Goal: Communication & Community: Answer question/provide support

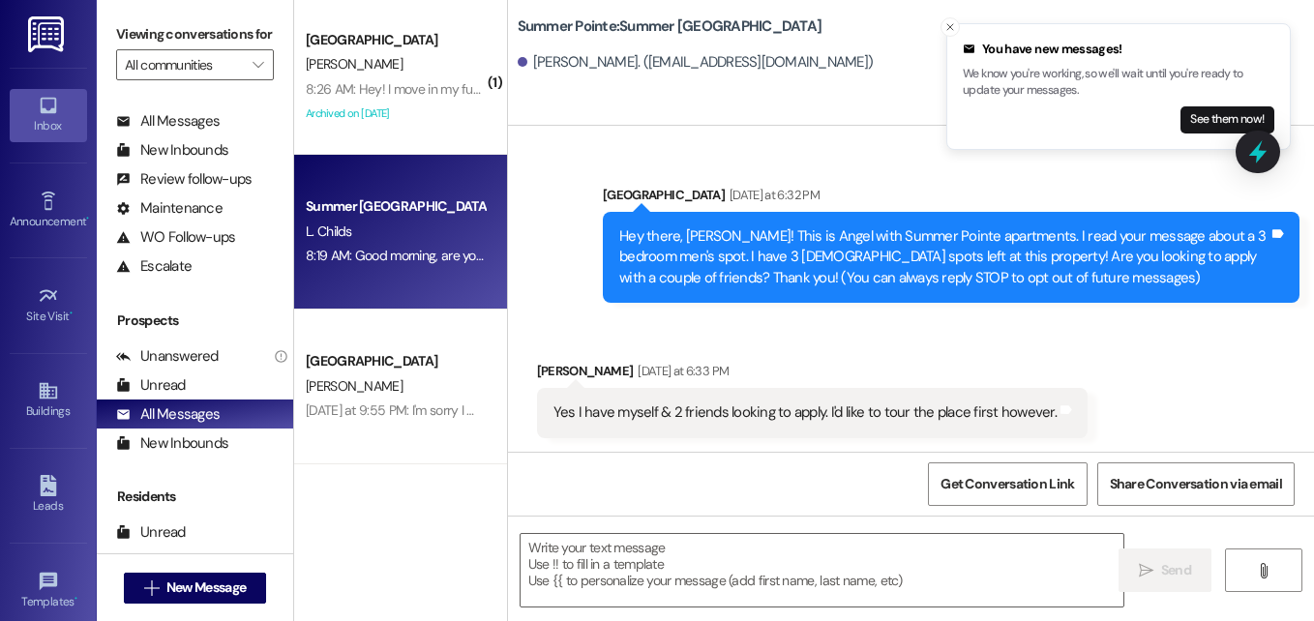
scroll to position [675, 0]
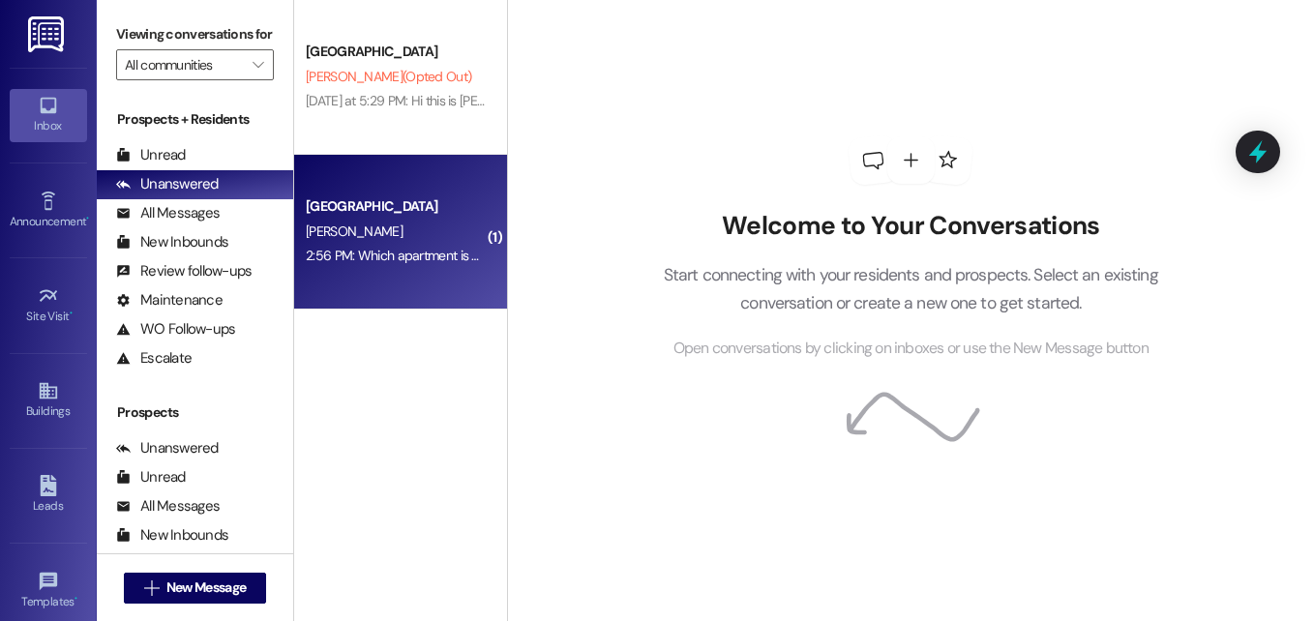
click at [378, 256] on div "2:56 PM: Which apartment is available? 3rd floor or ground? 2:56 PM: Which apar…" at bounding box center [474, 255] width 336 height 17
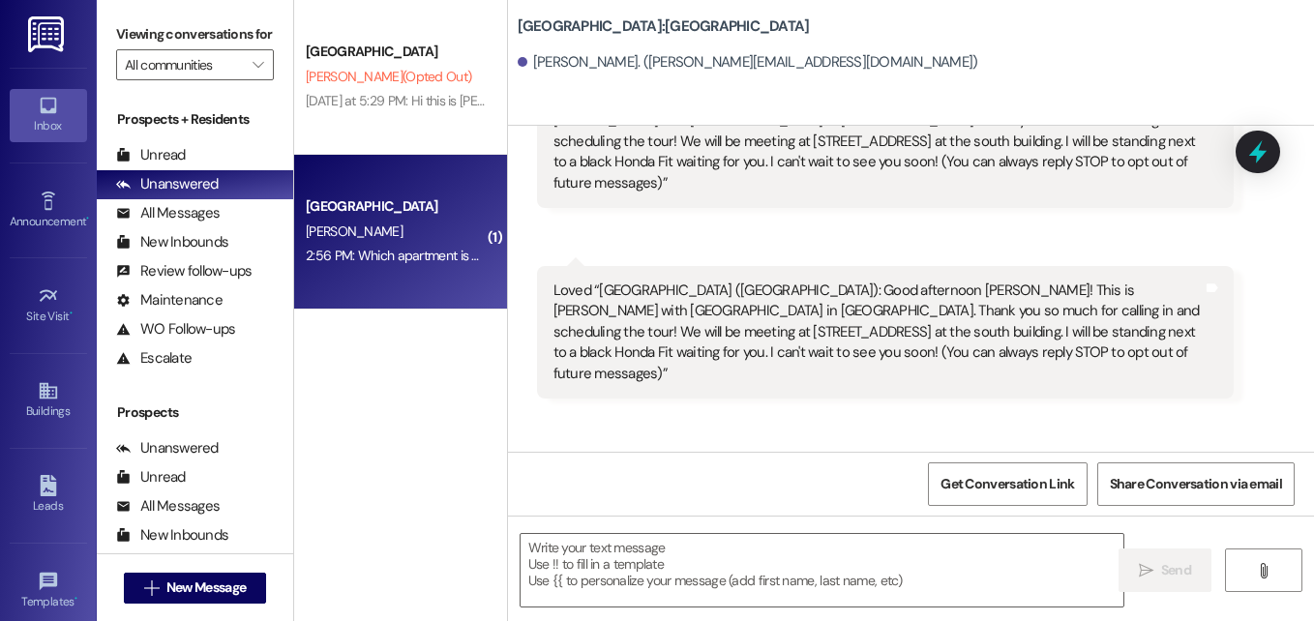
scroll to position [632, 0]
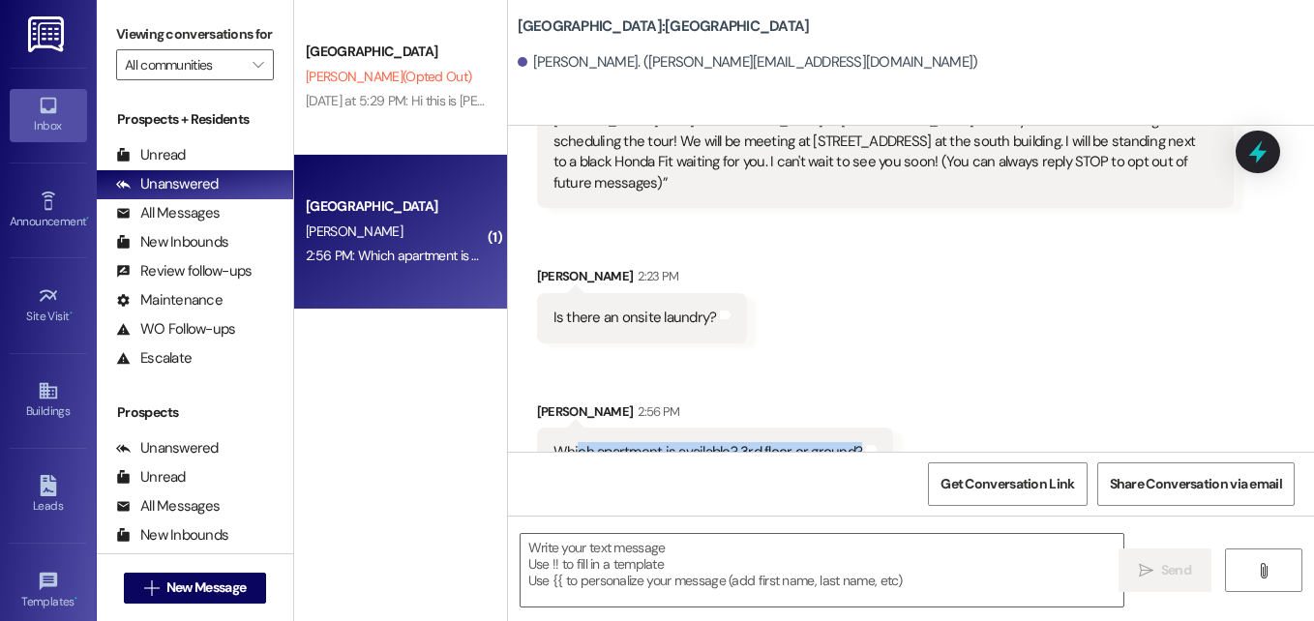
drag, startPoint x: 574, startPoint y: 414, endPoint x: 851, endPoint y: 443, distance: 279.1
click at [851, 443] on div "Received via SMS [PERSON_NAME] 2:56 PM Which apartment is available? 3rd floor …" at bounding box center [715, 439] width 386 height 105
drag, startPoint x: 851, startPoint y: 443, endPoint x: 839, endPoint y: 256, distance: 187.1
click at [839, 256] on div "Received via SMS Casey Greer 1:52 PM We are on our way. Google says eta is abou…" at bounding box center [911, 99] width 806 height 785
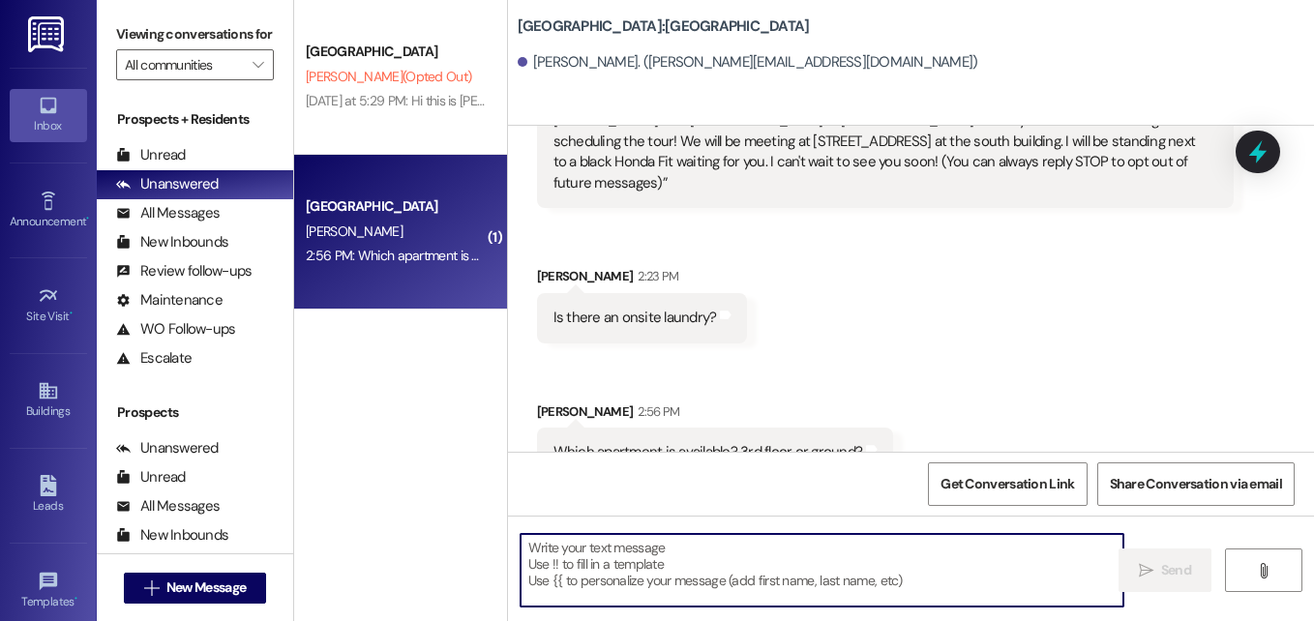
click at [639, 544] on textarea at bounding box center [821, 570] width 603 height 73
click at [580, 550] on textarea at bounding box center [821, 570] width 603 height 73
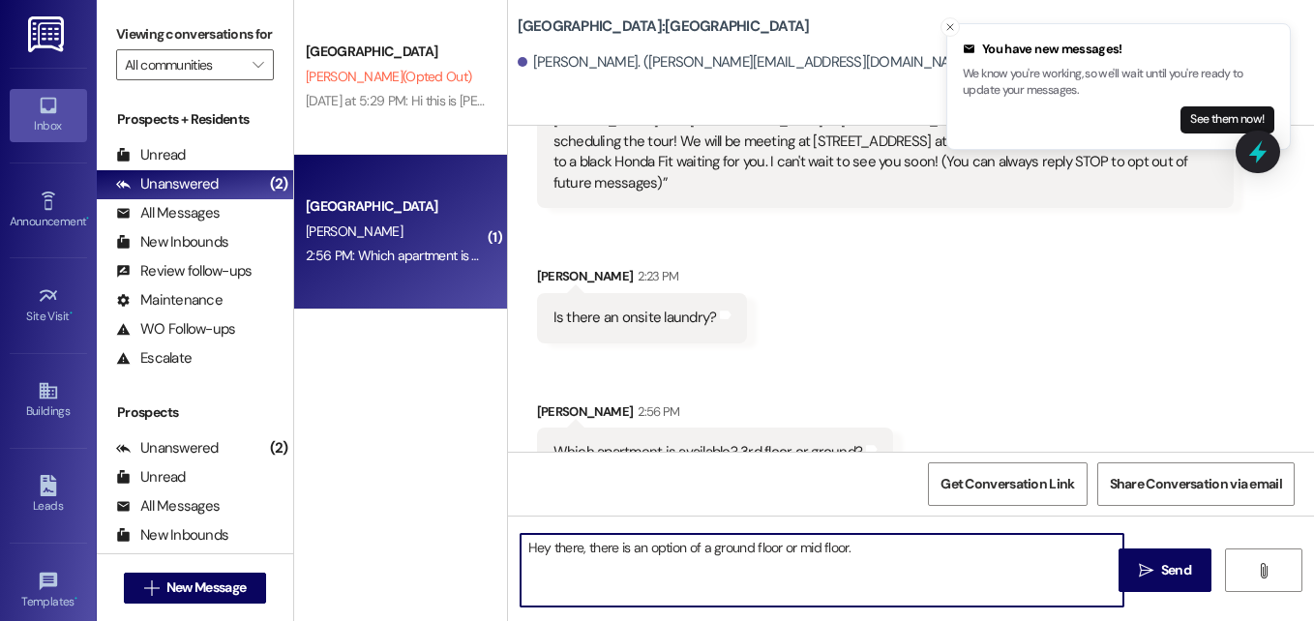
type textarea "Hey there, there is an option of a ground floor or mid floor."
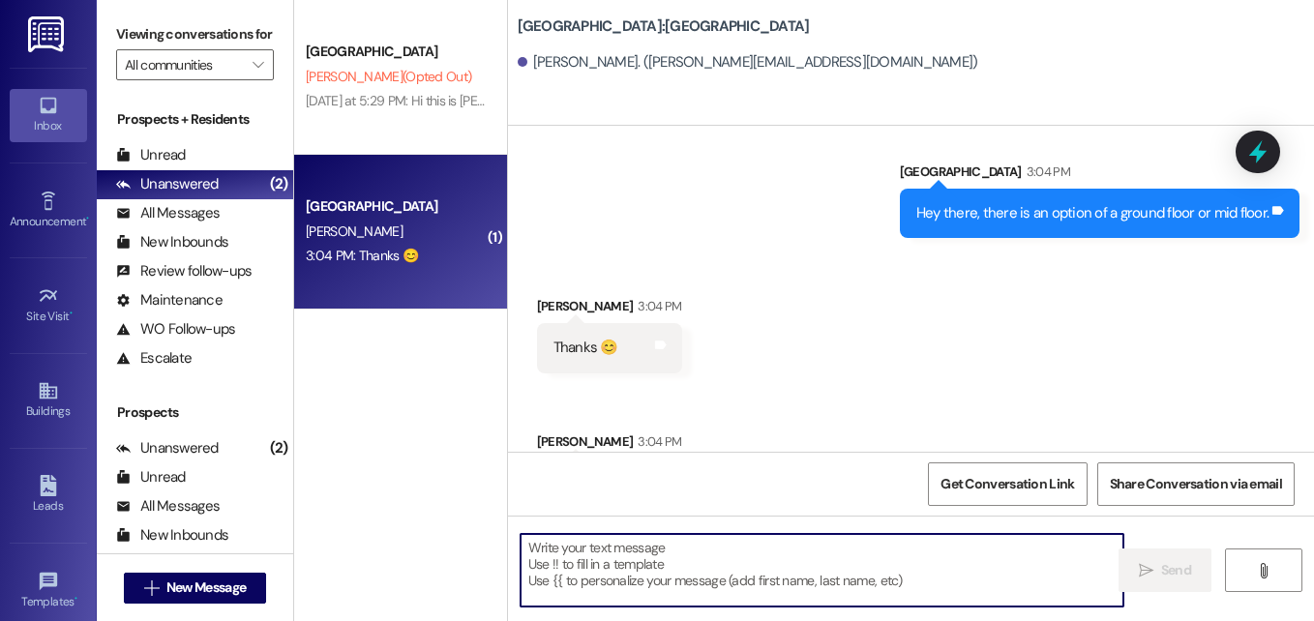
scroll to position [1036, 0]
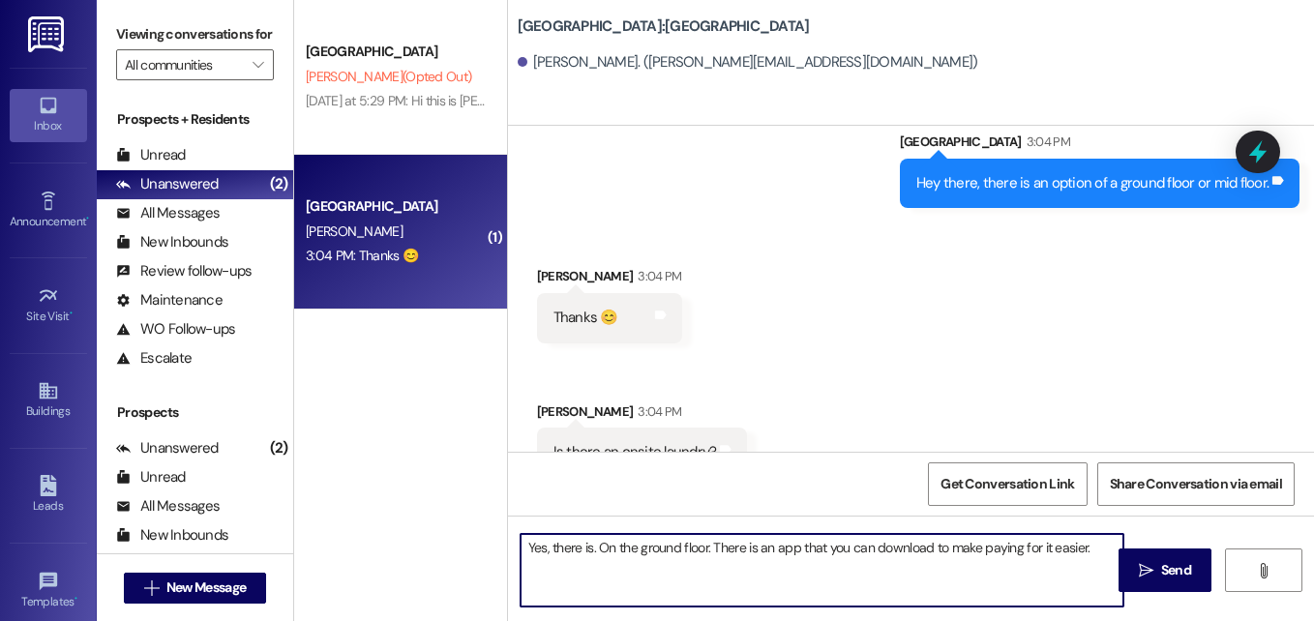
drag, startPoint x: 980, startPoint y: 548, endPoint x: 1081, endPoint y: 547, distance: 100.6
click at [1081, 547] on textarea "Yes, there is. On the ground floor. There is an app that you can download to ma…" at bounding box center [821, 570] width 603 height 73
type textarea "Yes, there is. On the ground floor. There is an app that you can download to ma…"
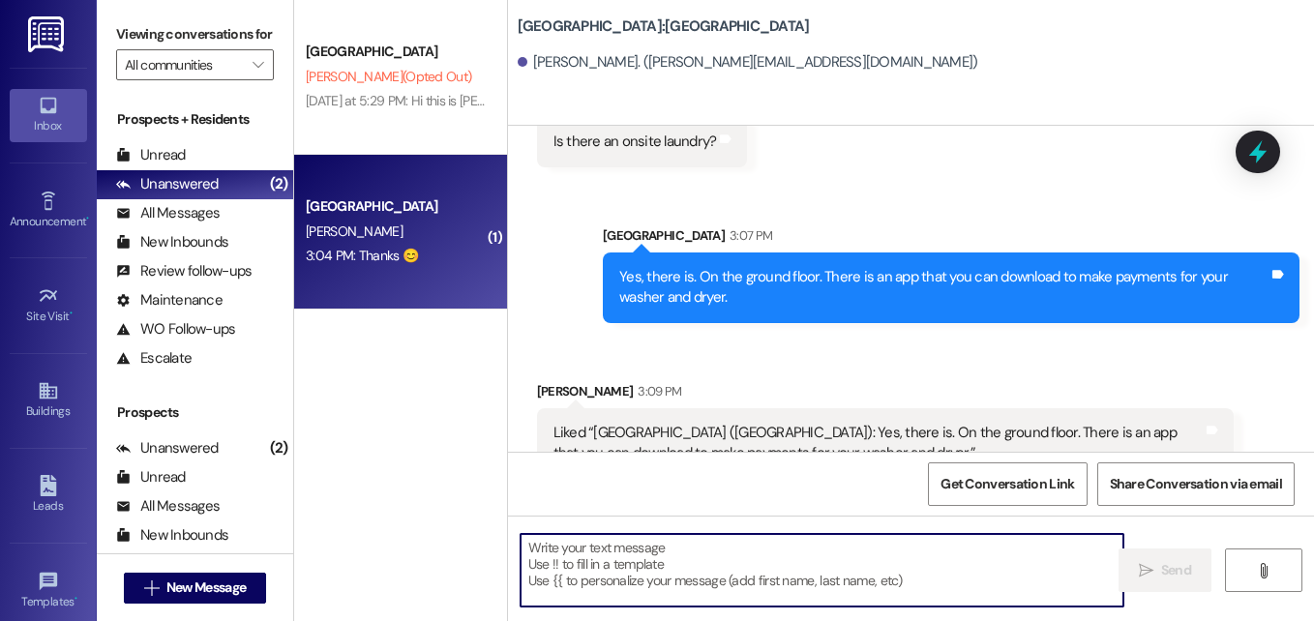
scroll to position [1347, 0]
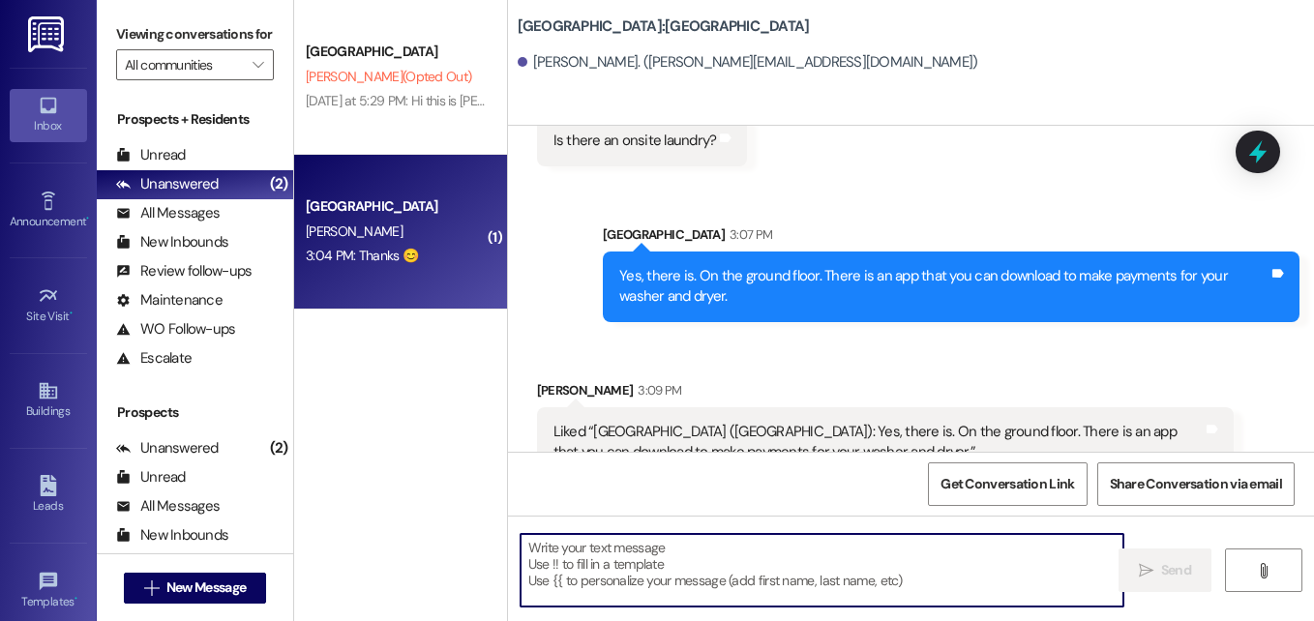
click at [871, 594] on textarea at bounding box center [821, 570] width 603 height 73
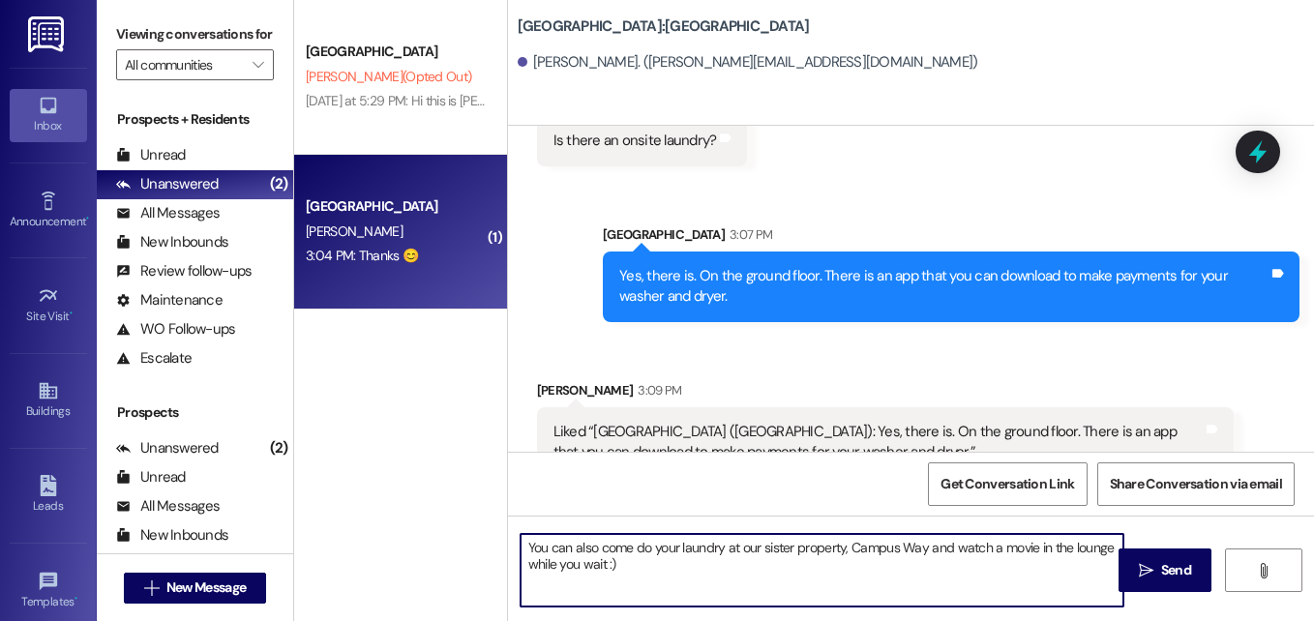
type textarea "You can also come do your laundry at our sister property, Campus Way and watch …"
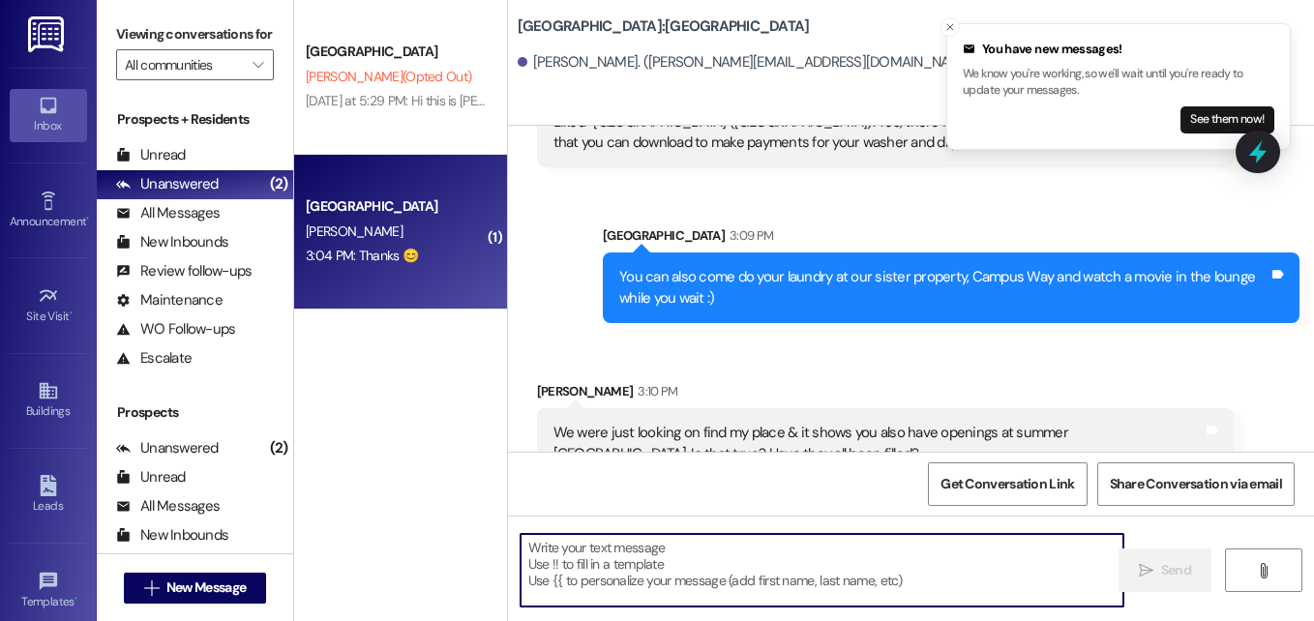
scroll to position [2176, 0]
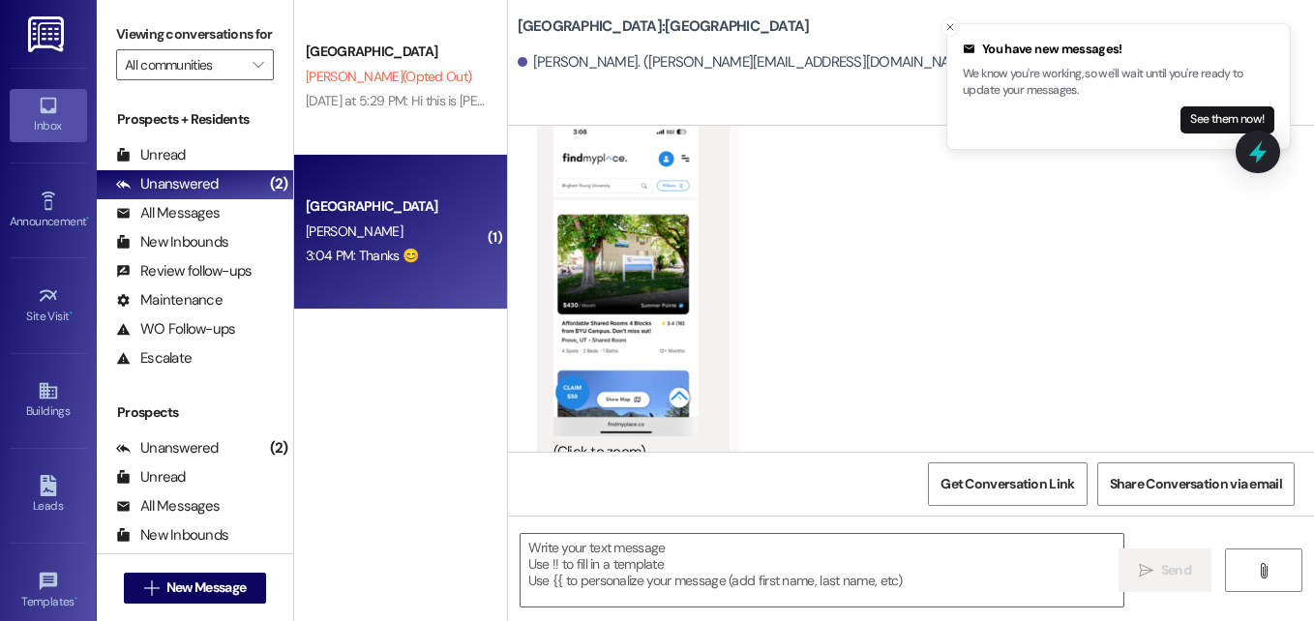
click at [620, 263] on button "Zoom image" at bounding box center [625, 278] width 145 height 315
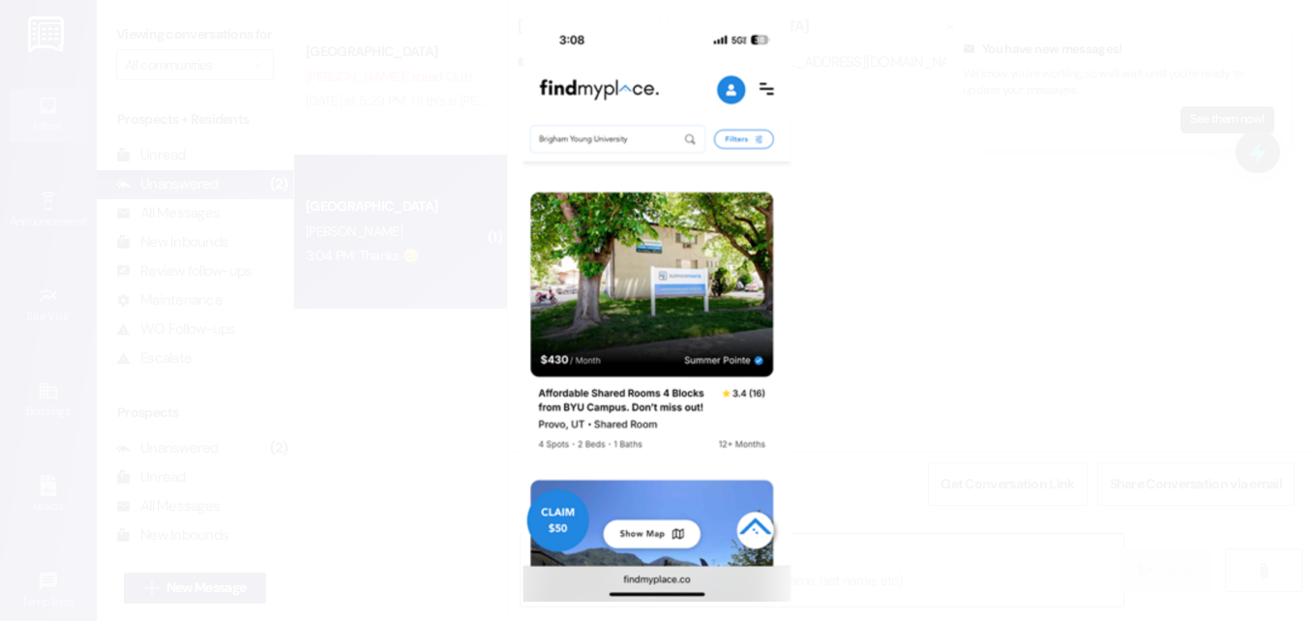
click at [933, 310] on button "Unzoom image" at bounding box center [657, 310] width 1314 height 621
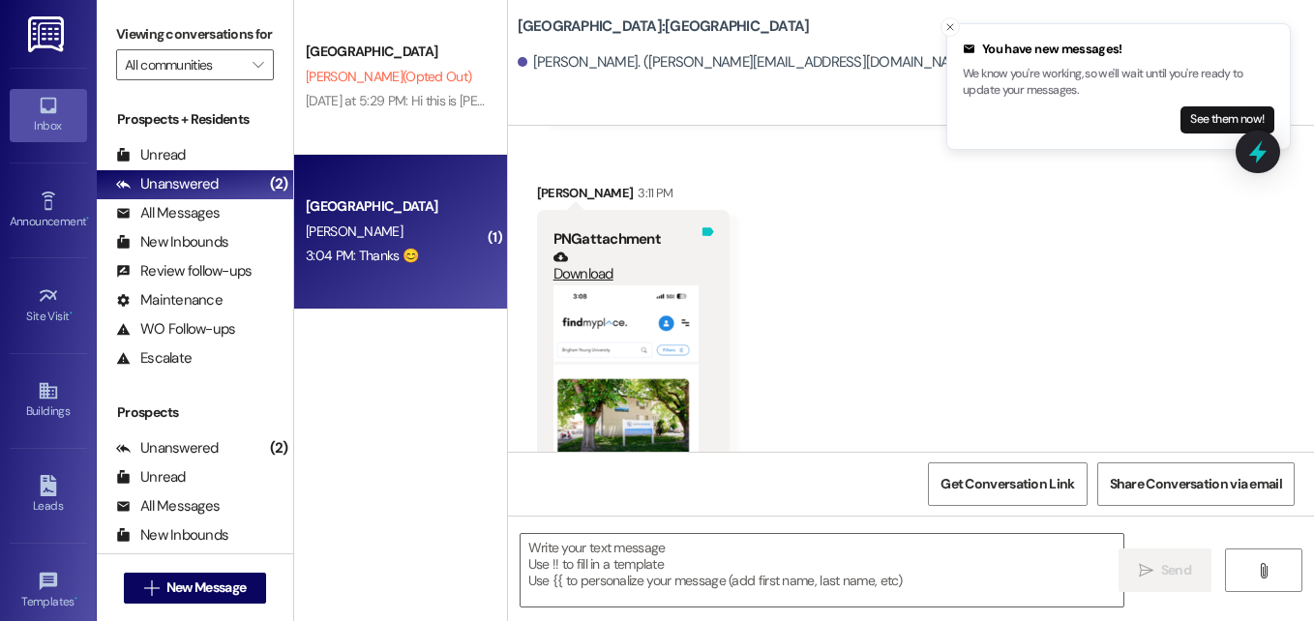
scroll to position [2003, 0]
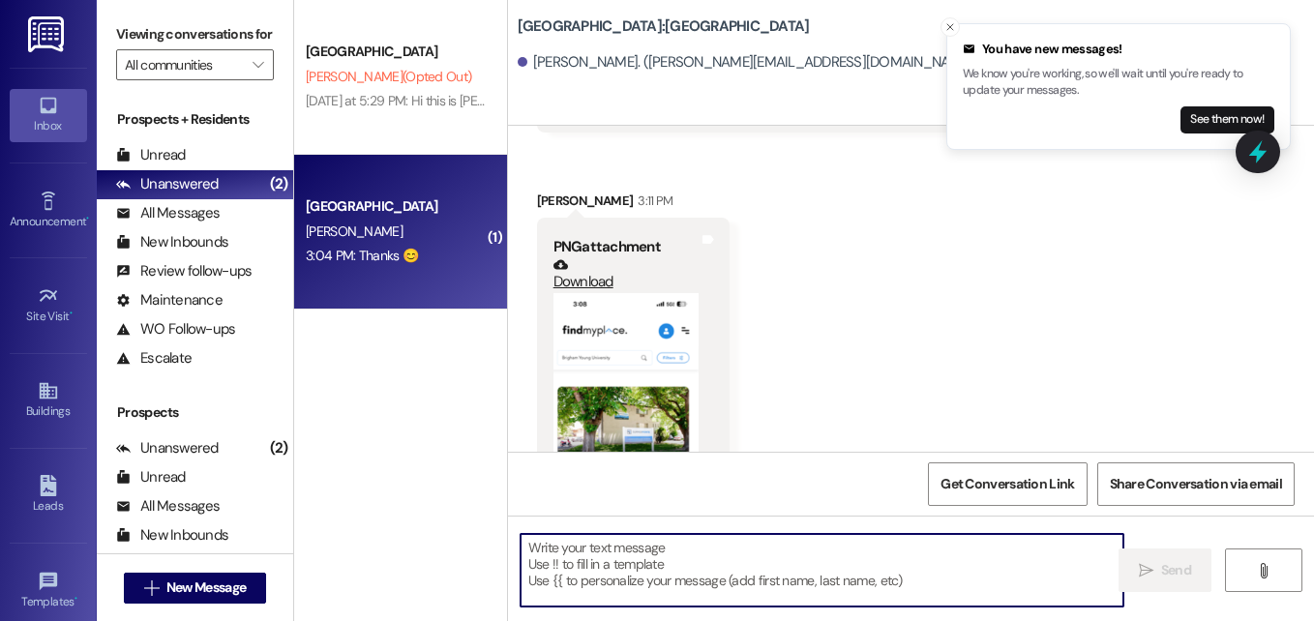
click at [698, 564] on textarea at bounding box center [821, 570] width 603 height 73
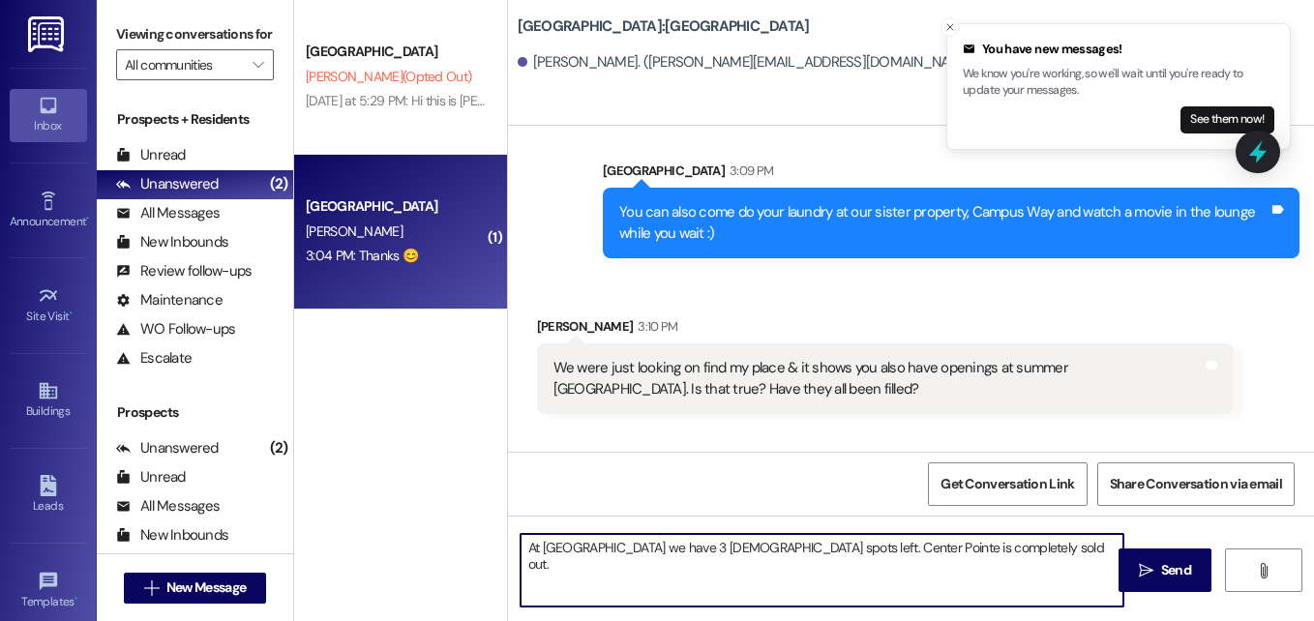
scroll to position [1721, 0]
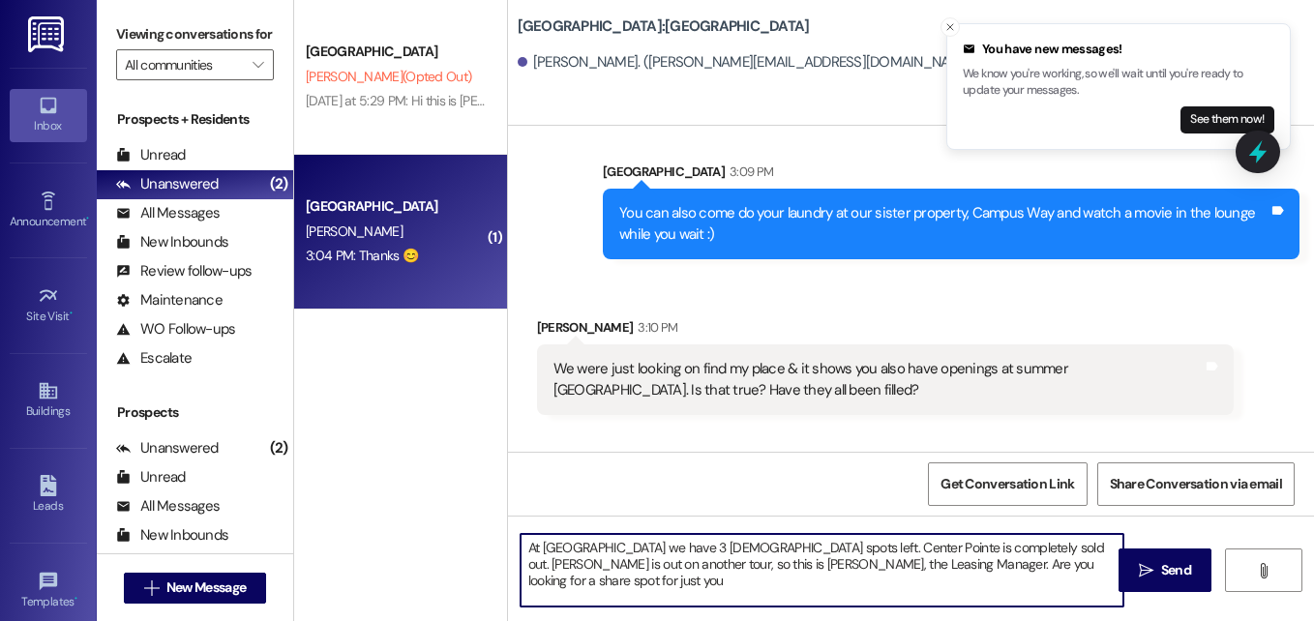
type textarea "At Summer Pointe we have 3 male spots left. Center Pointe is completely sold ou…"
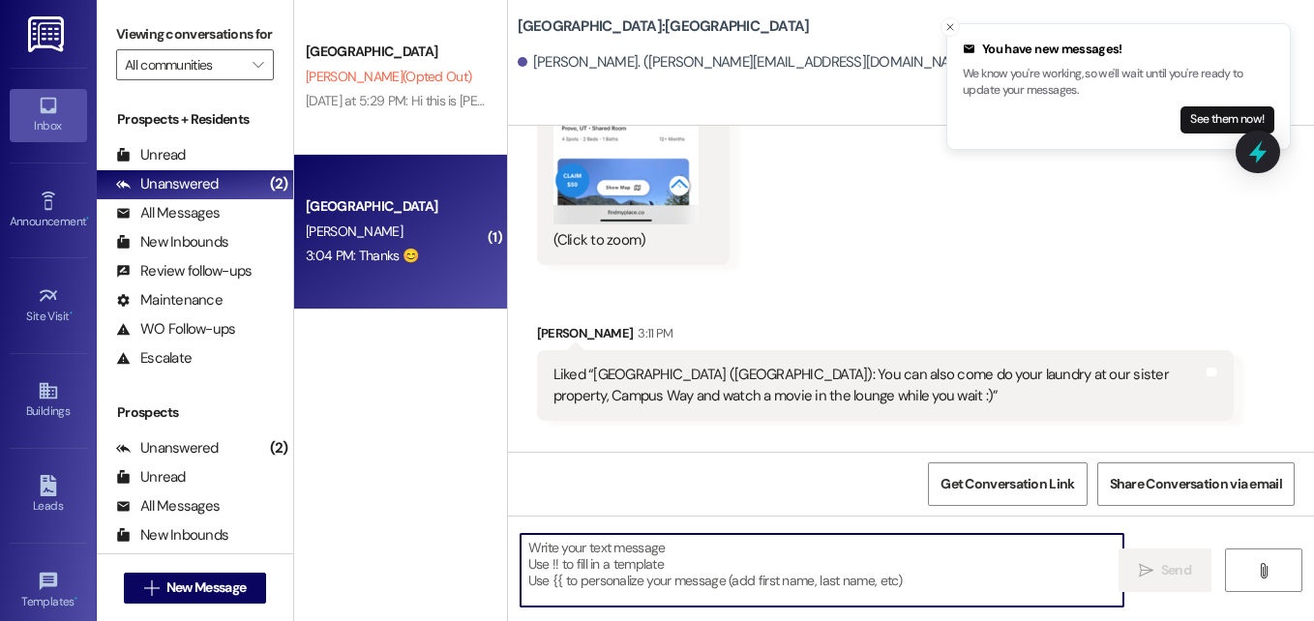
scroll to position [2486, 0]
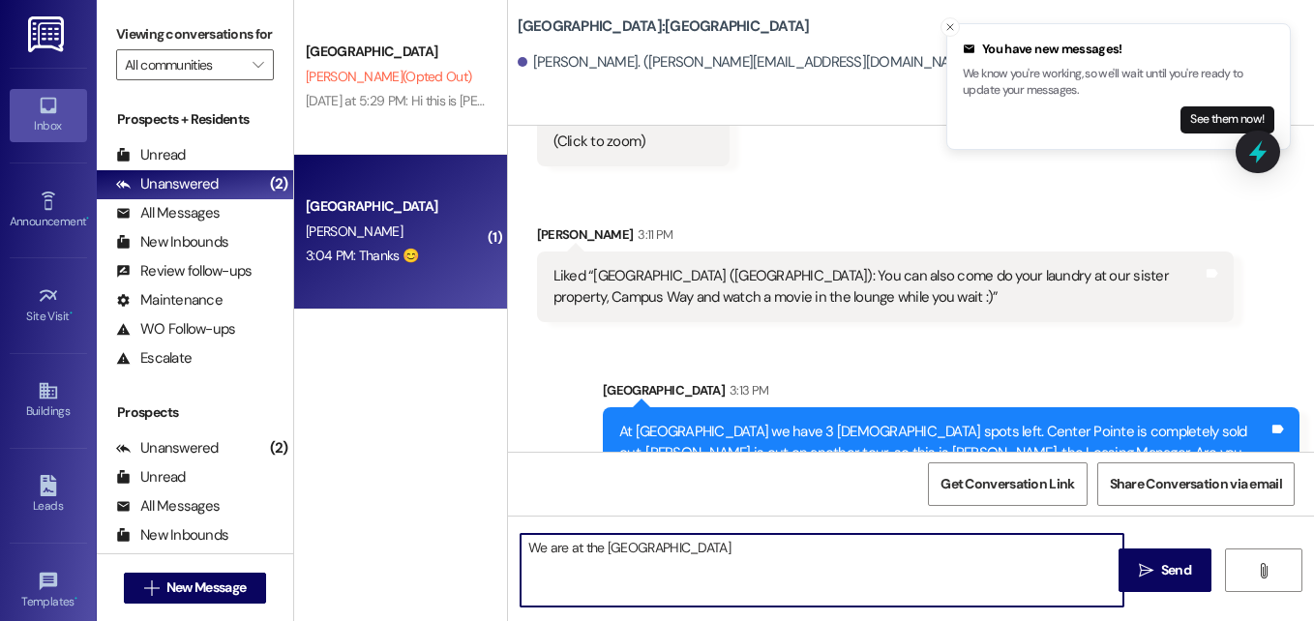
click at [778, 556] on textarea "We are at the Campus Way office" at bounding box center [821, 570] width 603 height 73
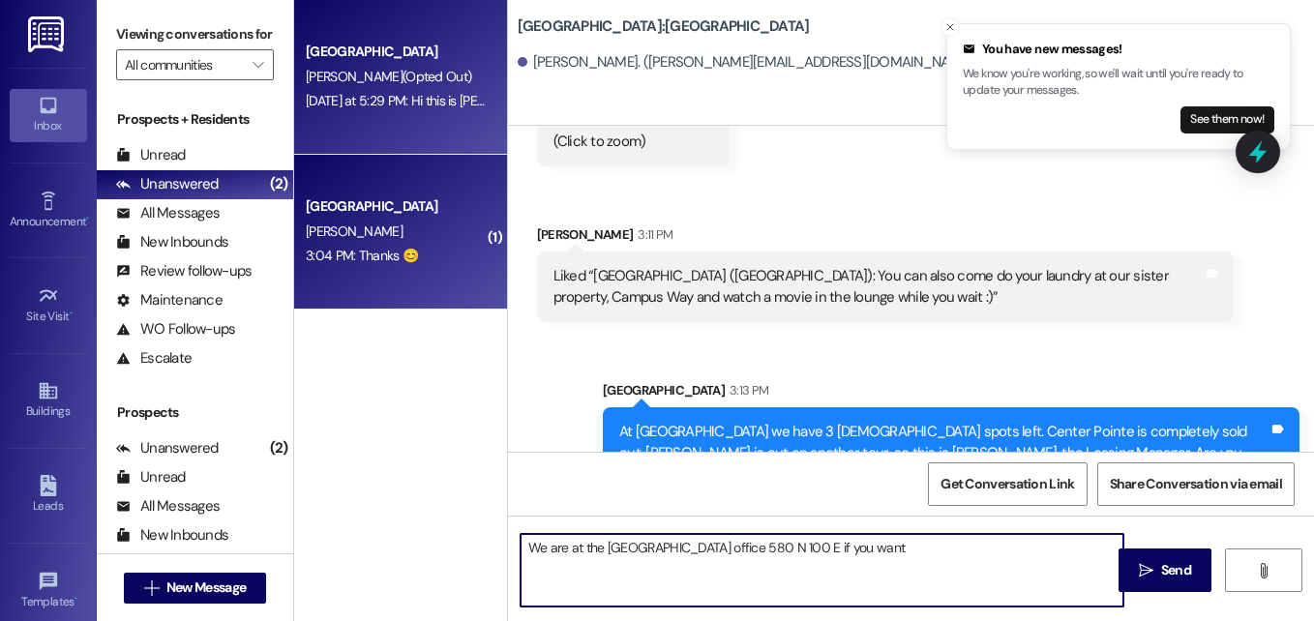
type textarea "We are at the Campus Way office 580 N 100 E if you want"
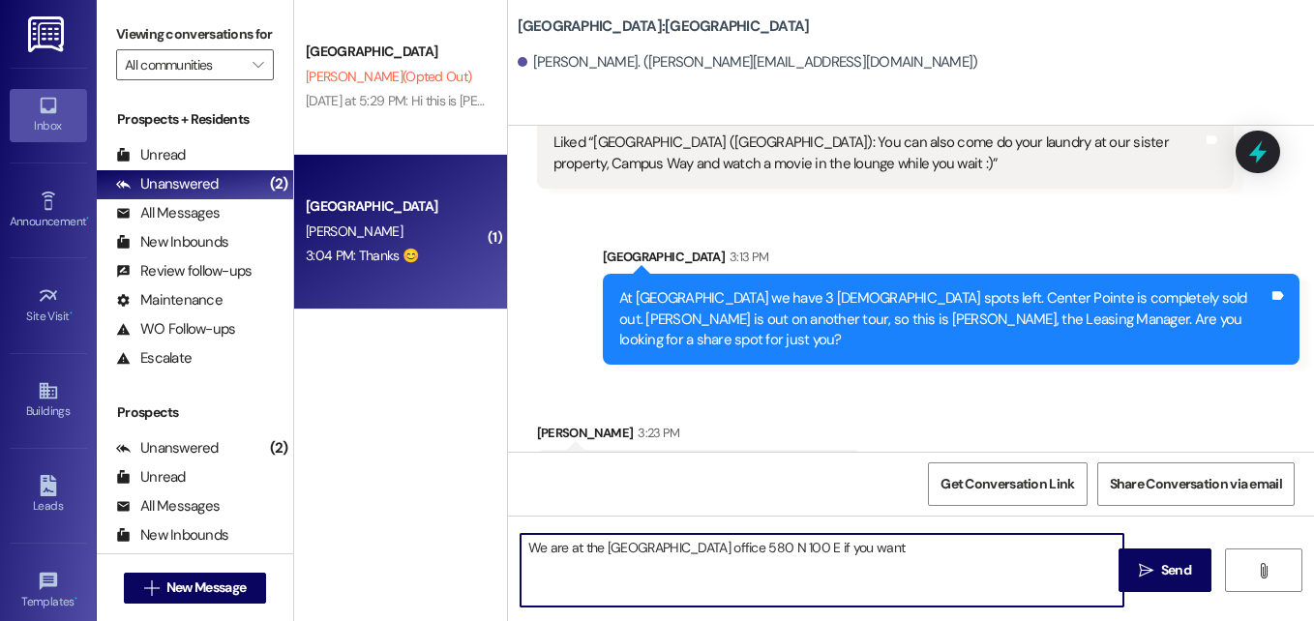
scroll to position [2552, 0]
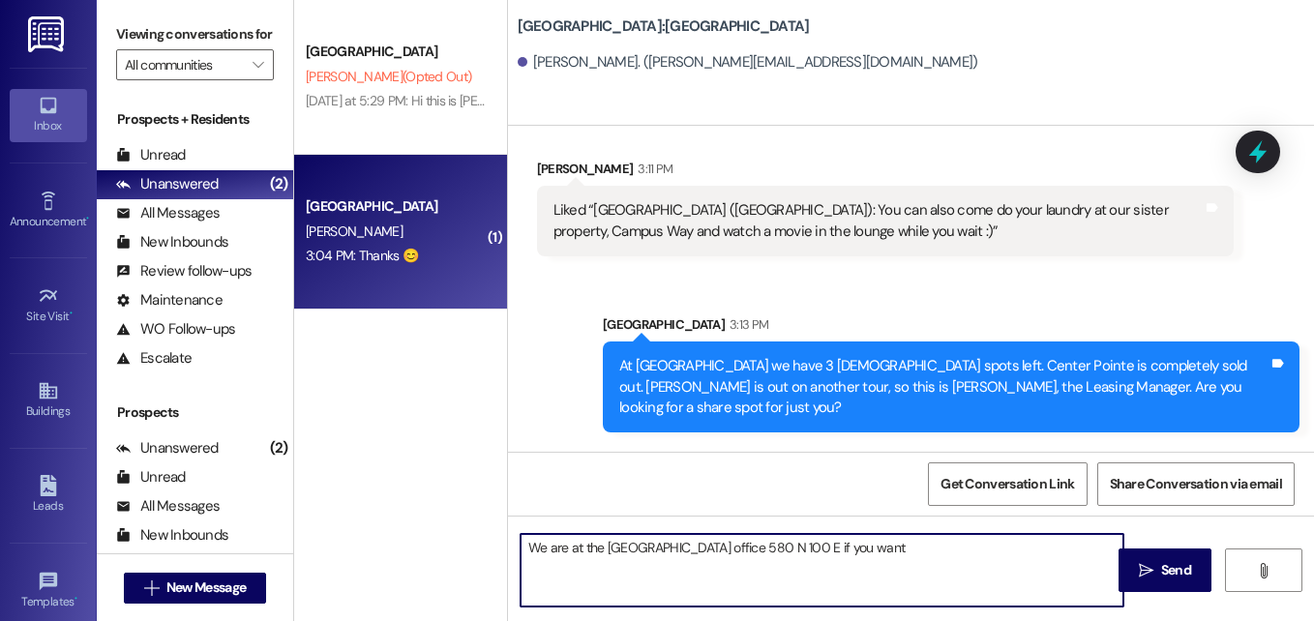
drag, startPoint x: 912, startPoint y: 563, endPoint x: 493, endPoint y: 530, distance: 420.1
click at [493, 530] on div "Campus Way Prospect E. Kreitlein (Opted Out) Yesterday at 5:29 PM: Hi this is E…" at bounding box center [804, 310] width 1020 height 621
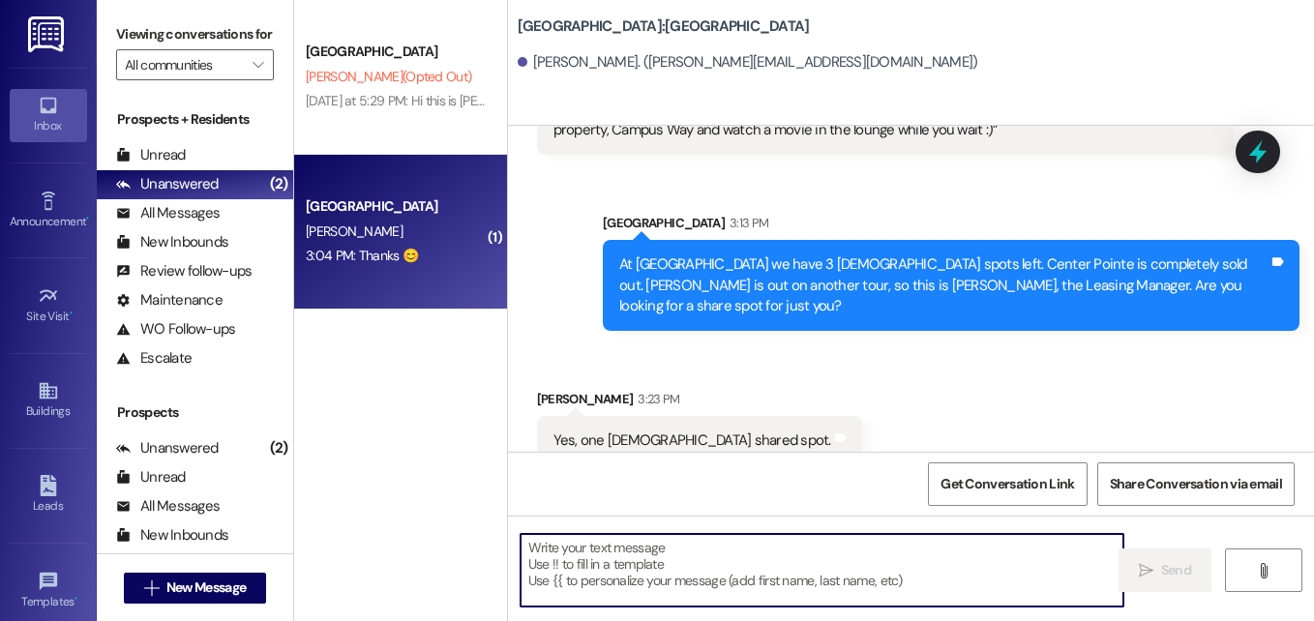
scroll to position [2798, 0]
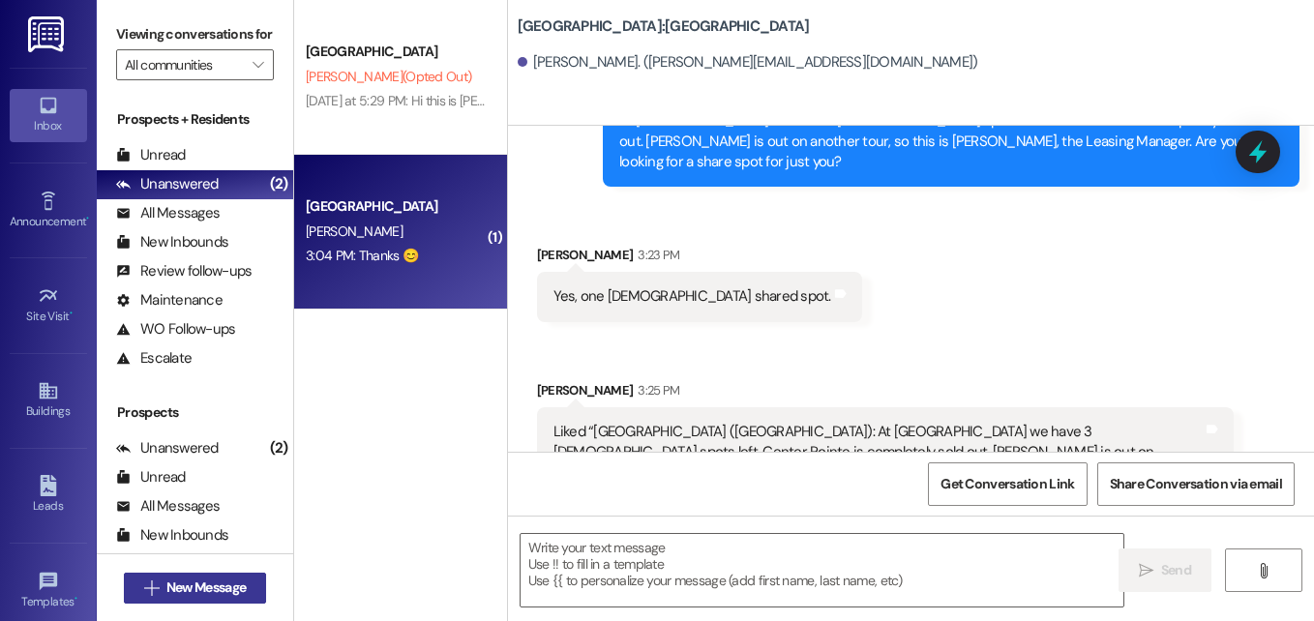
click at [222, 576] on button " New Message" at bounding box center [195, 588] width 143 height 31
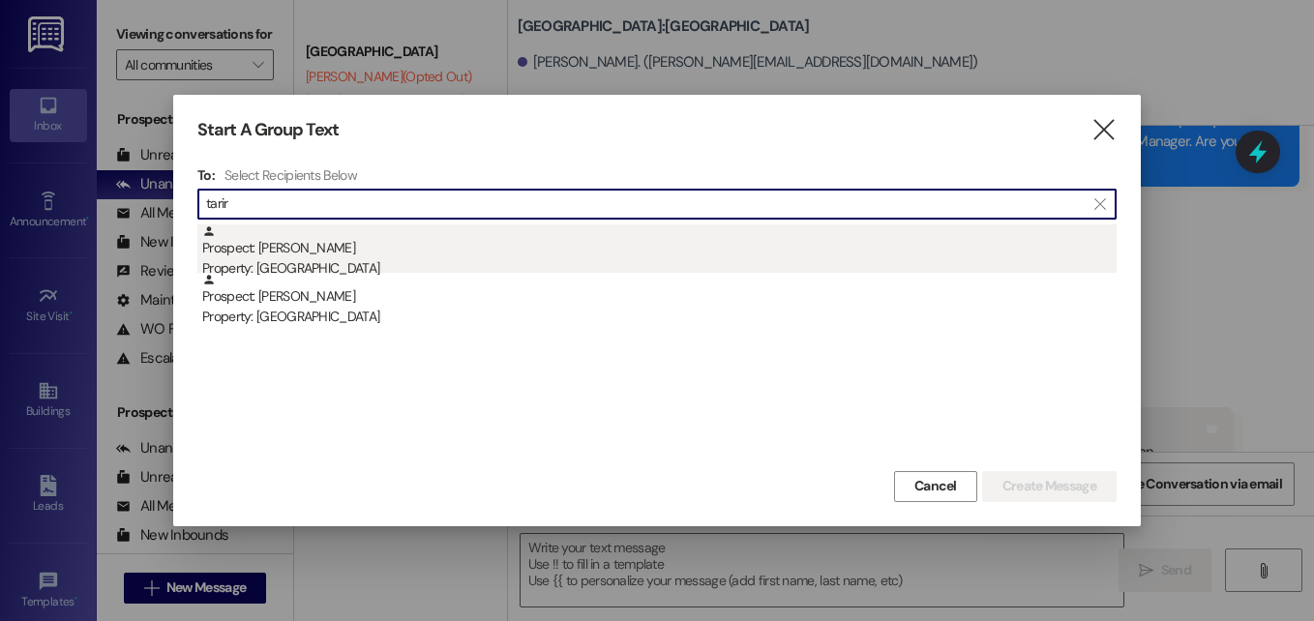
type input "tarir"
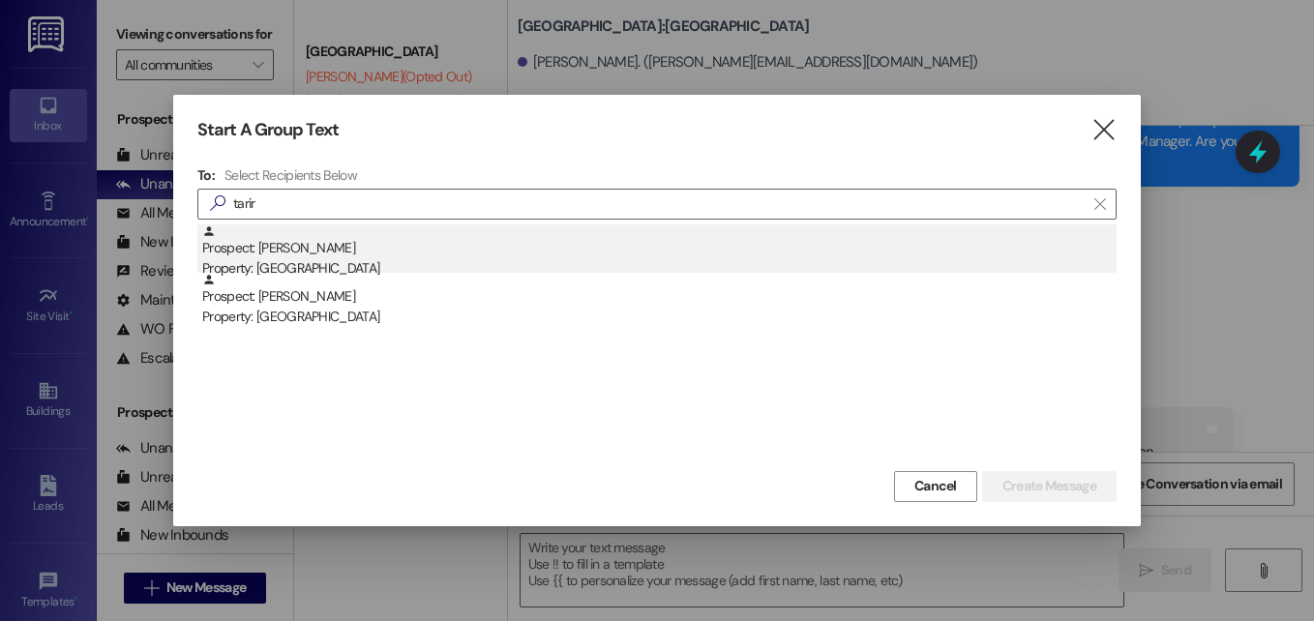
click at [298, 250] on div "Prospect: Tariro Zambasa Property: East Pointe" at bounding box center [659, 251] width 914 height 55
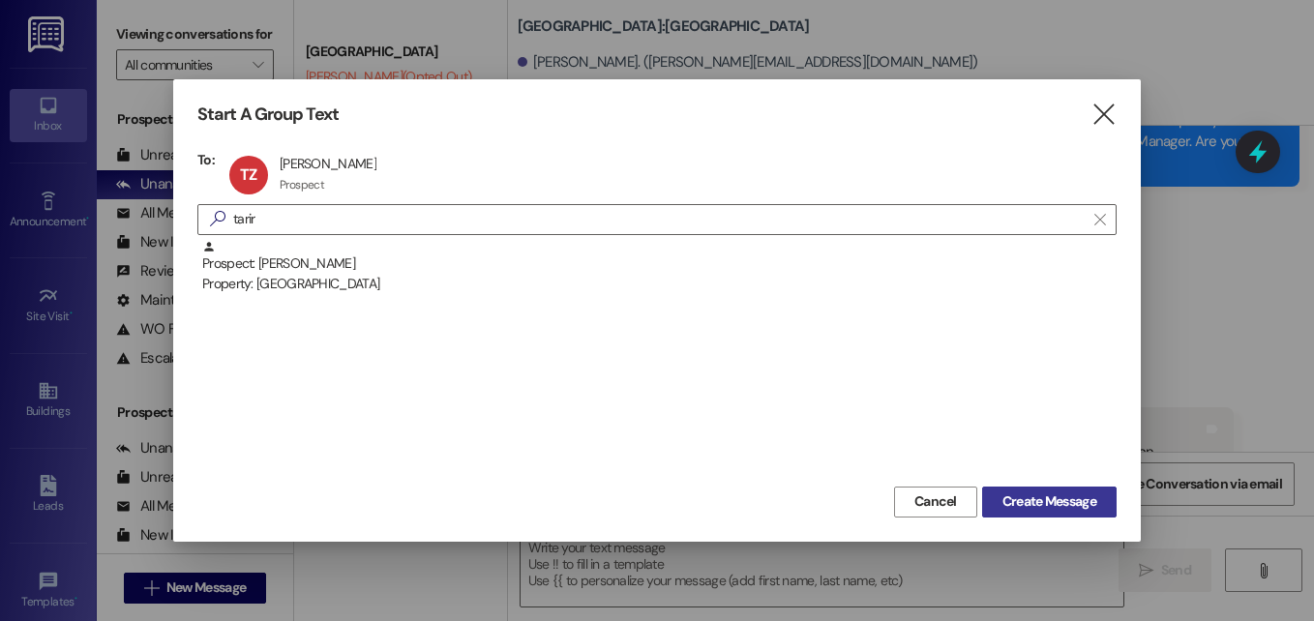
click at [1003, 492] on span "Create Message" at bounding box center [1049, 501] width 94 height 20
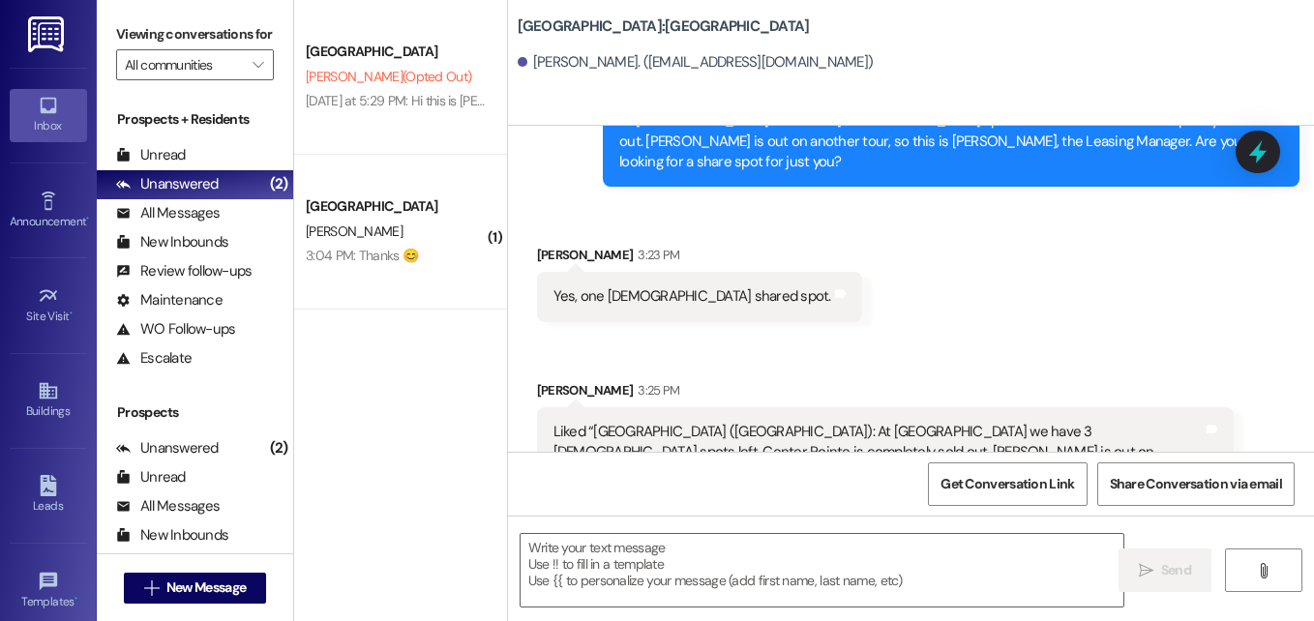
scroll to position [0, 0]
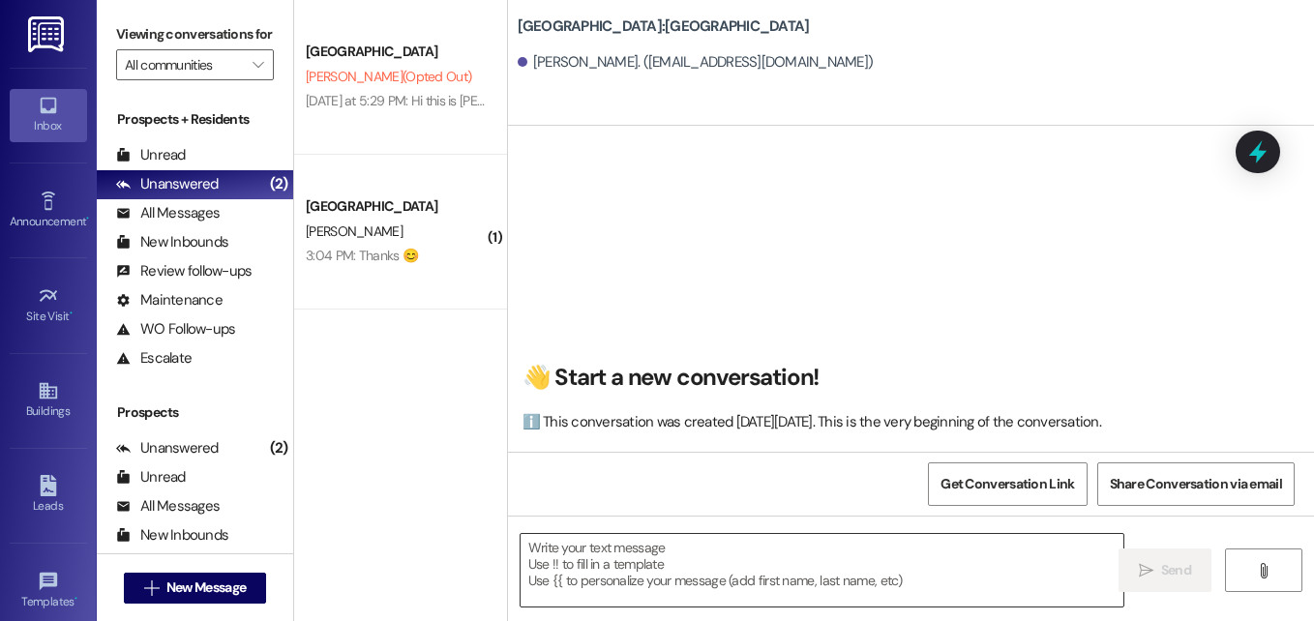
click at [733, 533] on div at bounding box center [821, 570] width 605 height 74
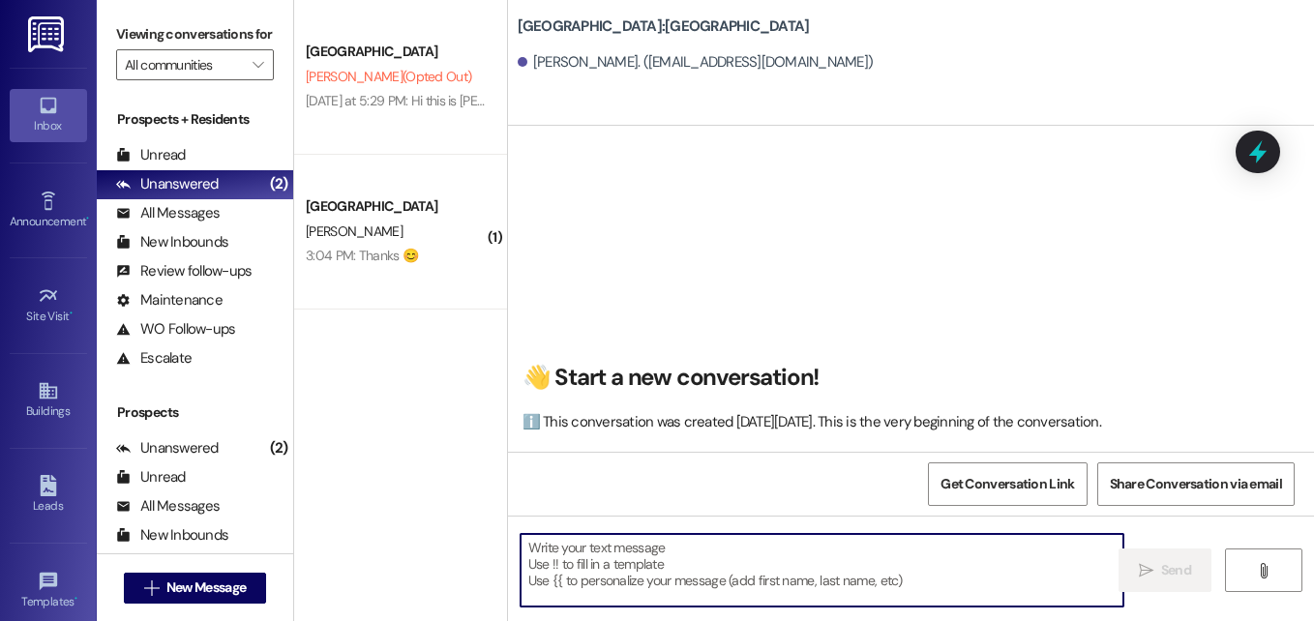
click at [689, 581] on textarea at bounding box center [821, 570] width 603 height 73
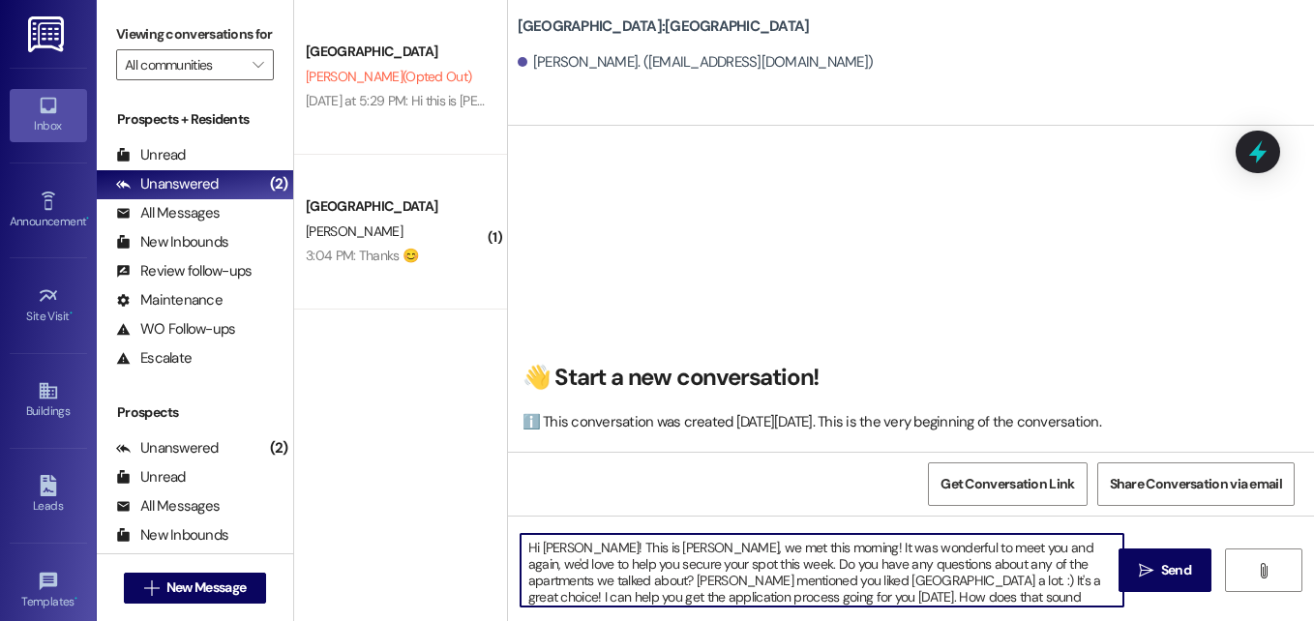
type textarea "Hi Tariro! This is Angel, we met this morning! It was wonderful to meet you and…"
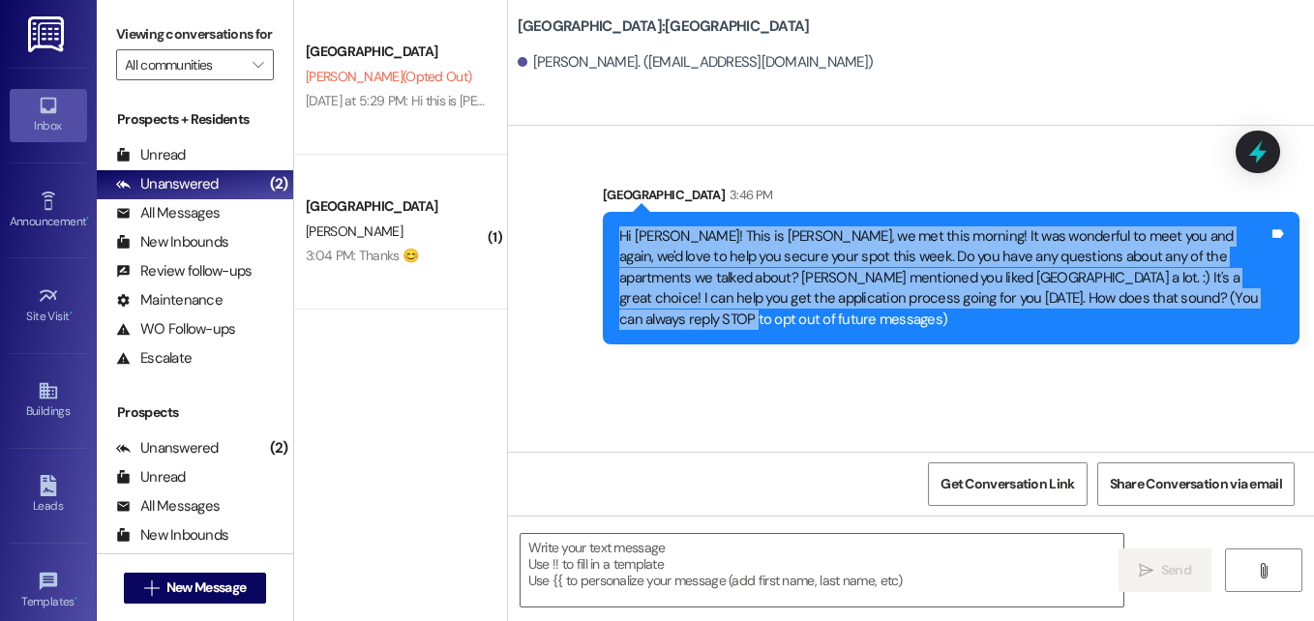
drag, startPoint x: 1209, startPoint y: 298, endPoint x: 609, endPoint y: 223, distance: 604.3
click at [609, 223] on div "Hi Tariro! This is Angel, we met this morning! It was wonderful to meet you and…" at bounding box center [951, 278] width 696 height 133
copy div "Hi Tariro! This is Angel, we met this morning! It was wonderful to meet you and…"
click at [172, 588] on span "New Message" at bounding box center [205, 587] width 79 height 20
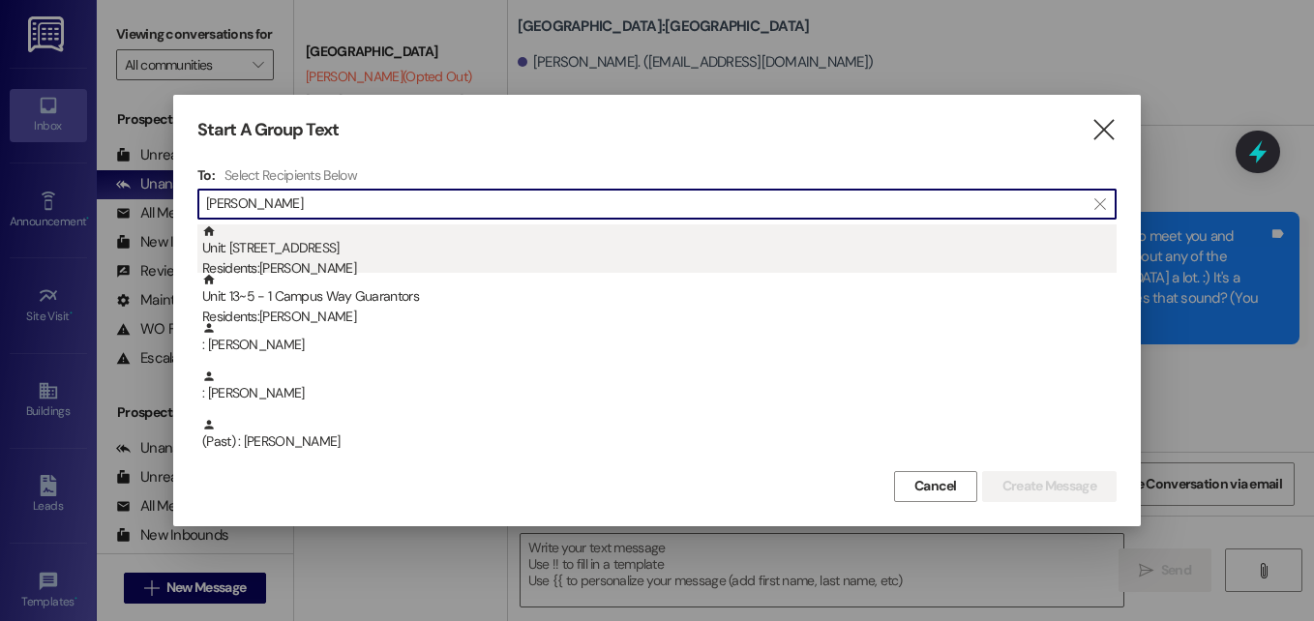
type input "engel"
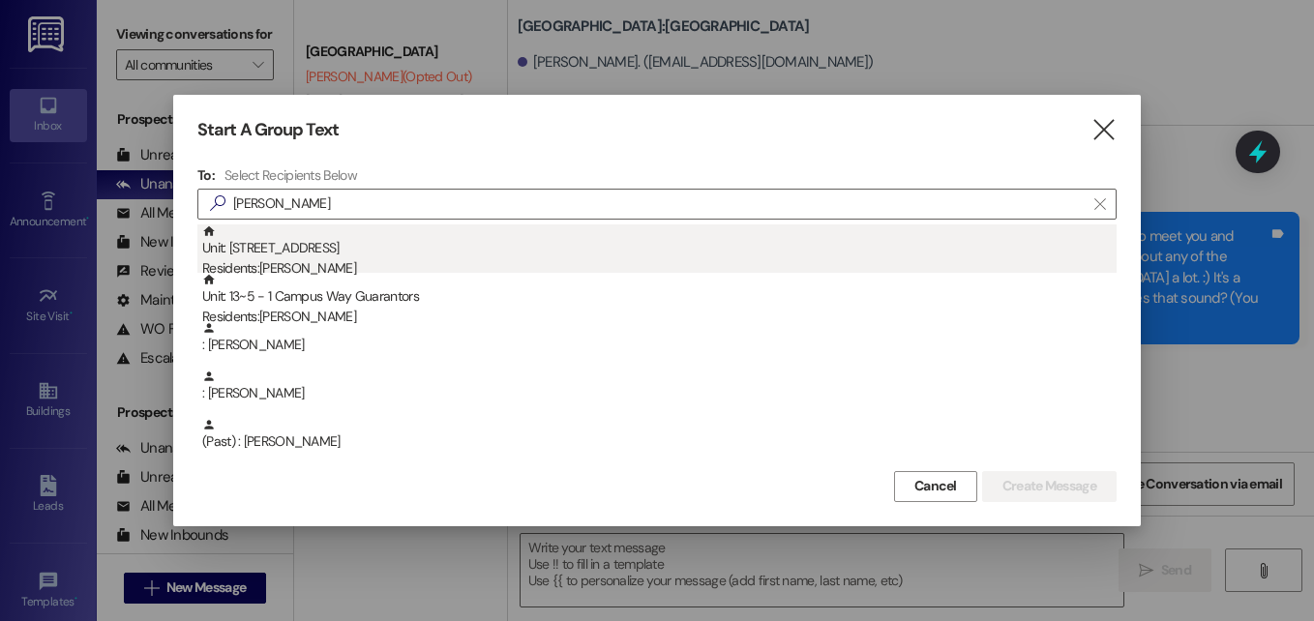
click at [291, 256] on div "Unit: 13~5 - 1 Campus Way Residents: Sarah Engel" at bounding box center [659, 251] width 914 height 55
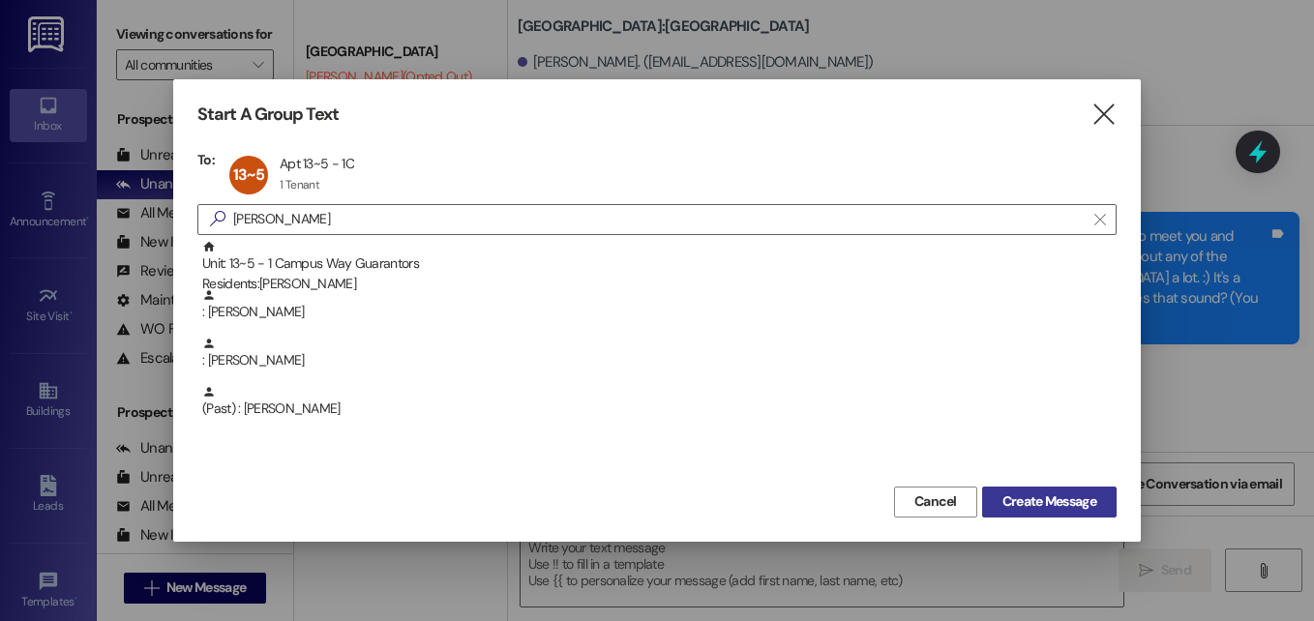
click at [1058, 509] on span "Create Message" at bounding box center [1049, 501] width 94 height 20
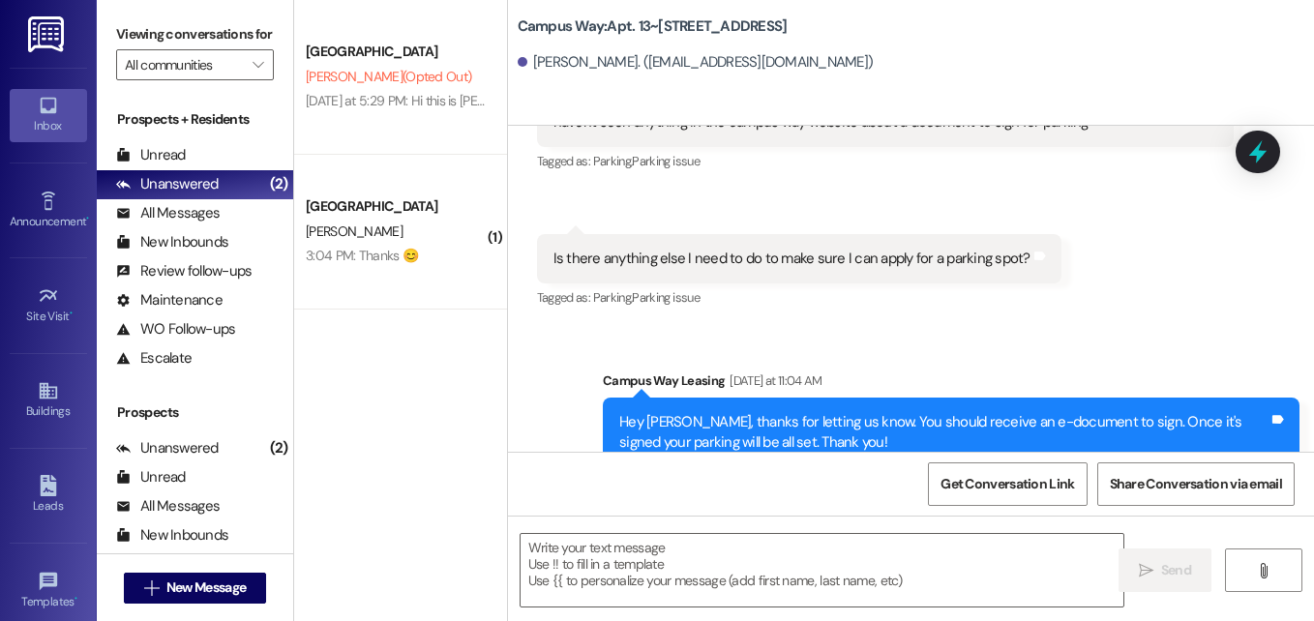
scroll to position [16368, 0]
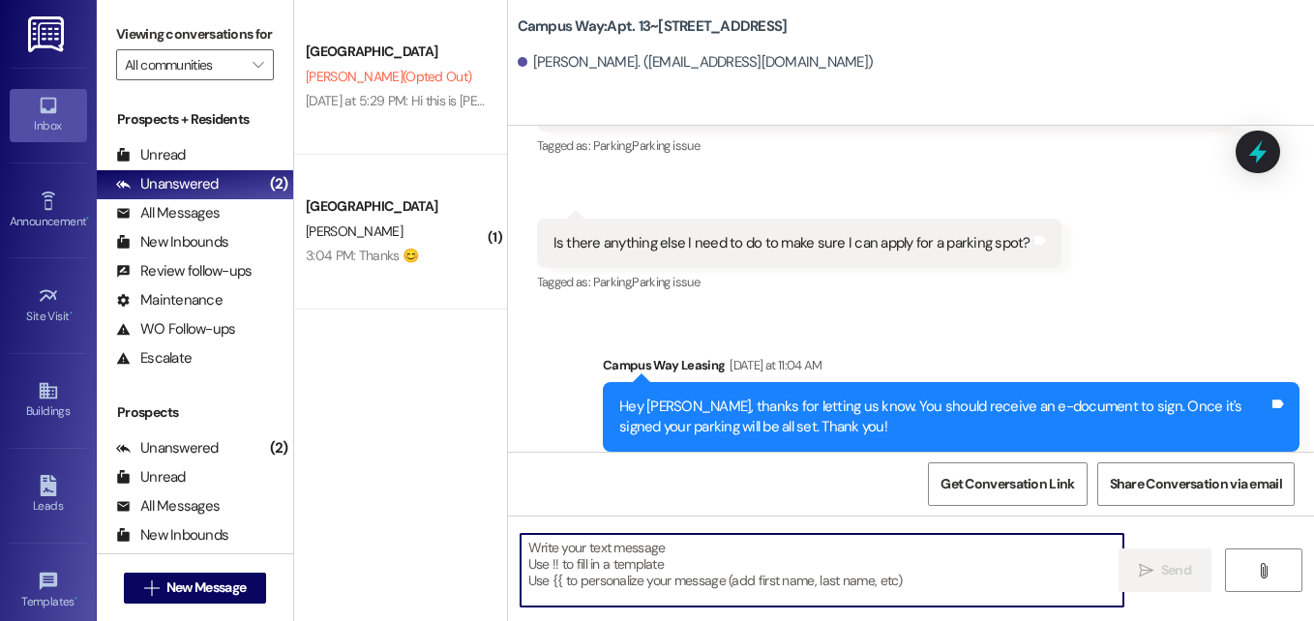
click at [640, 564] on textarea at bounding box center [821, 570] width 603 height 73
type textarea "e"
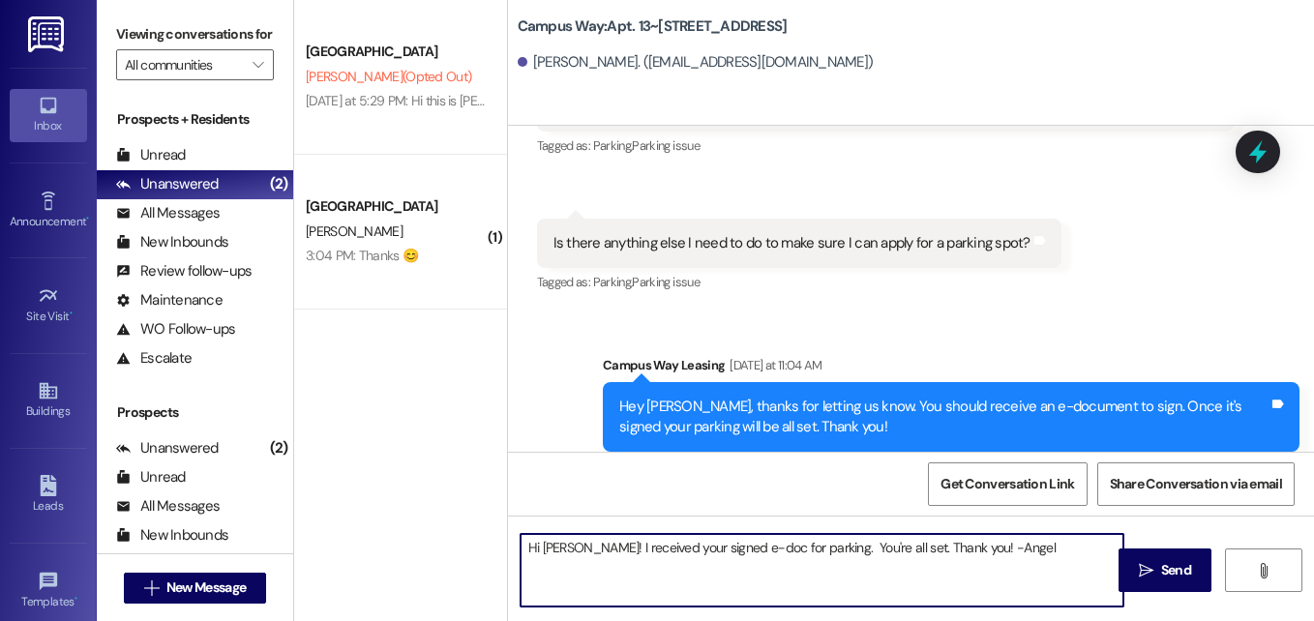
type textarea "Hi Sarah! I received your signed e-doc for parking. You're all set. Thank you! …"
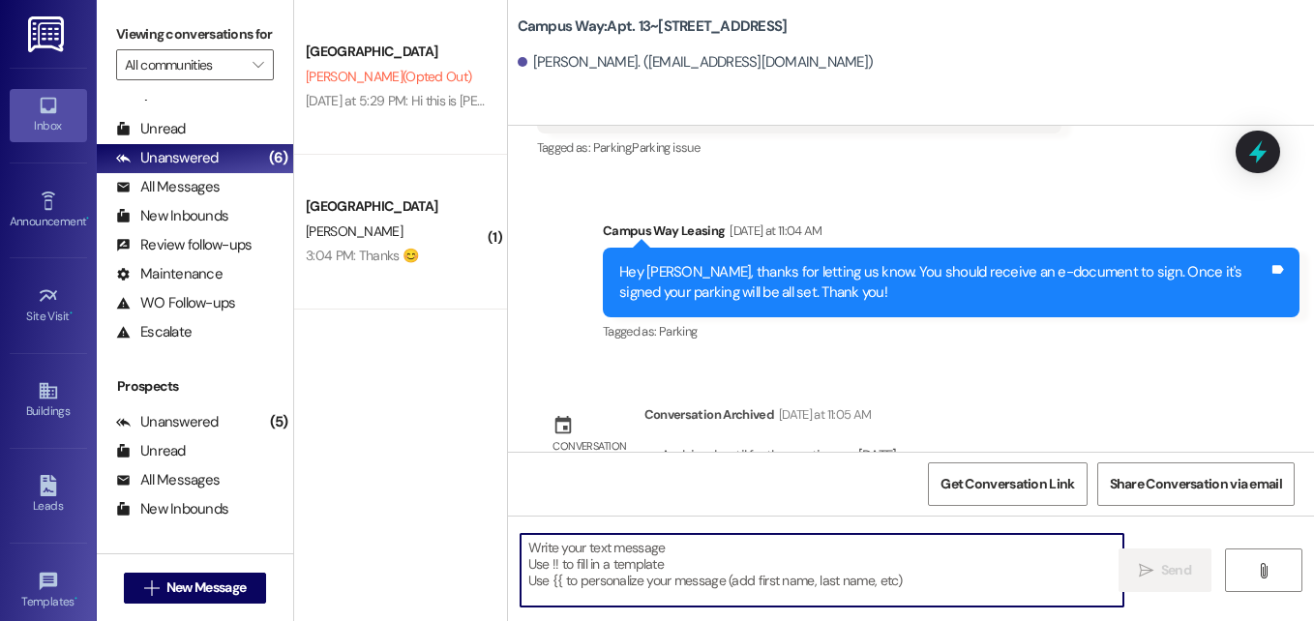
scroll to position [0, 0]
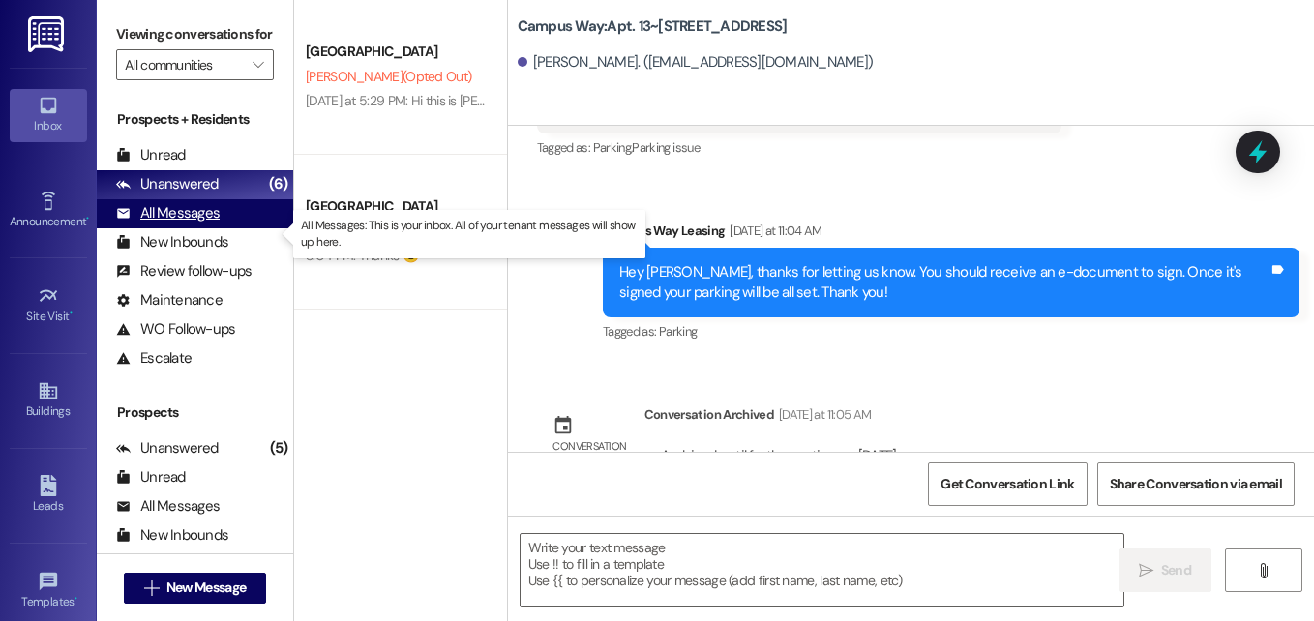
click at [160, 223] on div "All Messages" at bounding box center [168, 213] width 104 height 20
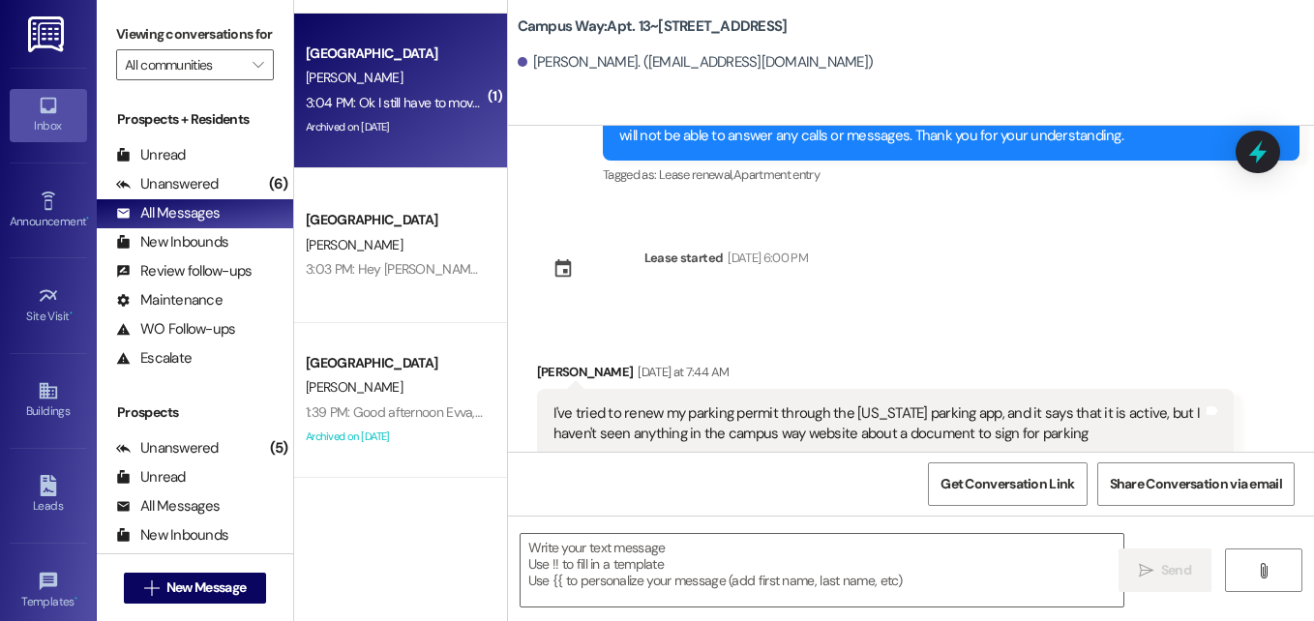
scroll to position [1851, 0]
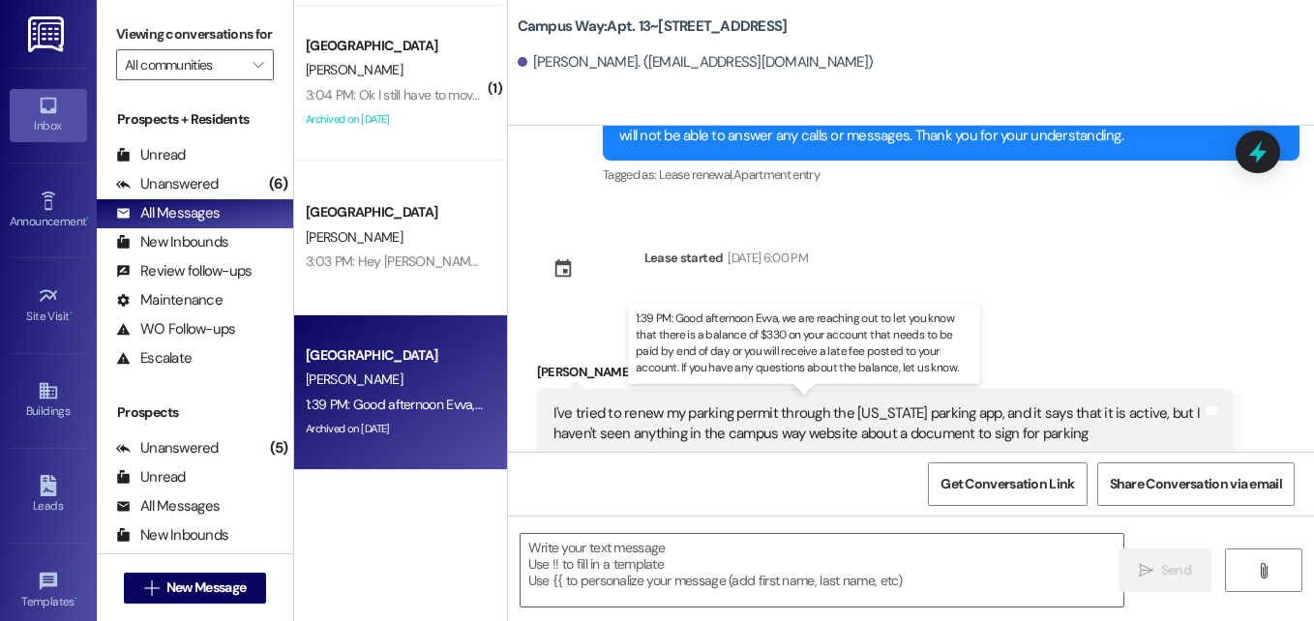
click at [407, 408] on div "1:39 PM: Good afternoon Evva, we are reaching out to let you know that there is…" at bounding box center [1040, 404] width 1469 height 17
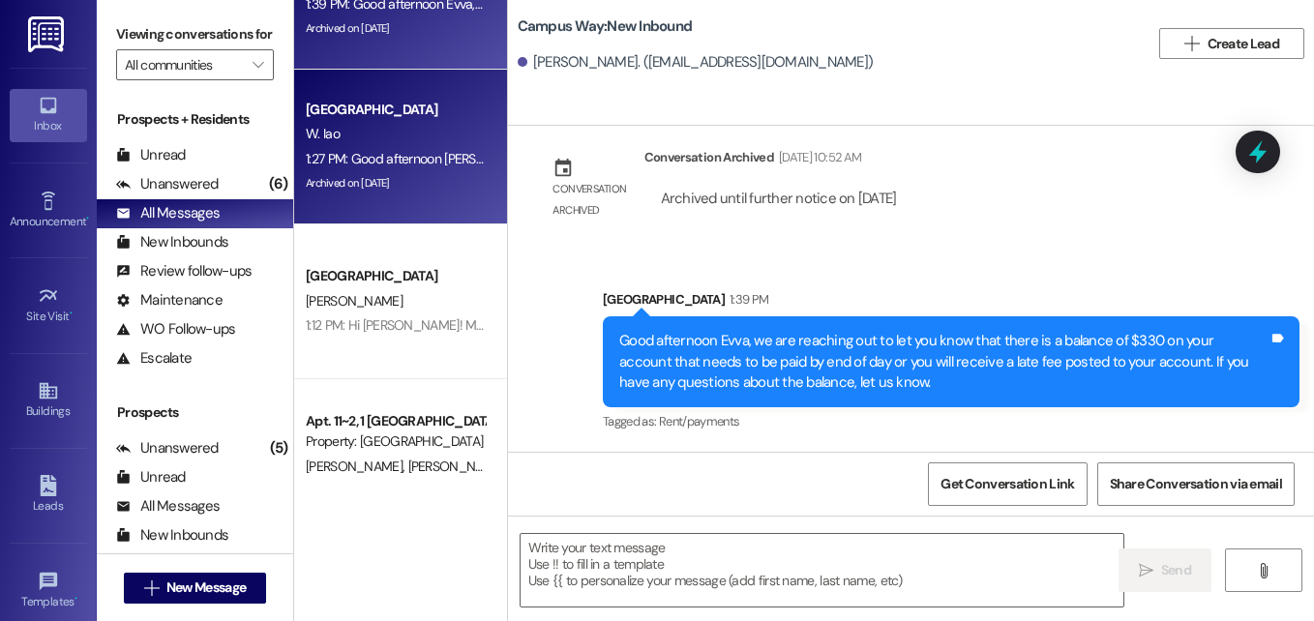
scroll to position [2253, 0]
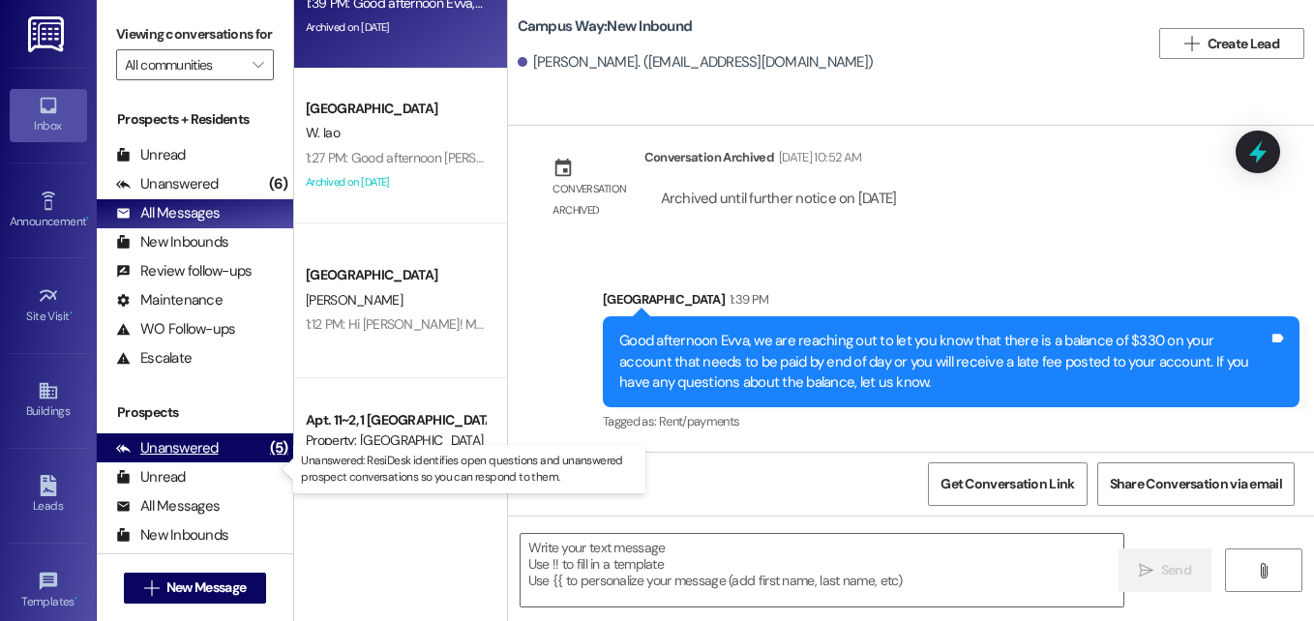
click at [167, 459] on div "Unanswered" at bounding box center [167, 448] width 103 height 20
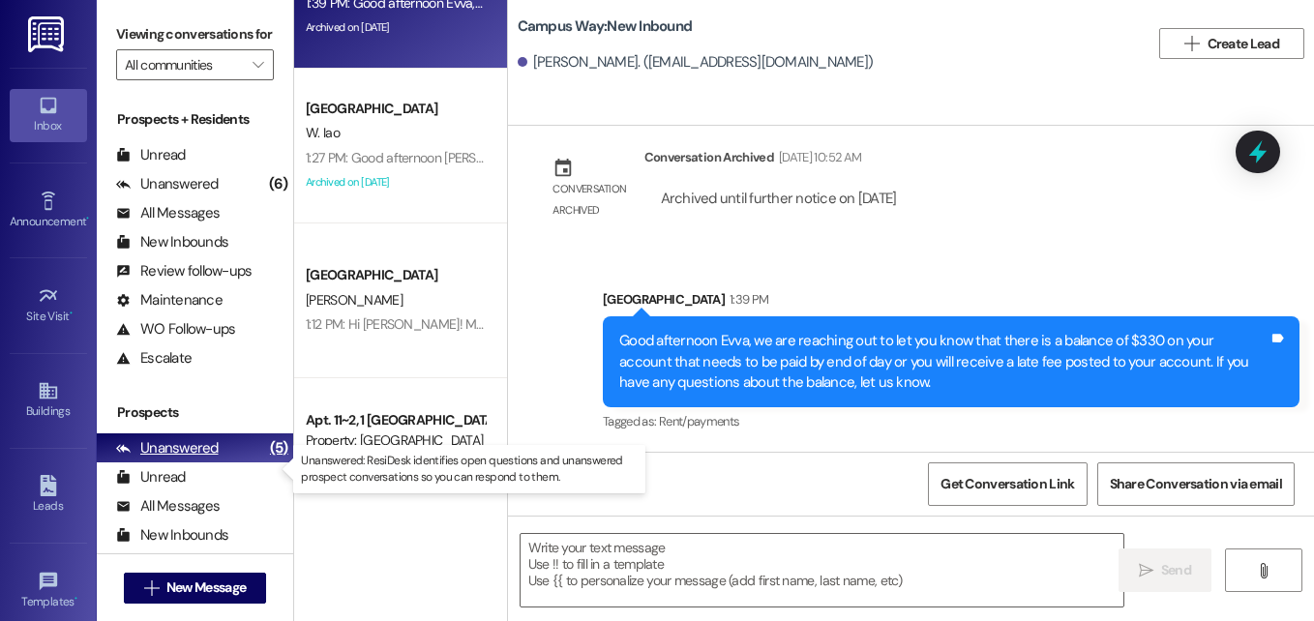
scroll to position [135, 0]
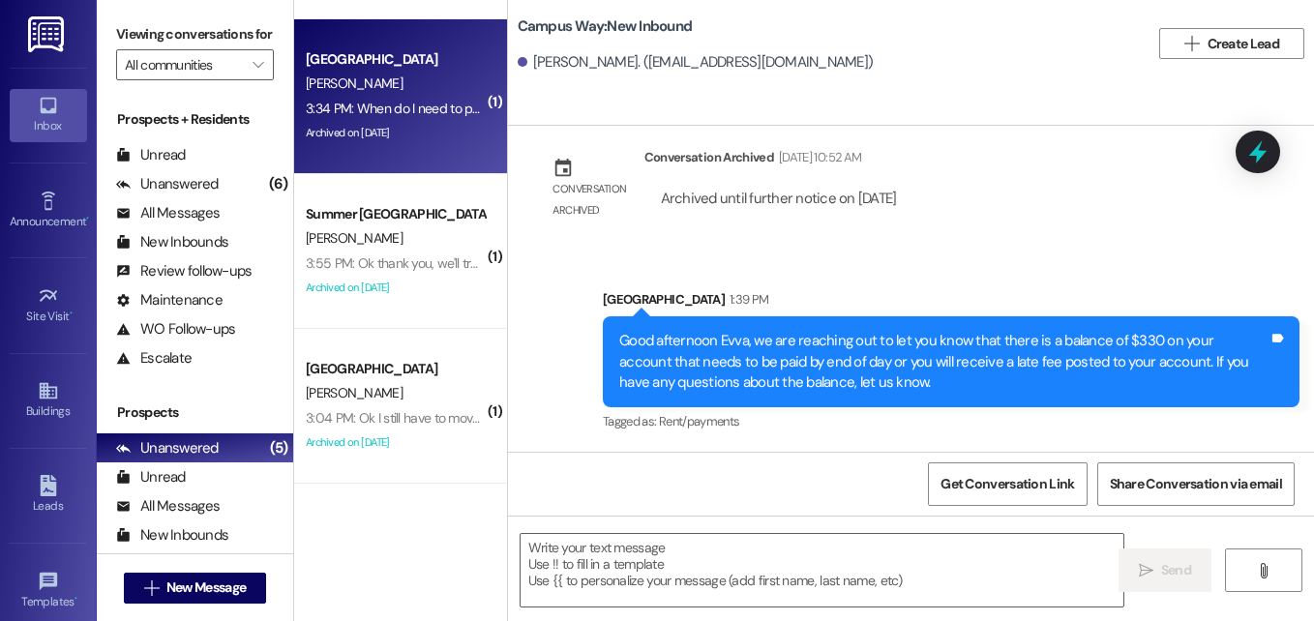
click at [415, 75] on div "K. Eichler" at bounding box center [395, 84] width 183 height 24
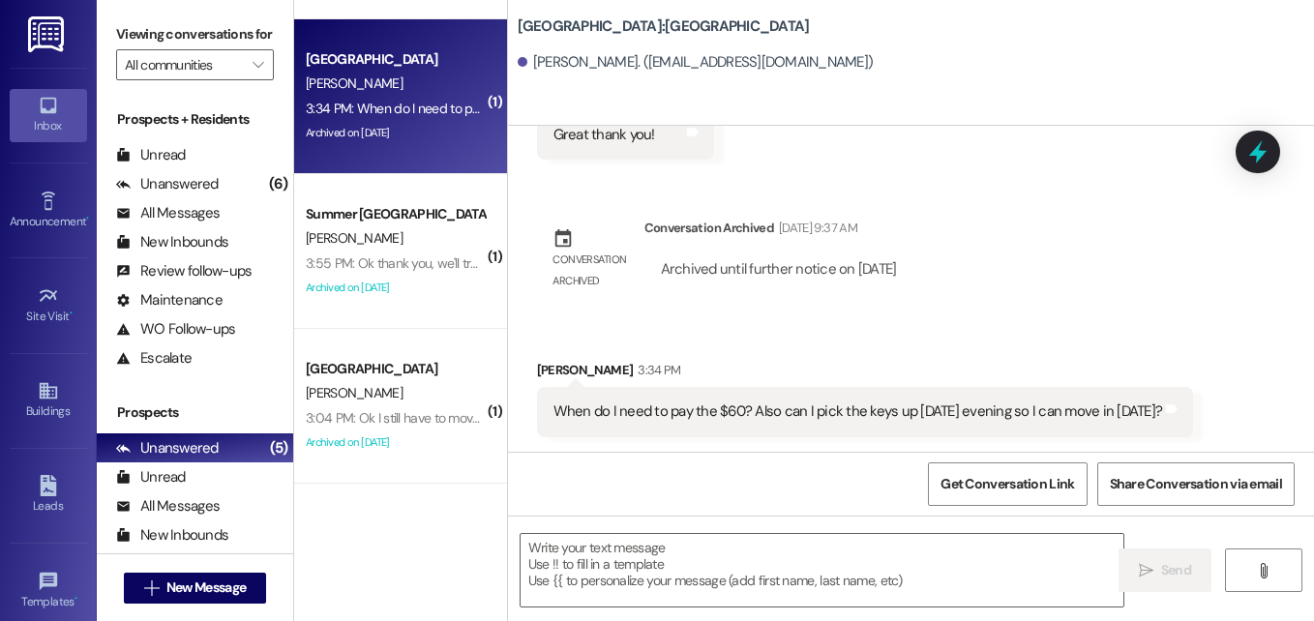
scroll to position [5465, 0]
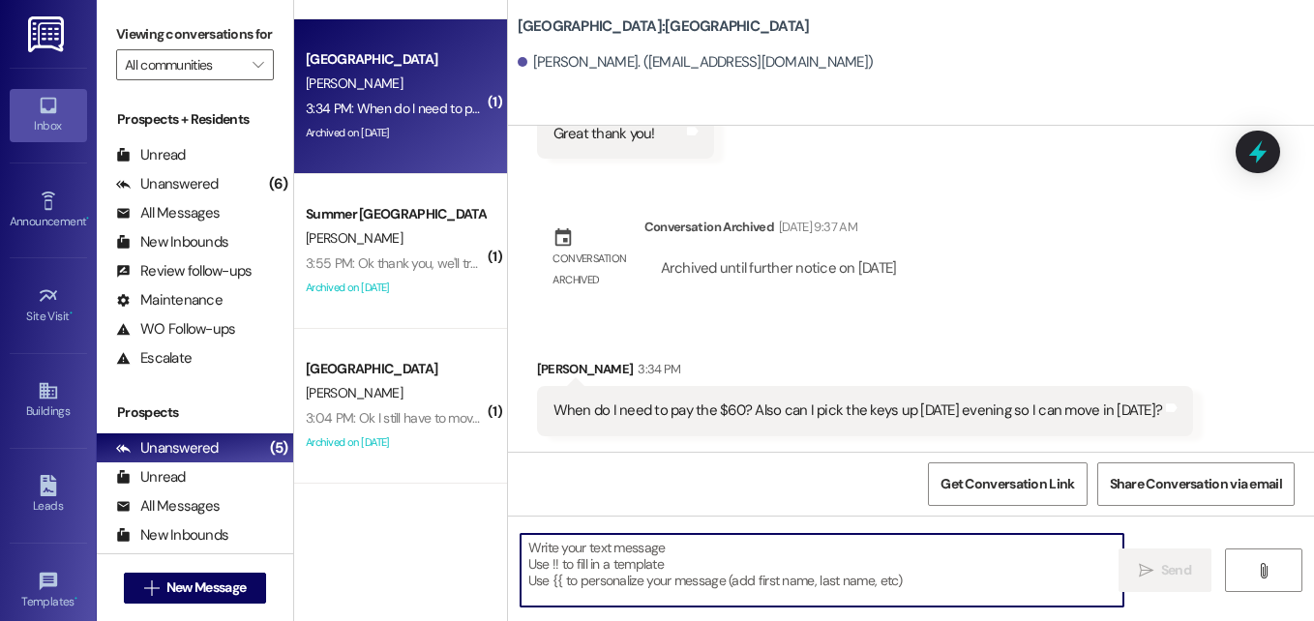
click at [672, 562] on textarea at bounding box center [821, 570] width 603 height 73
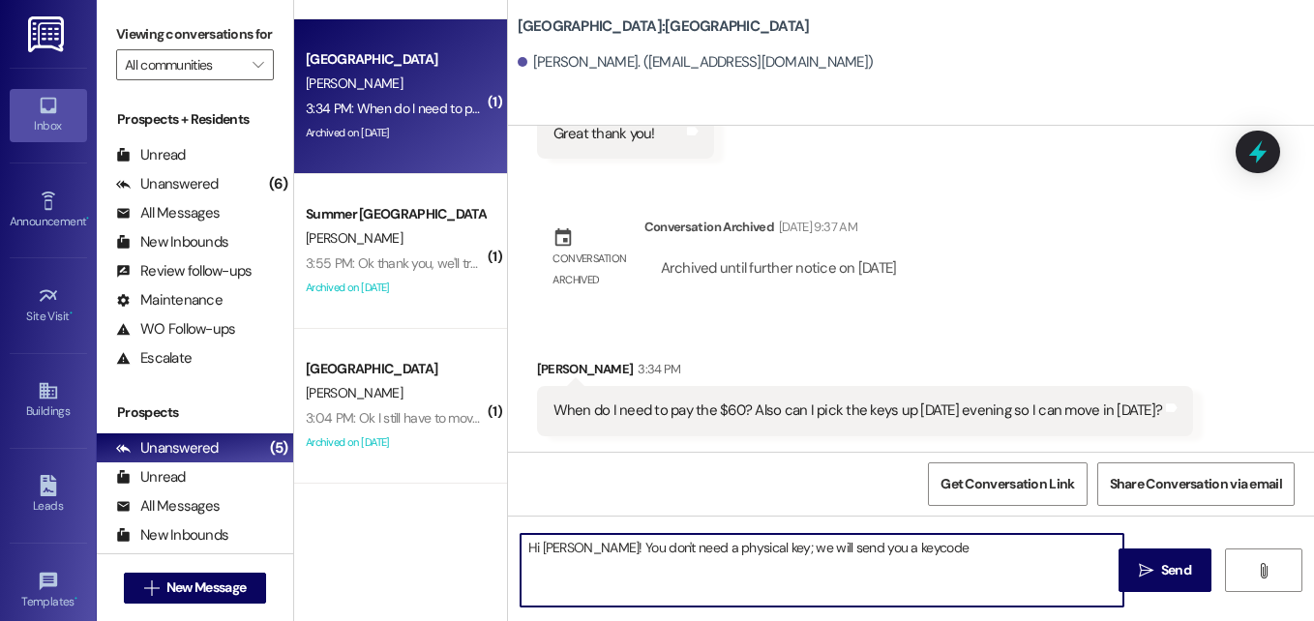
click at [902, 551] on textarea "Hi Keeley! You don't need a physical key; we will send you a keycode" at bounding box center [821, 570] width 603 height 73
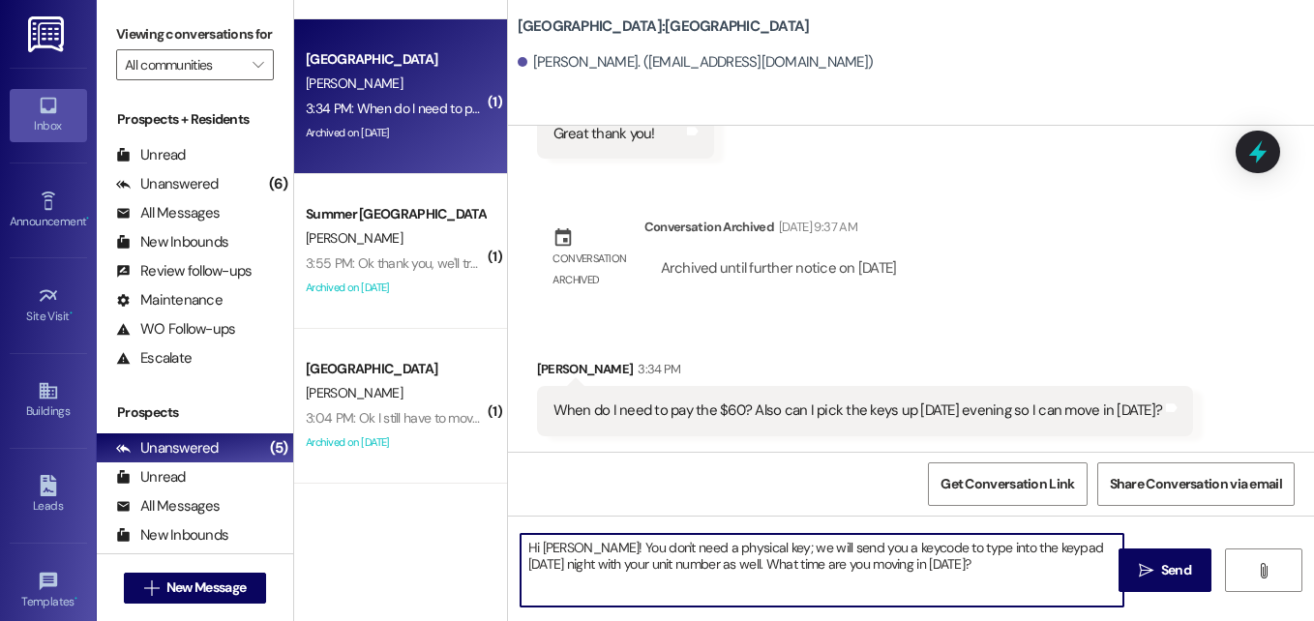
type textarea "Hi Keeley! You don't need a physical key; we will send you a keycode to type in…"
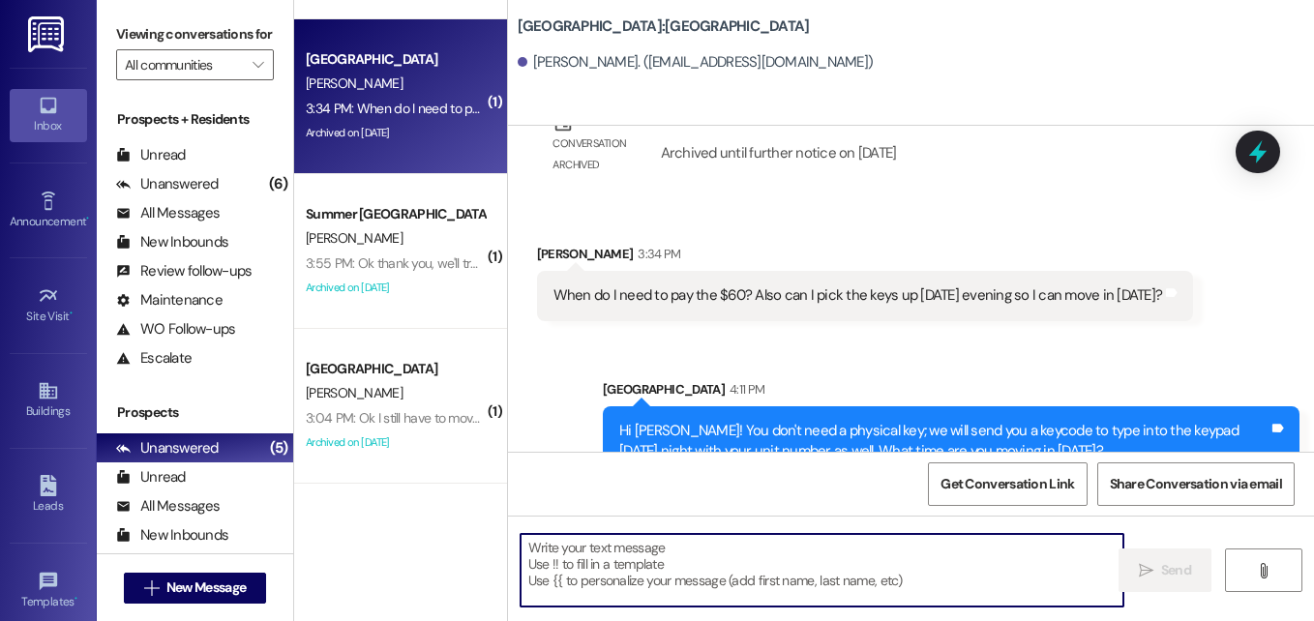
scroll to position [5620, 0]
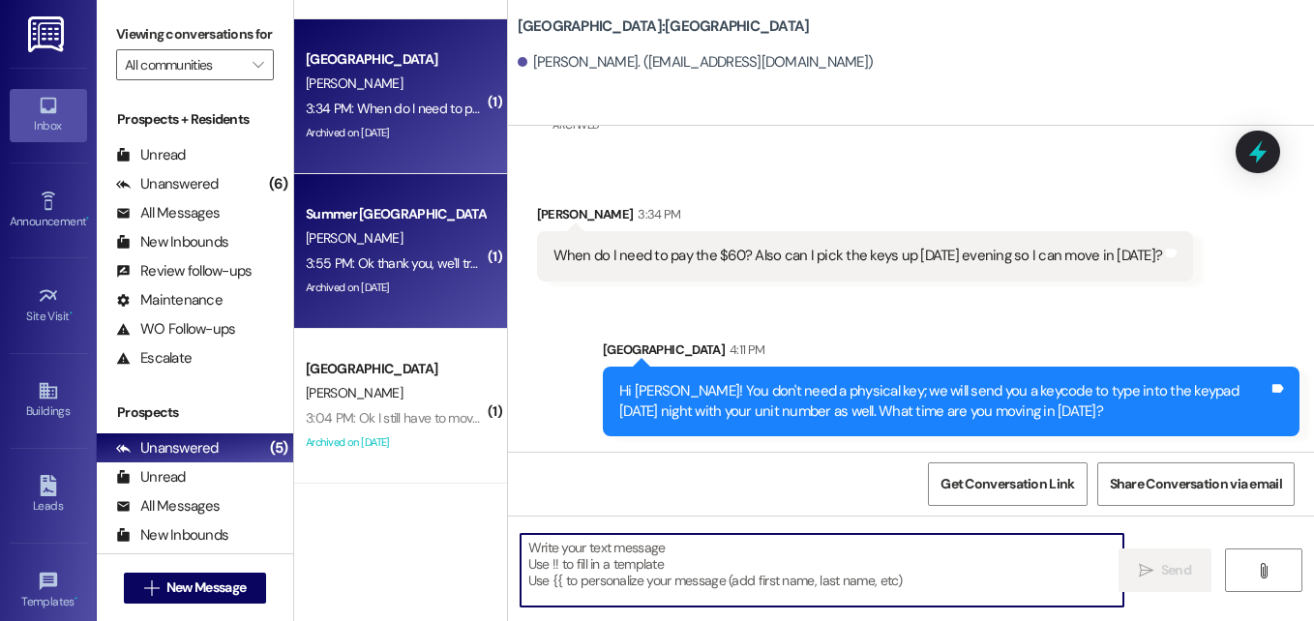
click at [403, 241] on div "[PERSON_NAME]" at bounding box center [395, 238] width 183 height 24
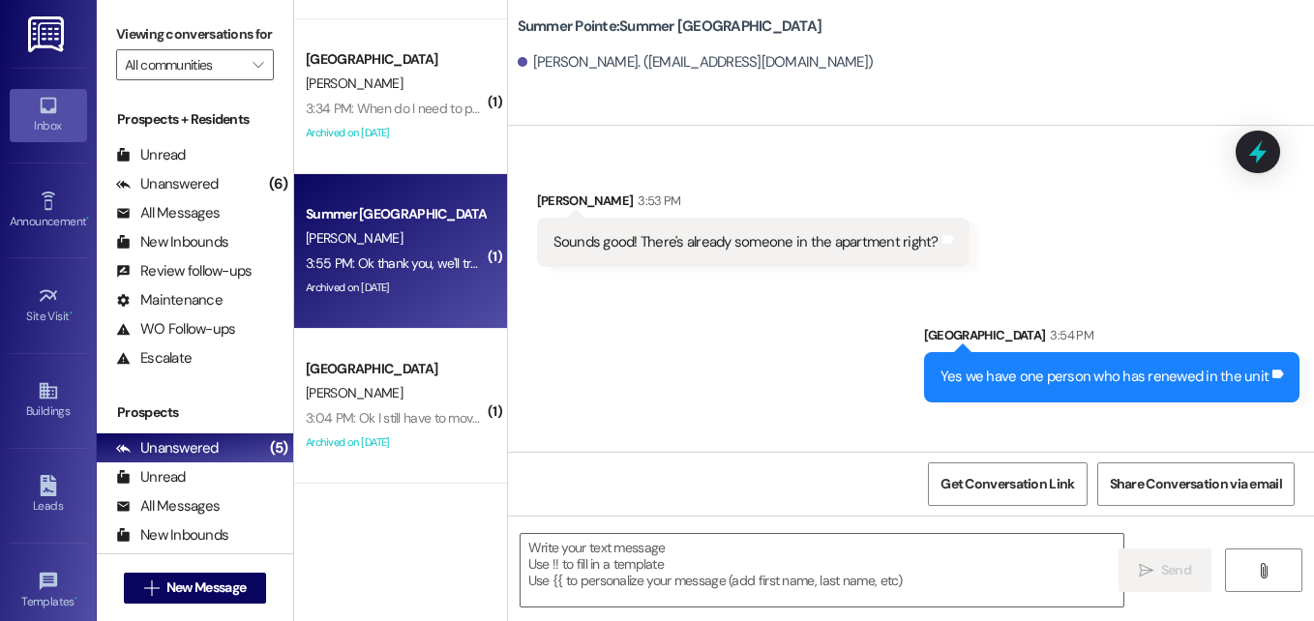
scroll to position [1730, 0]
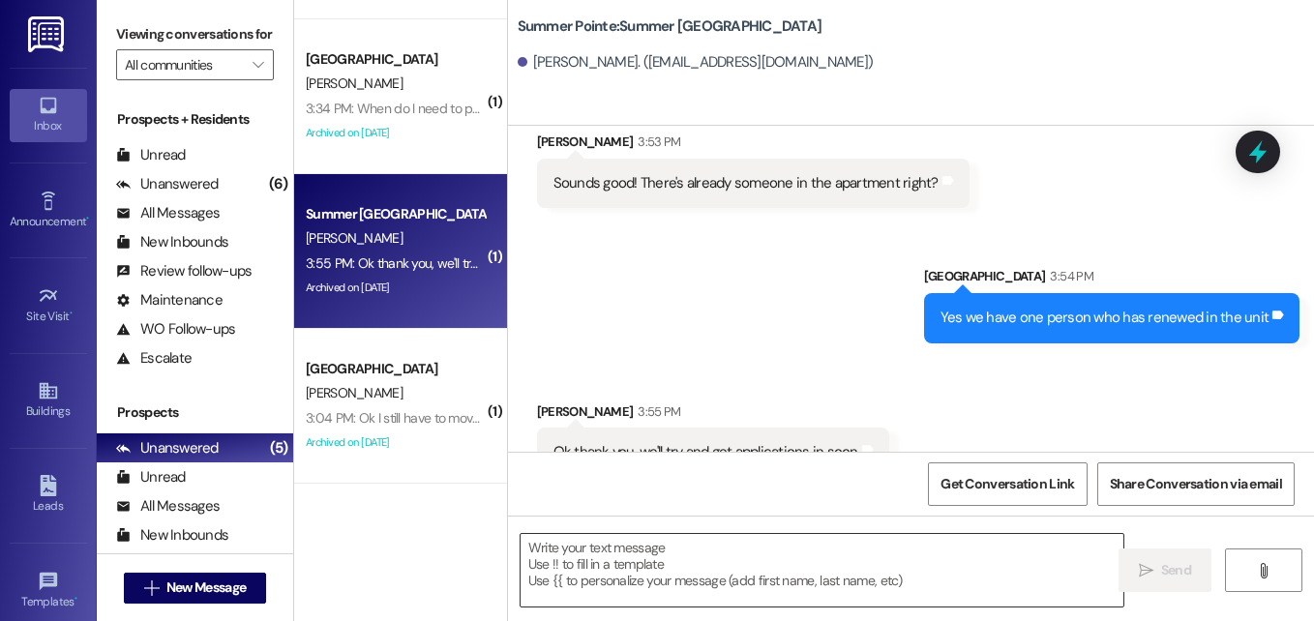
click at [704, 544] on textarea at bounding box center [821, 570] width 603 height 73
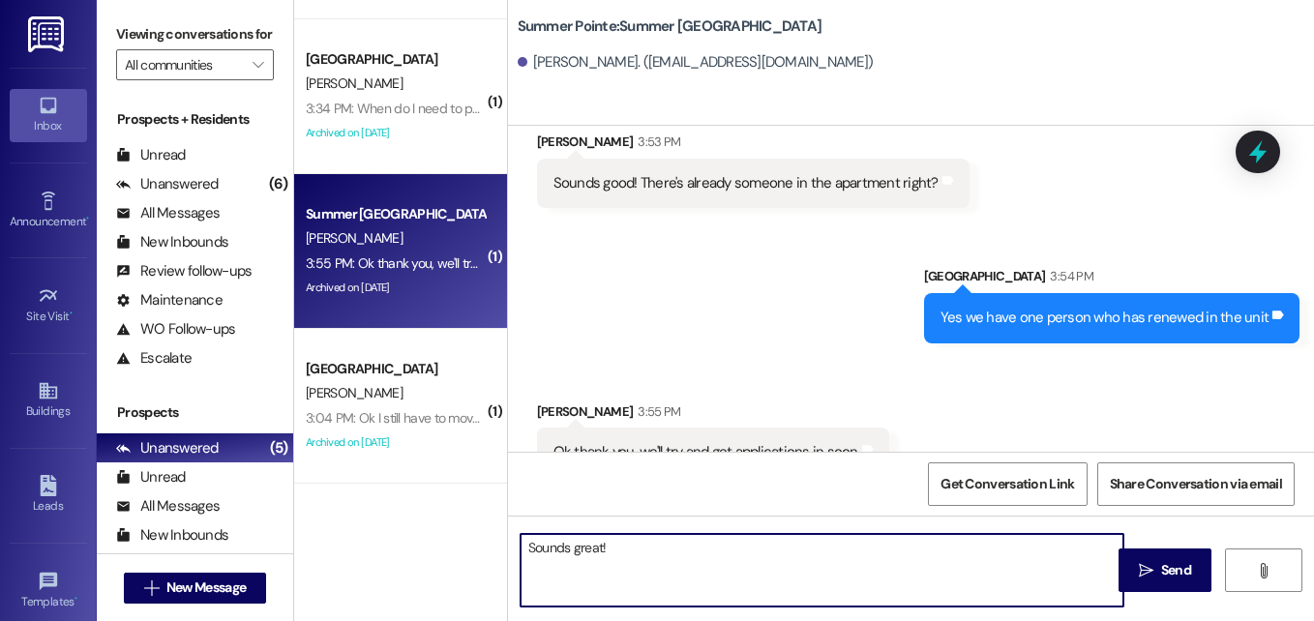
type textarea "Sounds great!"
click at [704, 544] on textarea "Sounds great!" at bounding box center [823, 570] width 603 height 73
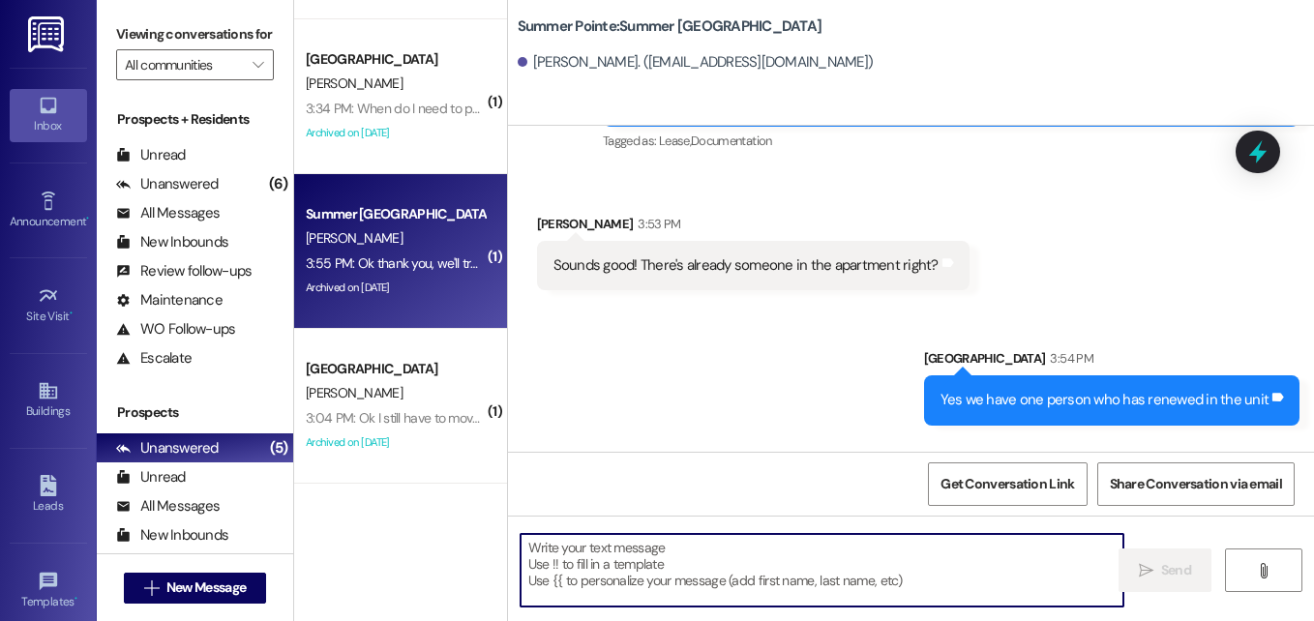
scroll to position [1864, 0]
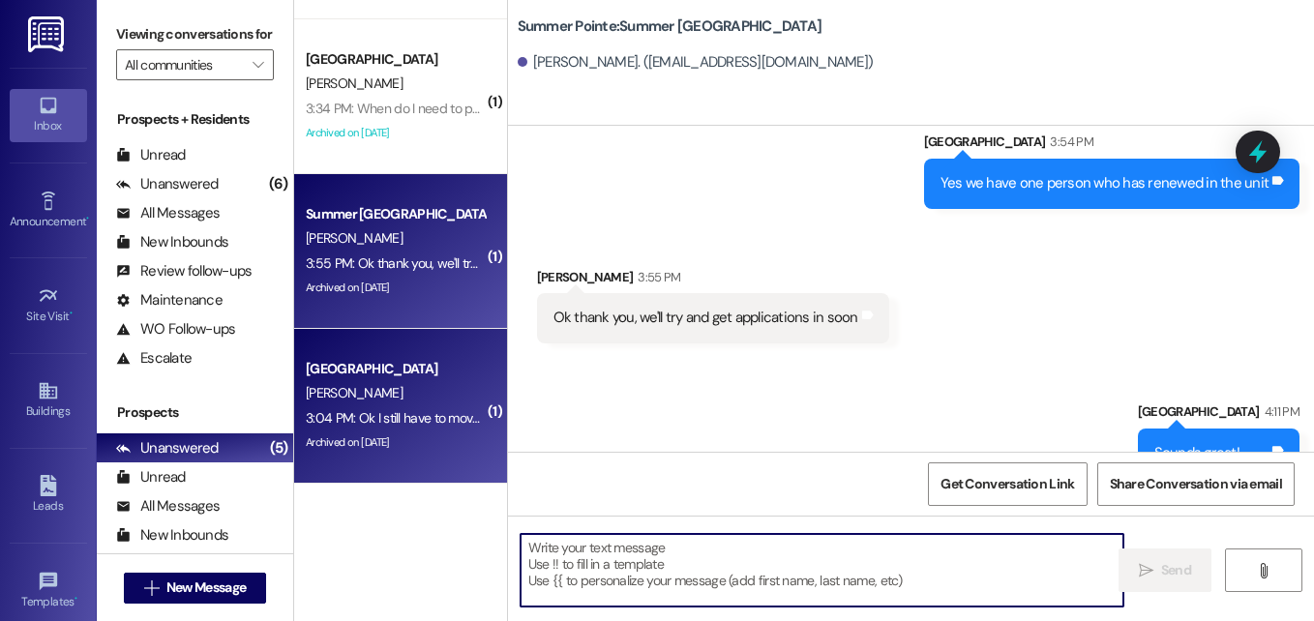
click at [400, 386] on div "[PERSON_NAME]" at bounding box center [395, 393] width 183 height 24
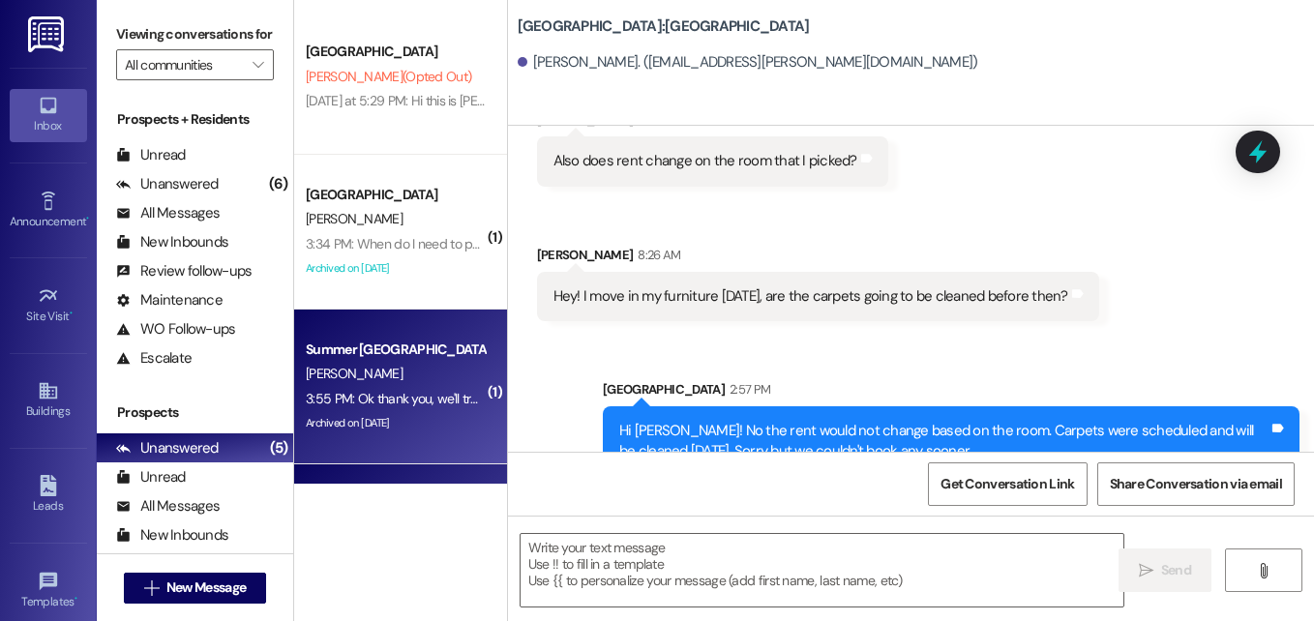
scroll to position [135, 0]
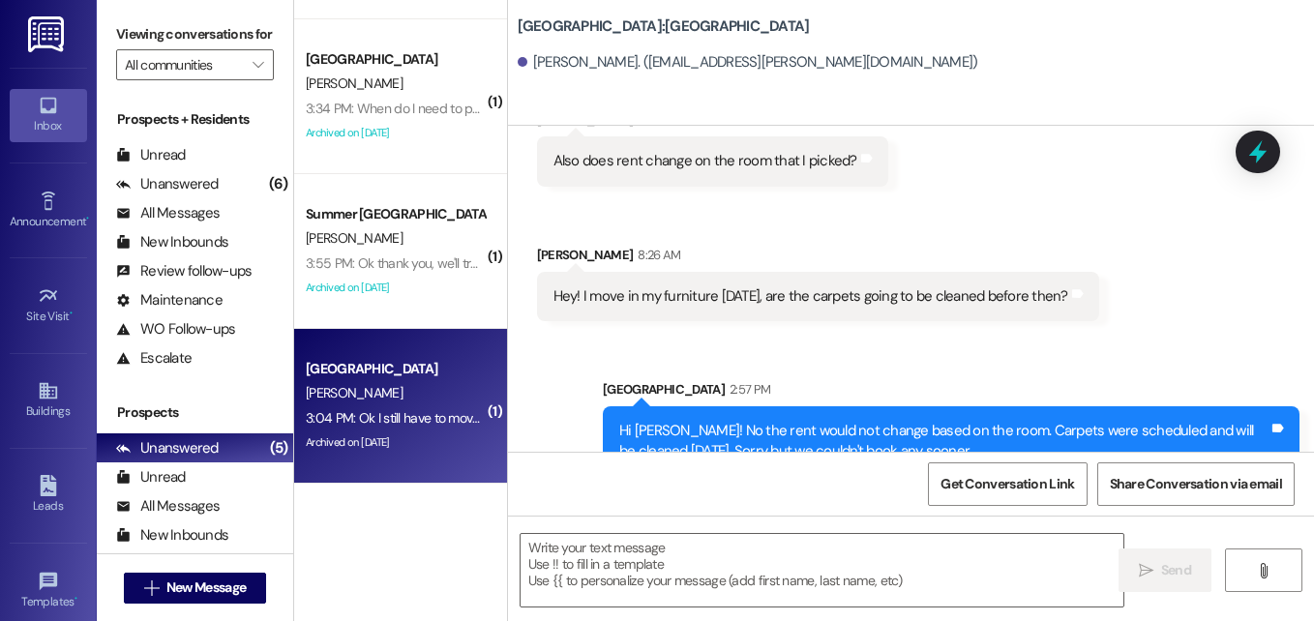
click at [390, 397] on div "[PERSON_NAME]" at bounding box center [395, 393] width 183 height 24
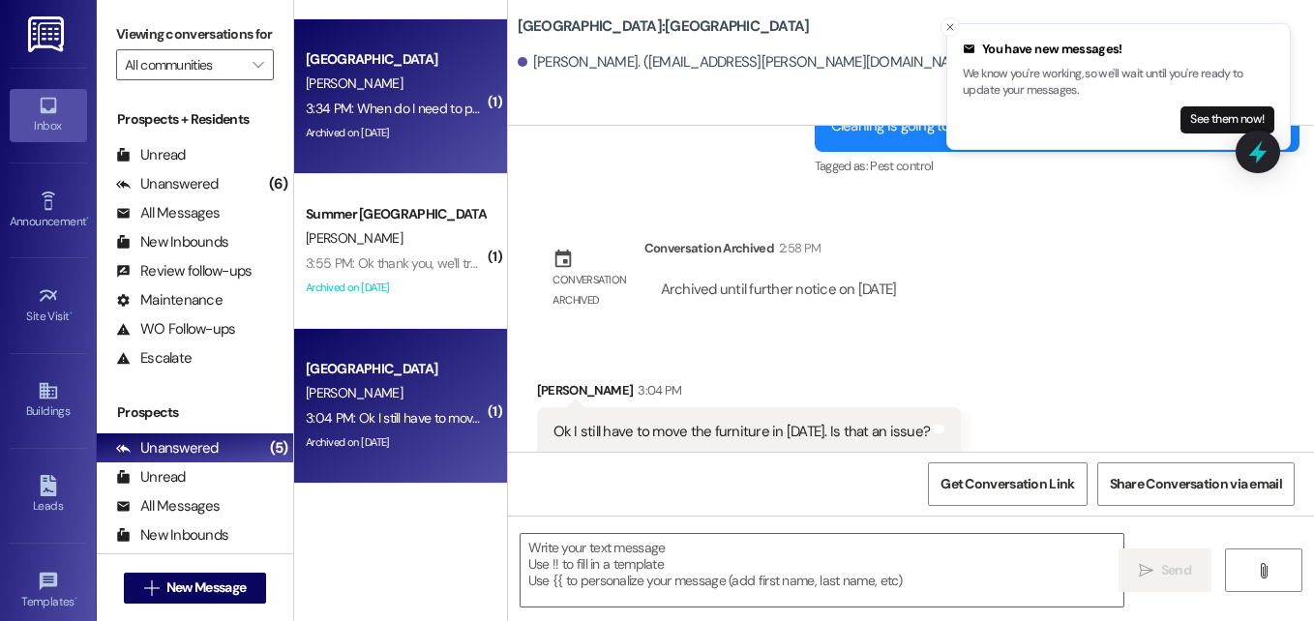
click at [381, 94] on div "K. Eichler" at bounding box center [395, 84] width 183 height 24
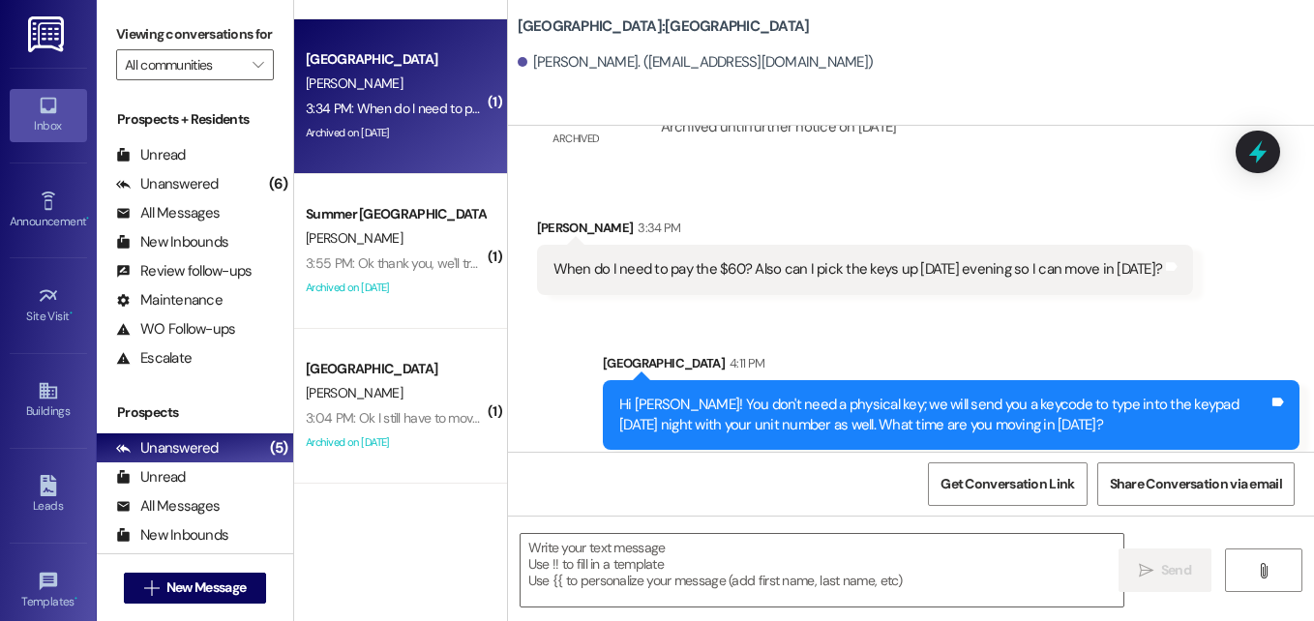
scroll to position [5756, 0]
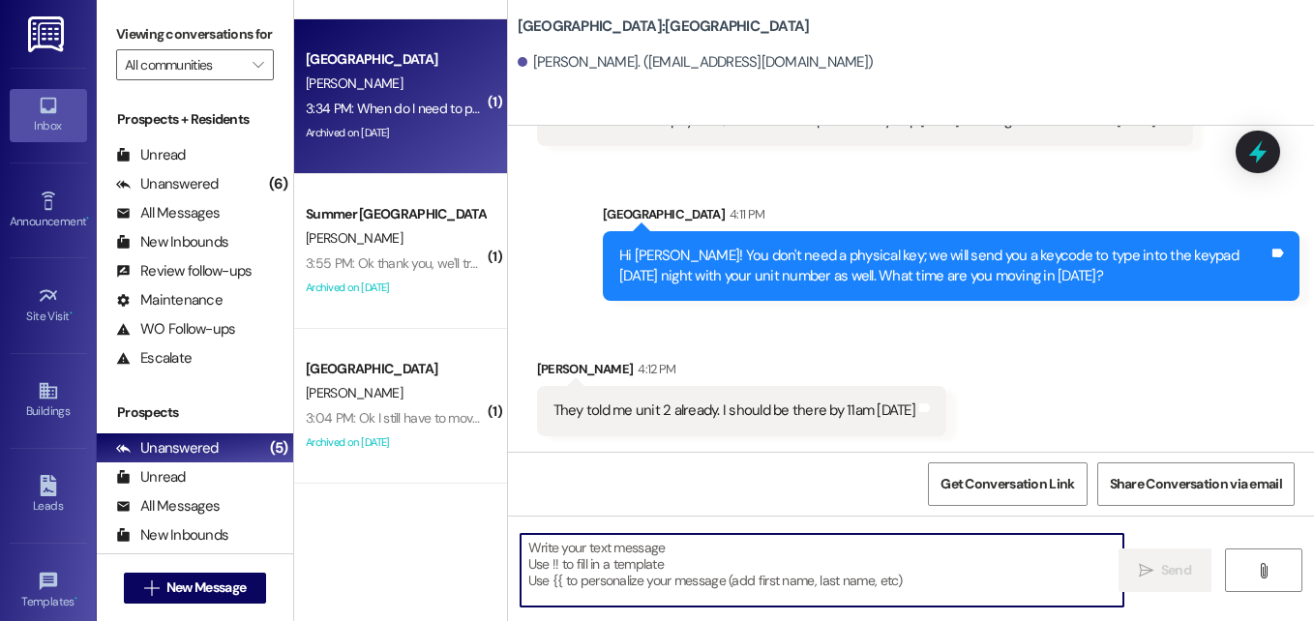
click at [621, 541] on textarea at bounding box center [821, 570] width 603 height 73
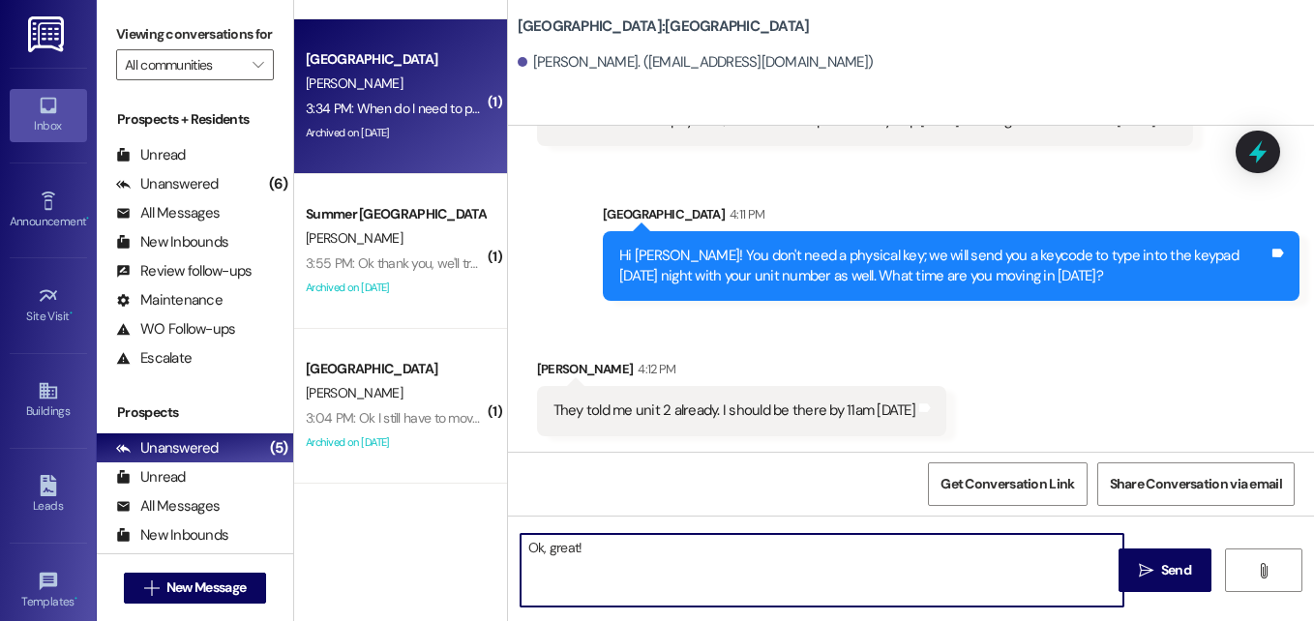
type textarea "Ok, great!"
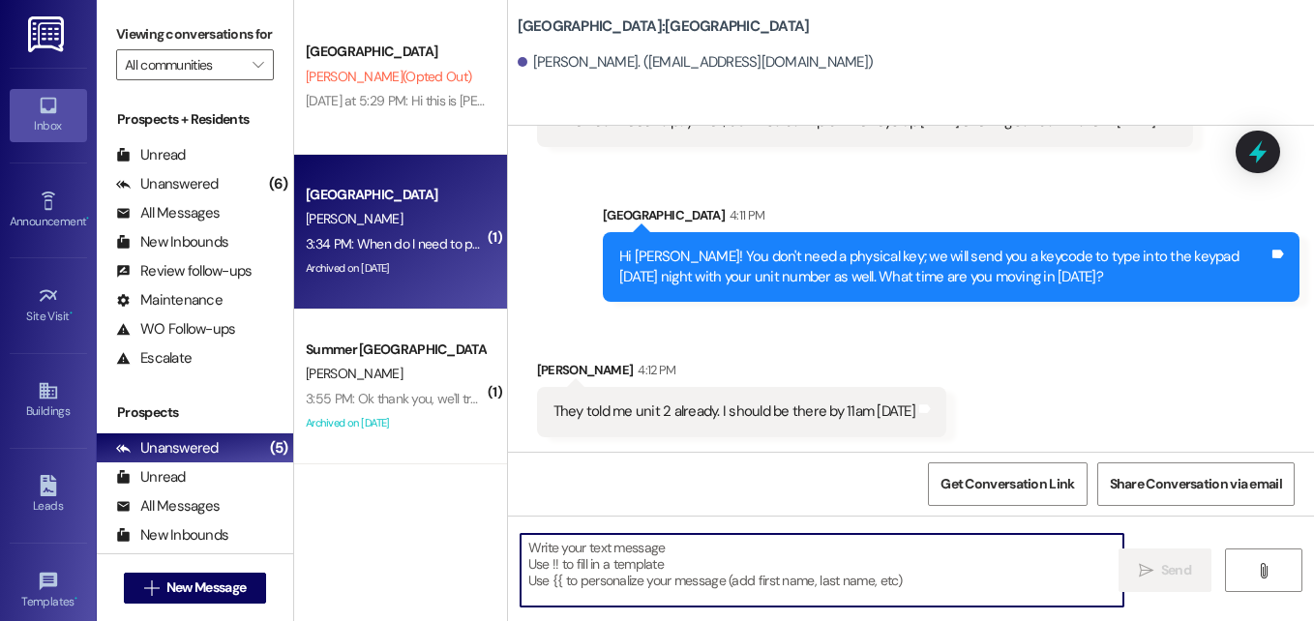
scroll to position [5890, 0]
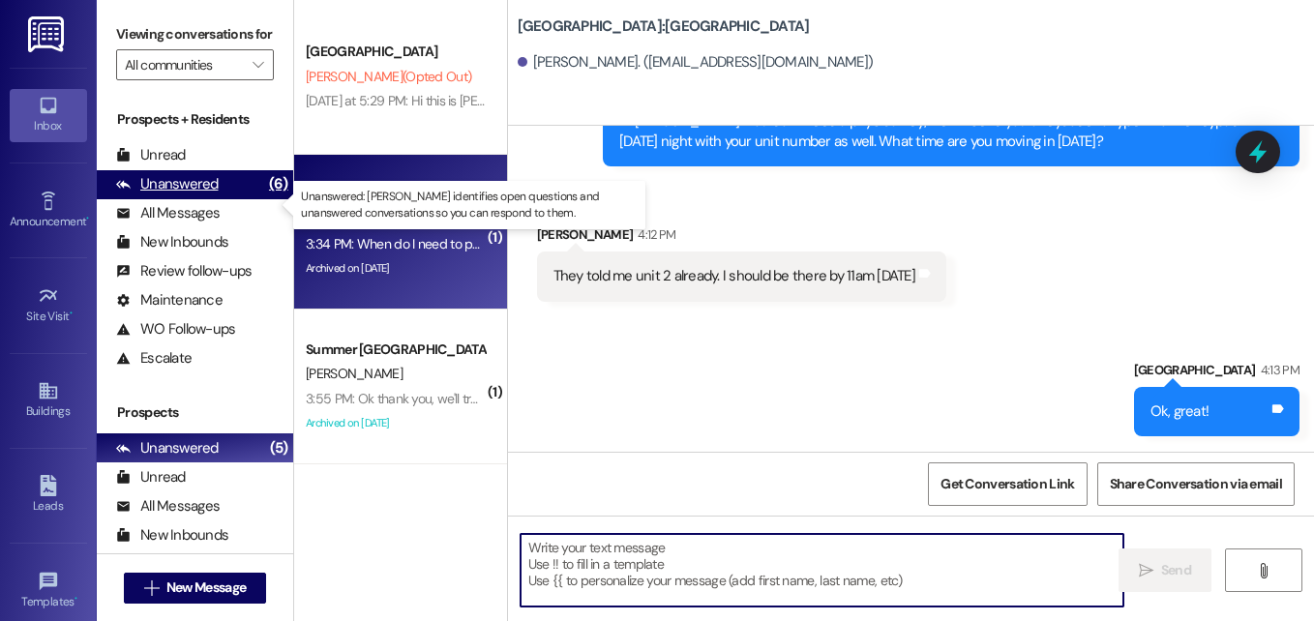
click at [190, 194] on div "Unanswered" at bounding box center [167, 184] width 103 height 20
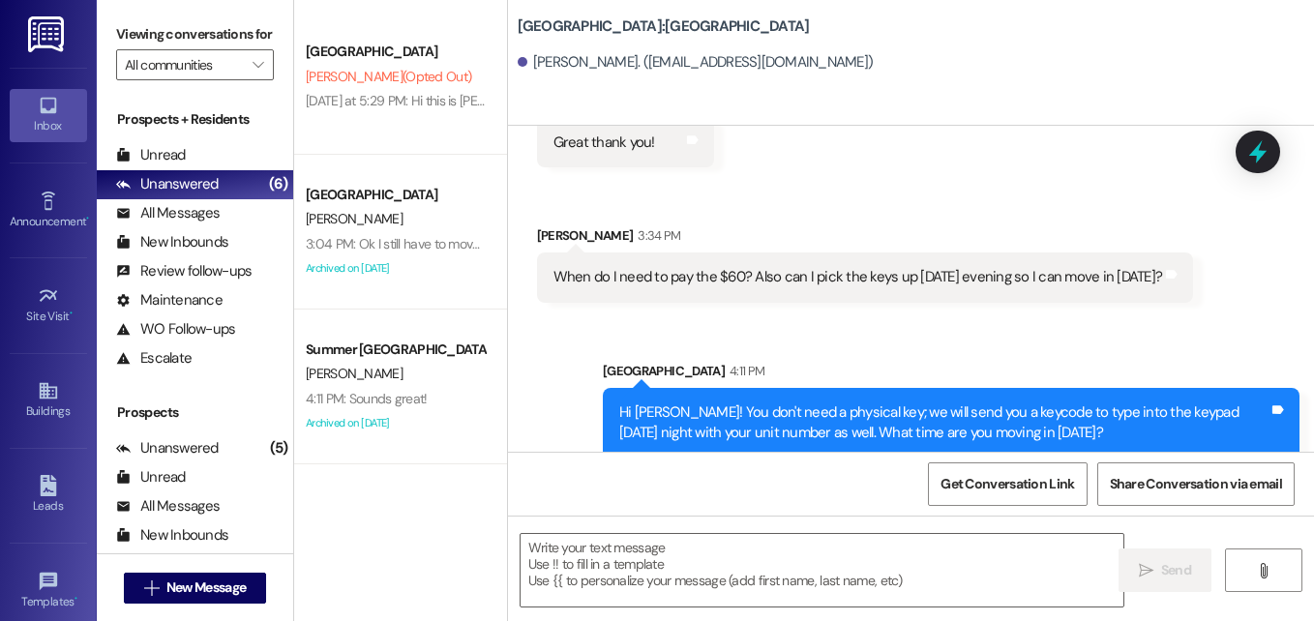
scroll to position [5612, 0]
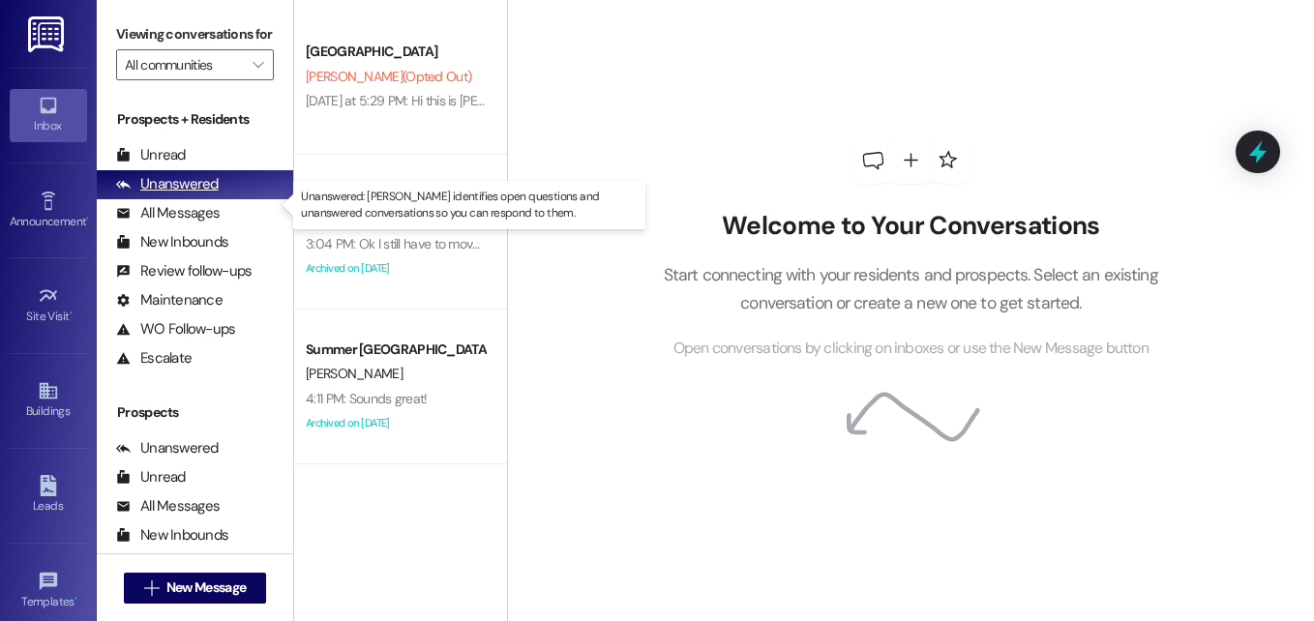
click at [171, 194] on div "Unanswered" at bounding box center [167, 184] width 103 height 20
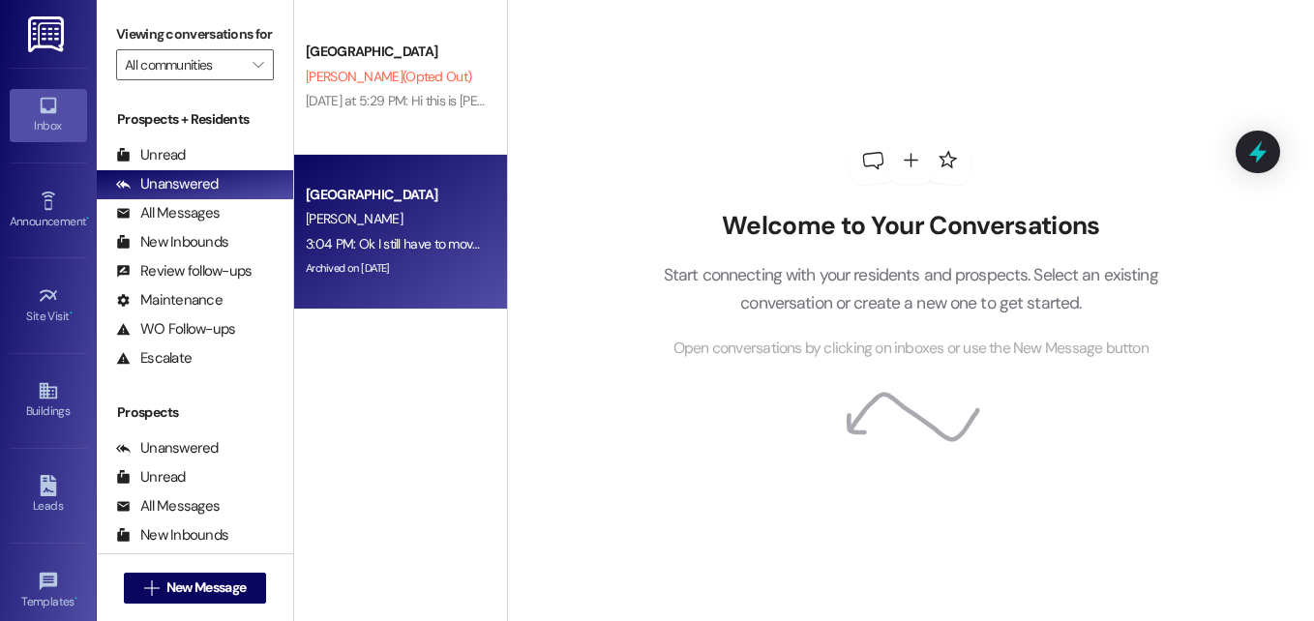
click at [425, 230] on div "[PERSON_NAME]" at bounding box center [395, 219] width 183 height 24
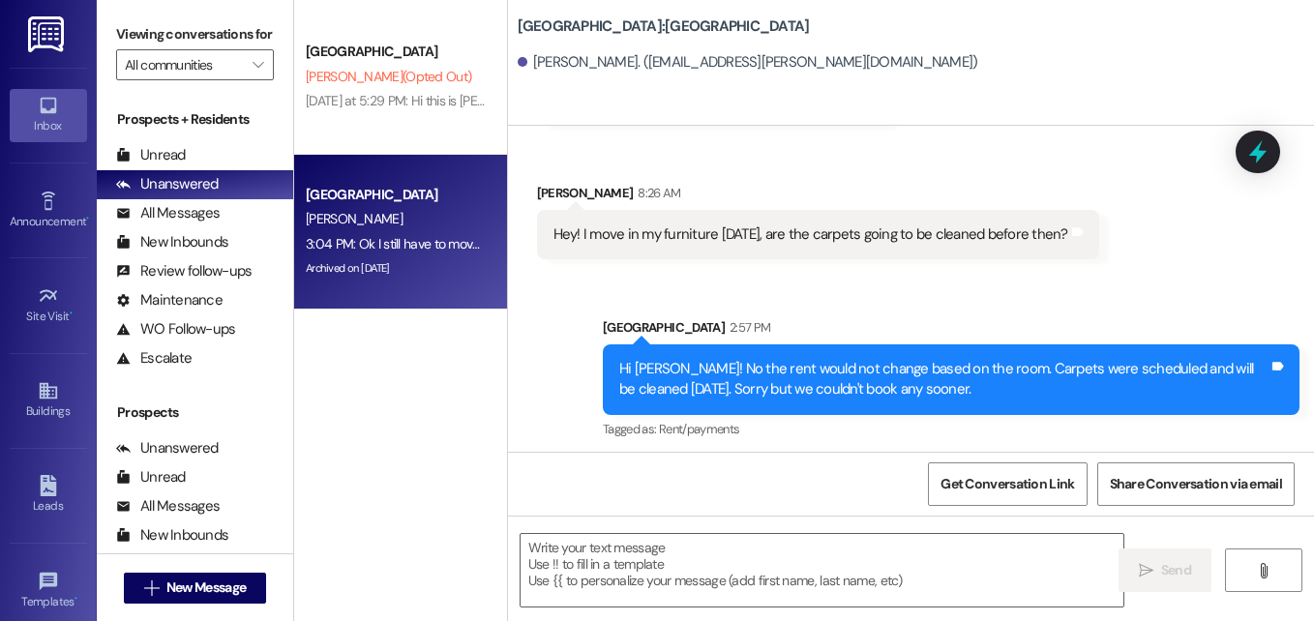
scroll to position [1789, 0]
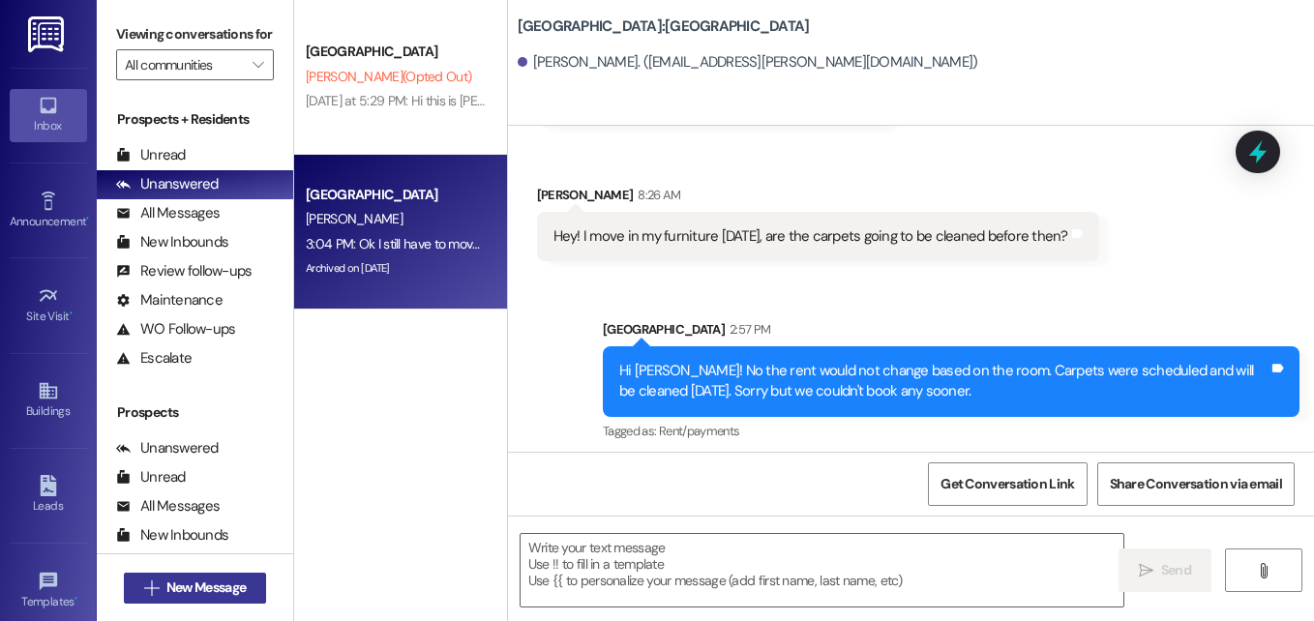
click at [213, 598] on button " New Message" at bounding box center [195, 588] width 143 height 31
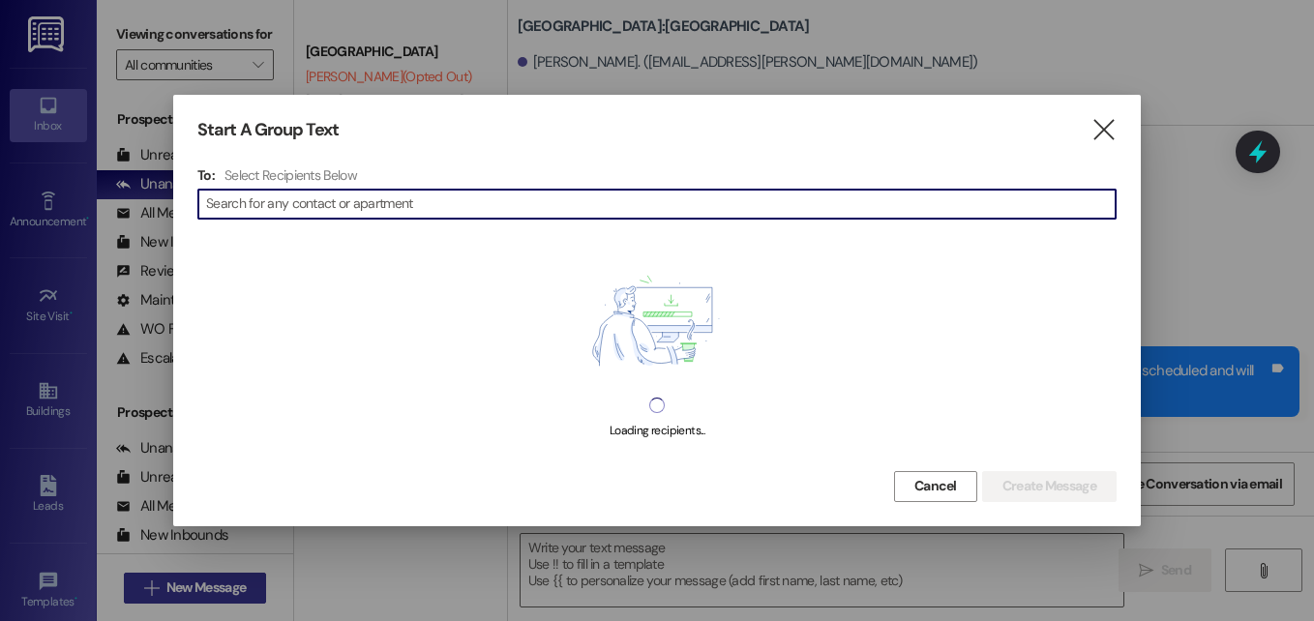
type input "j"
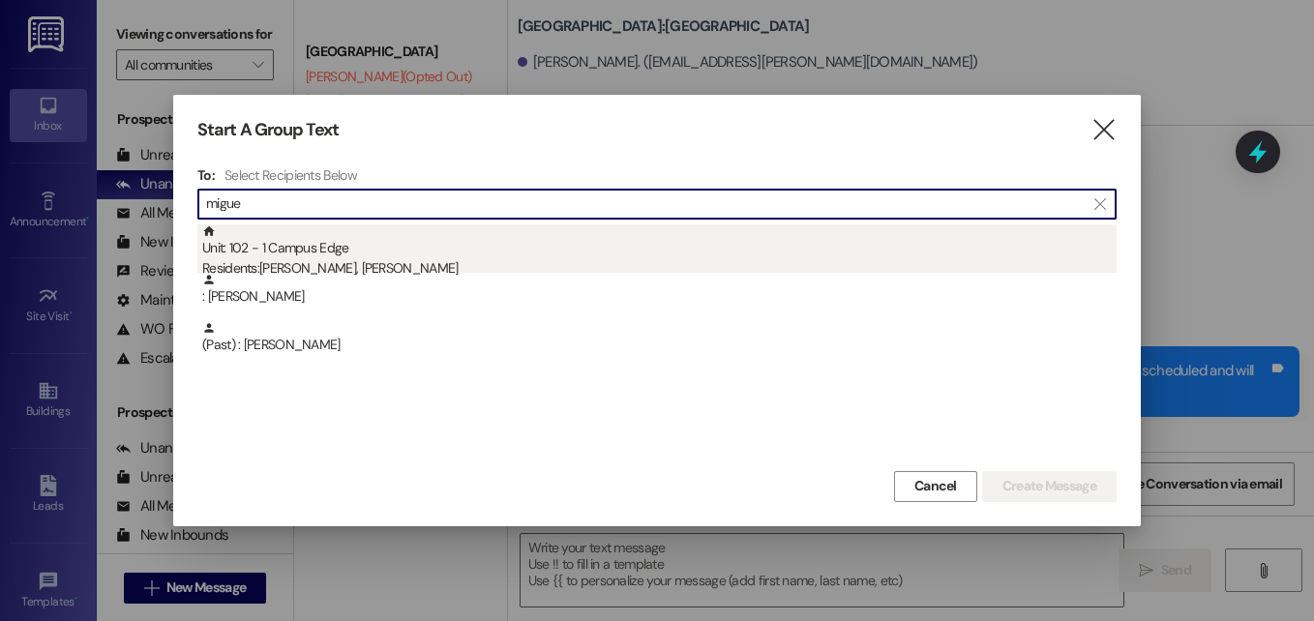
type input "migue"
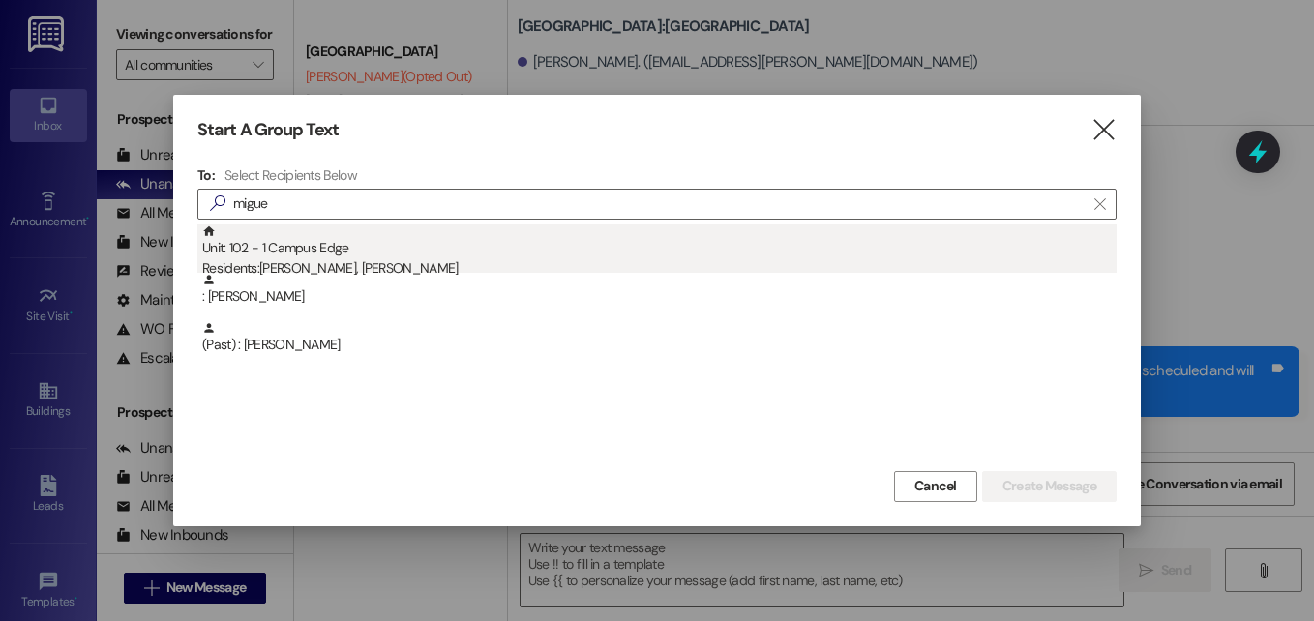
click at [355, 257] on div "Unit: 102 - 1 Campus Edge Residents: Yossy Bonilla, Miguel Pinales" at bounding box center [659, 251] width 914 height 55
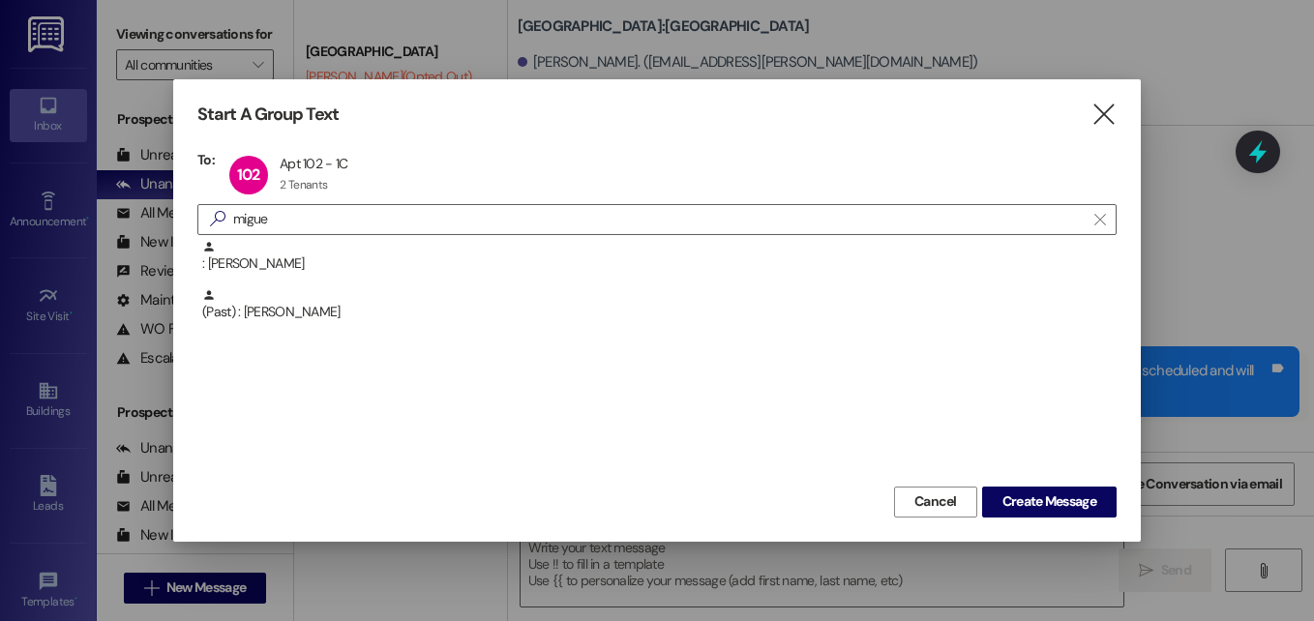
drag, startPoint x: 1038, startPoint y: 515, endPoint x: 939, endPoint y: 432, distance: 128.4
click at [939, 432] on div ": Miguel Pinales (Past) : Miguel Flores Zuniga" at bounding box center [656, 361] width 919 height 242
click at [1011, 499] on span "Create Message" at bounding box center [1049, 501] width 94 height 20
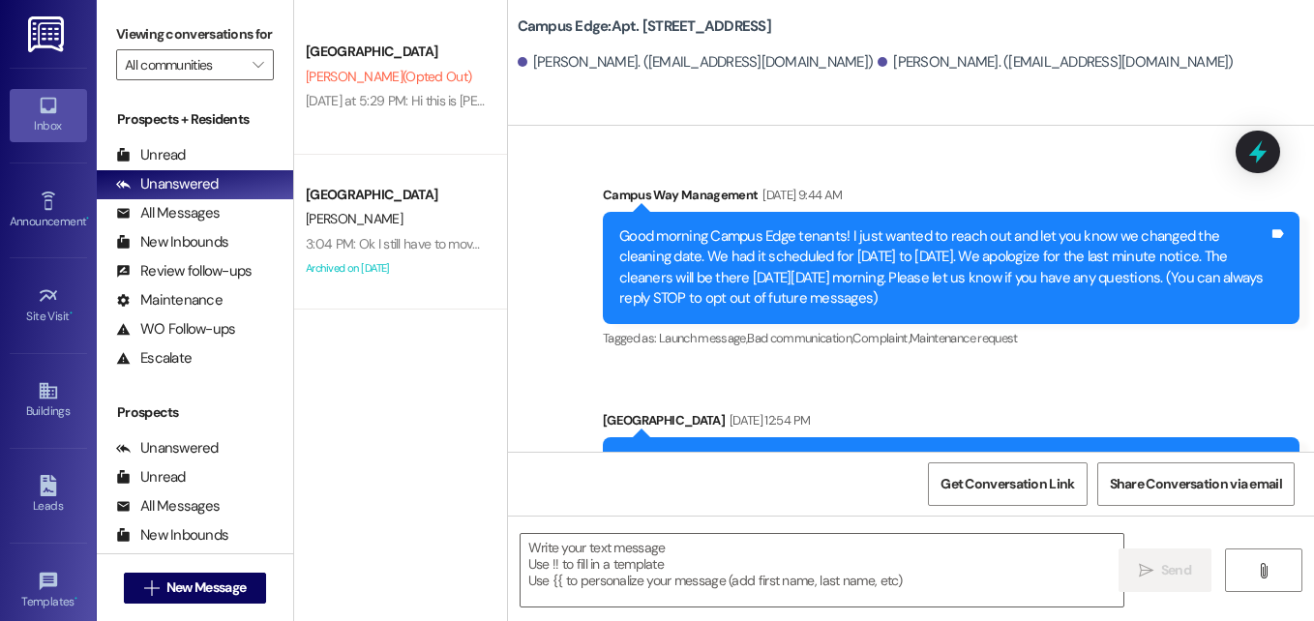
scroll to position [43073, 0]
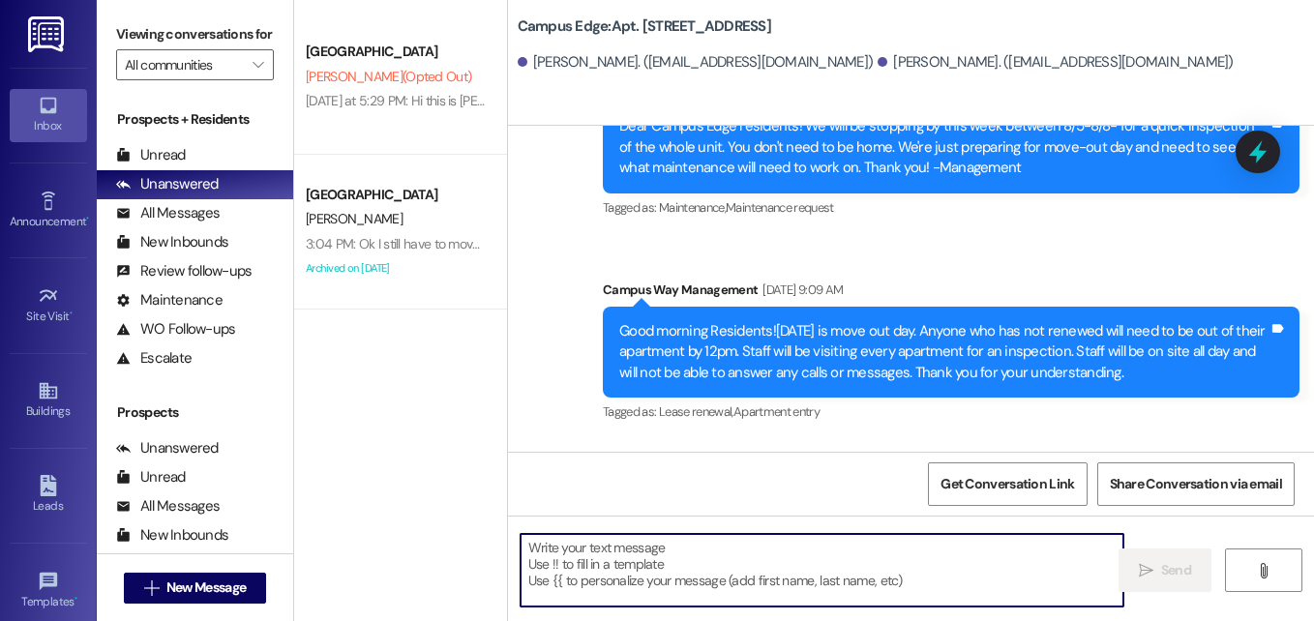
click at [673, 568] on textarea at bounding box center [821, 570] width 603 height 73
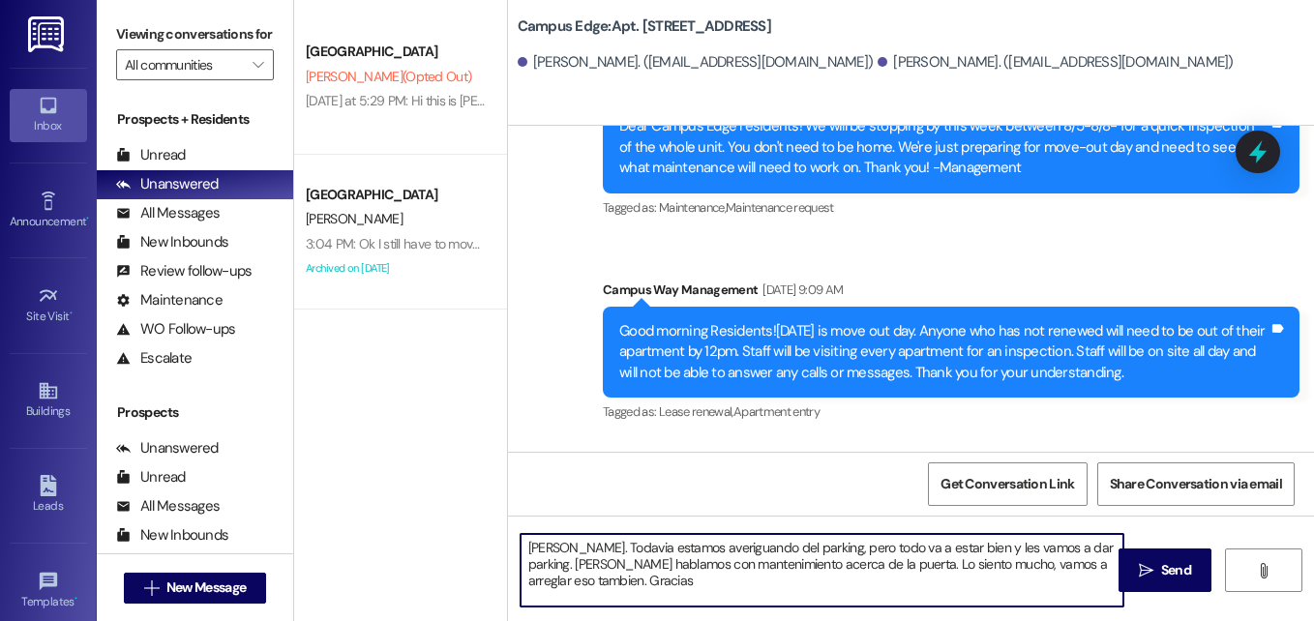
type textarea "Hola, Miguel. Todavia estamos averiguando del parking, pero todo va a estar bie…"
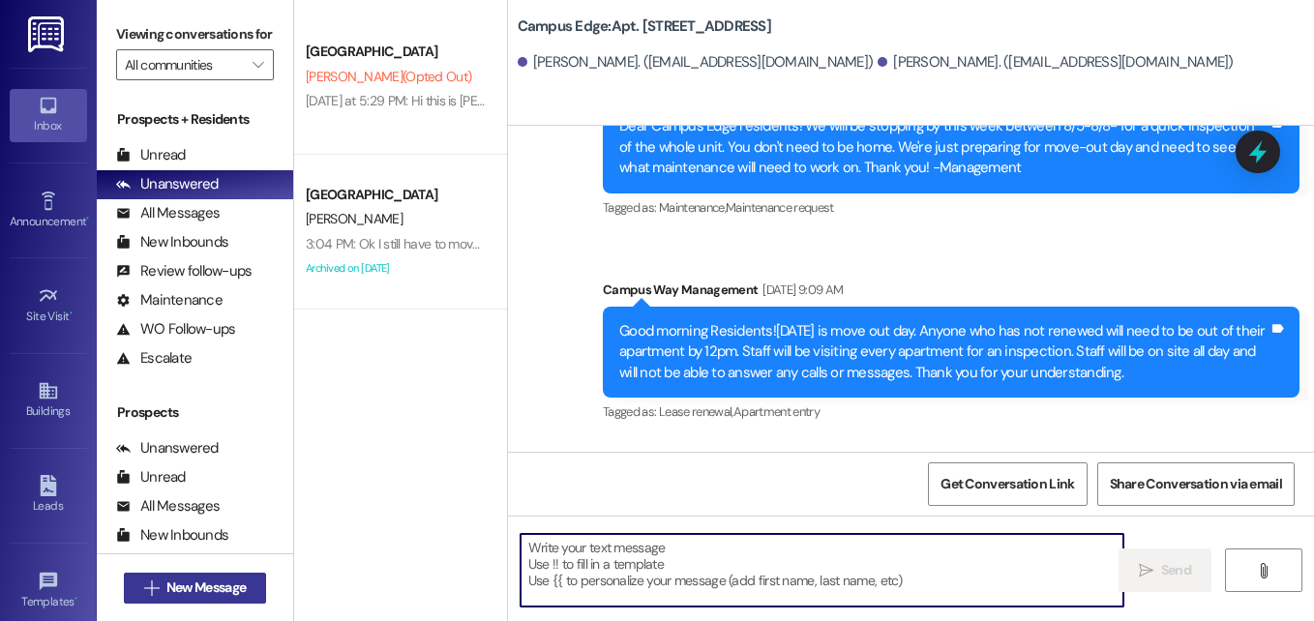
click at [219, 582] on span "New Message" at bounding box center [205, 587] width 79 height 20
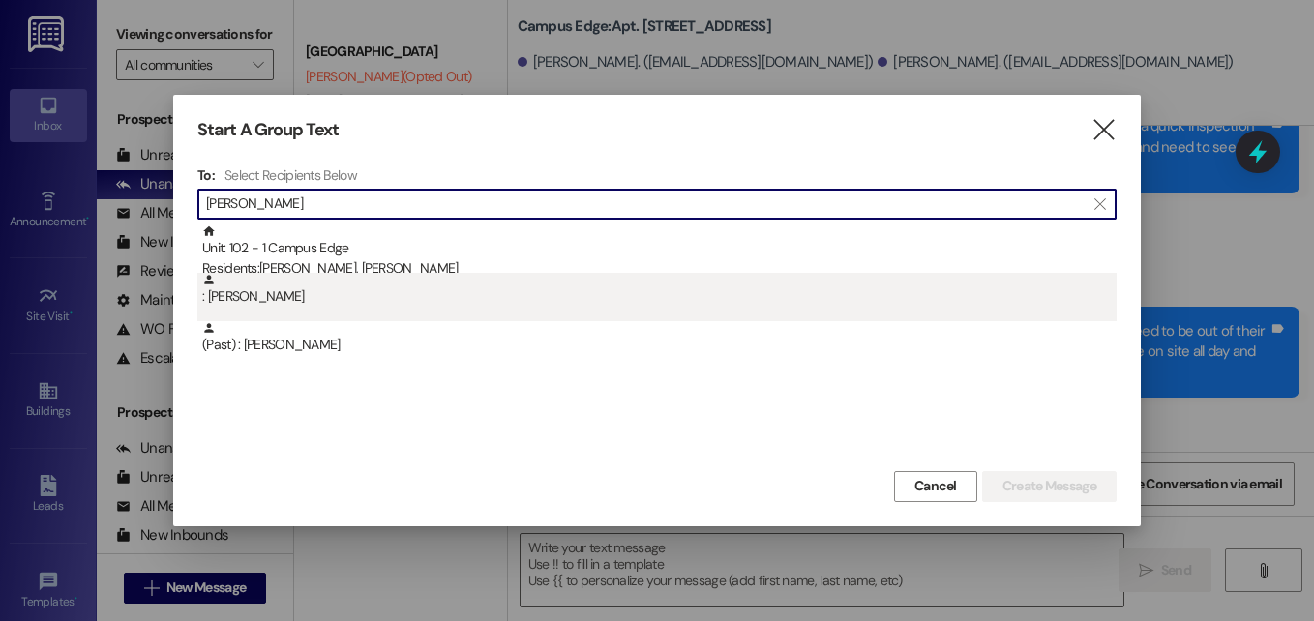
type input "miguel"
click at [241, 303] on div ": Miguel Pinales" at bounding box center [659, 290] width 914 height 34
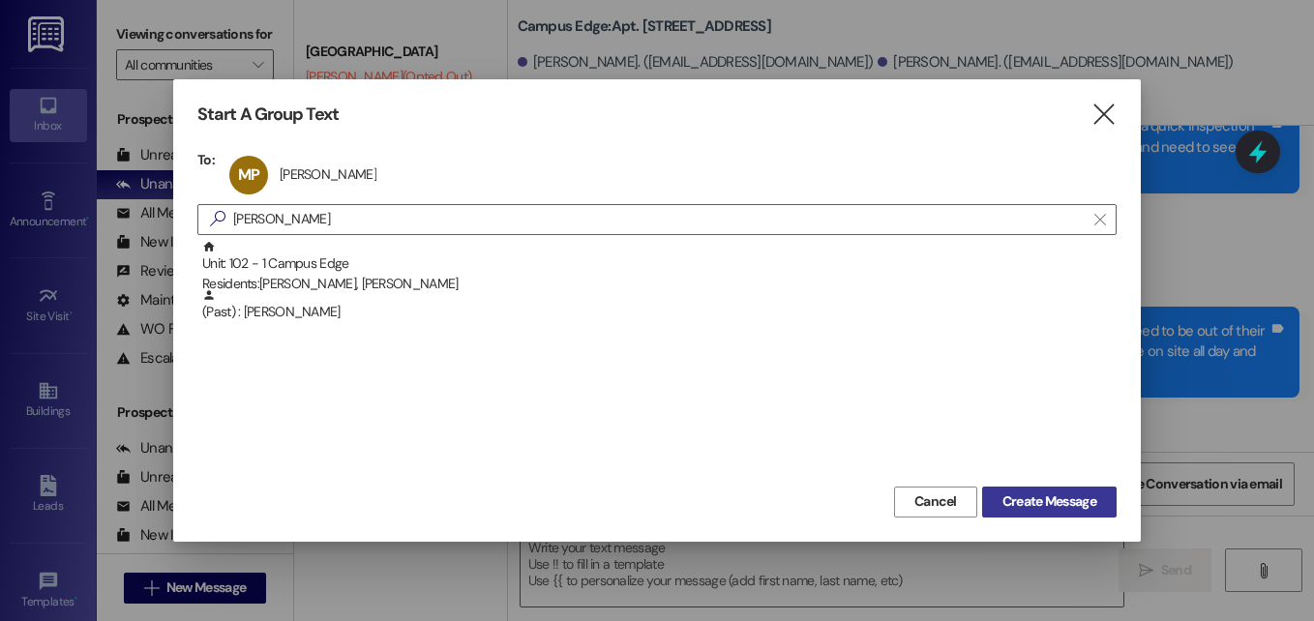
click at [1035, 495] on span "Create Message" at bounding box center [1049, 501] width 94 height 20
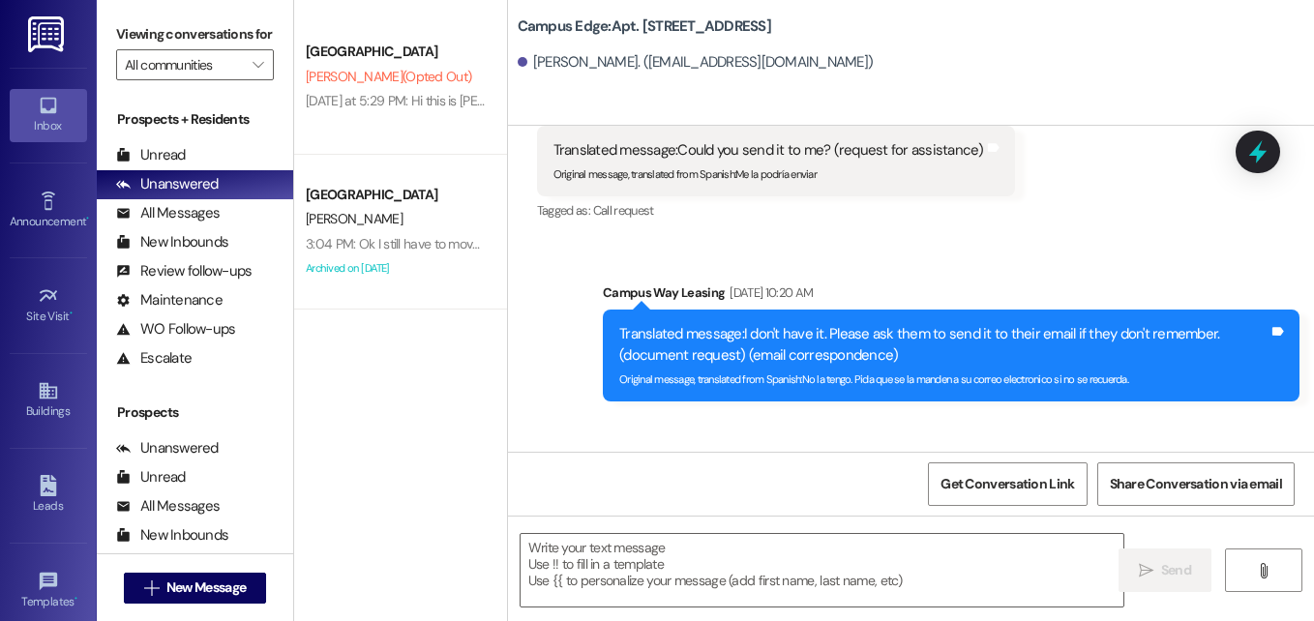
scroll to position [31753, 0]
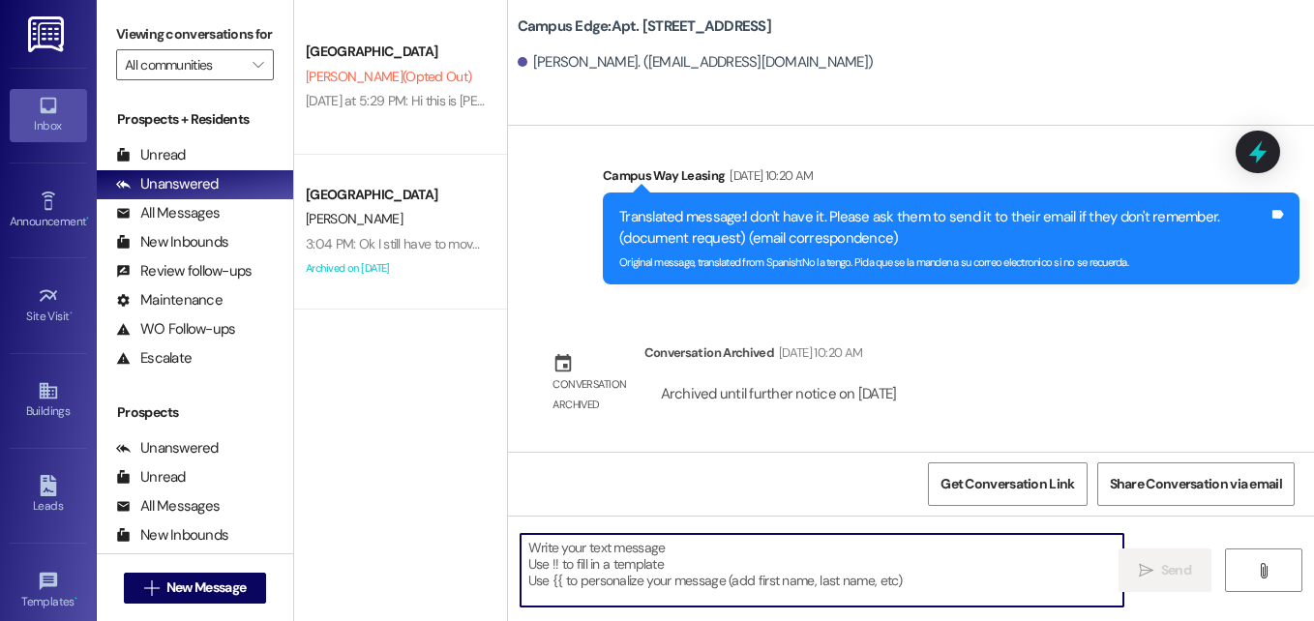
click at [720, 558] on textarea at bounding box center [821, 570] width 603 height 73
paste textarea "Hola, Miguel. Todavia estamos averiguando del parking, pero todo va a estar bie…"
type textarea "Hola, Miguel. Todavia estamos averiguando del parking, pero todo va a estar bie…"
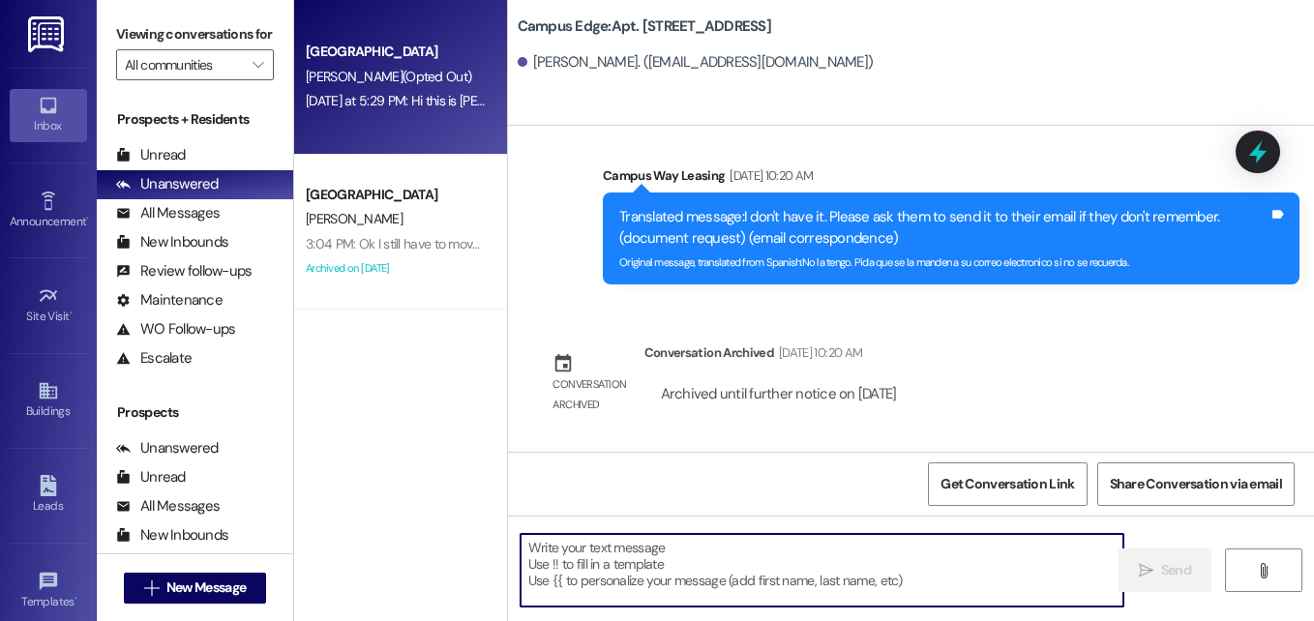
scroll to position [31320, 0]
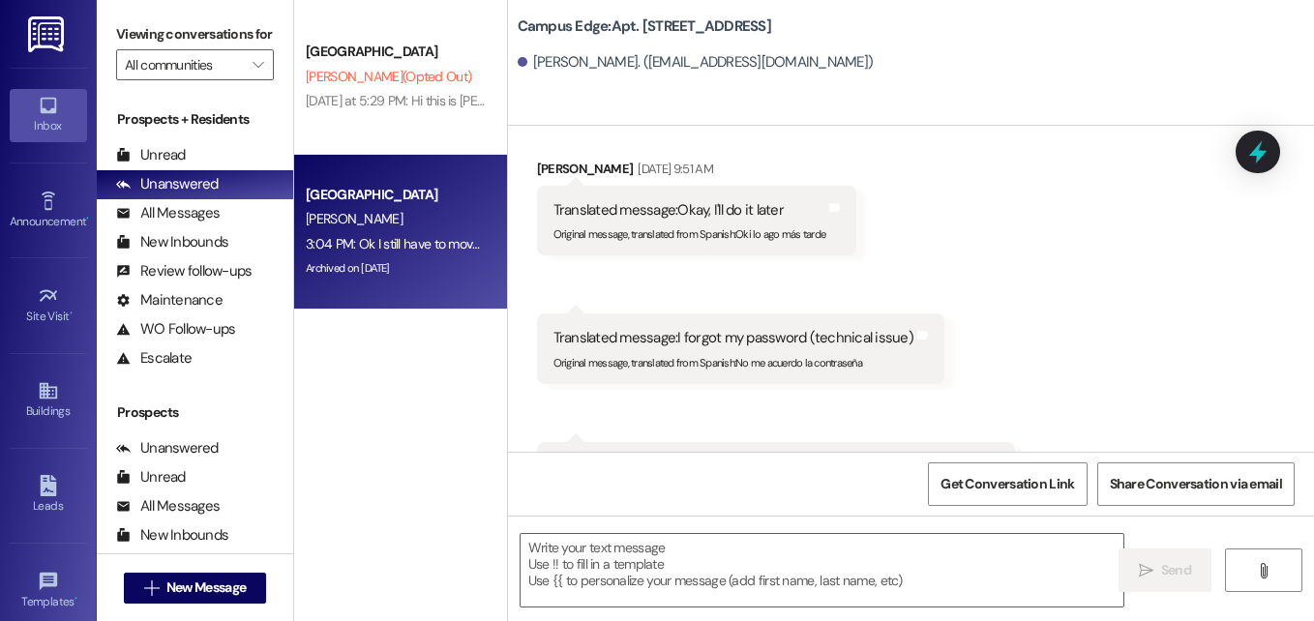
click at [353, 195] on div "[GEOGRAPHIC_DATA]" at bounding box center [395, 195] width 179 height 20
click at [385, 235] on div "3:04 PM: Ok I still have to move the furniture in on Saturday. Is that an issue…" at bounding box center [502, 243] width 392 height 17
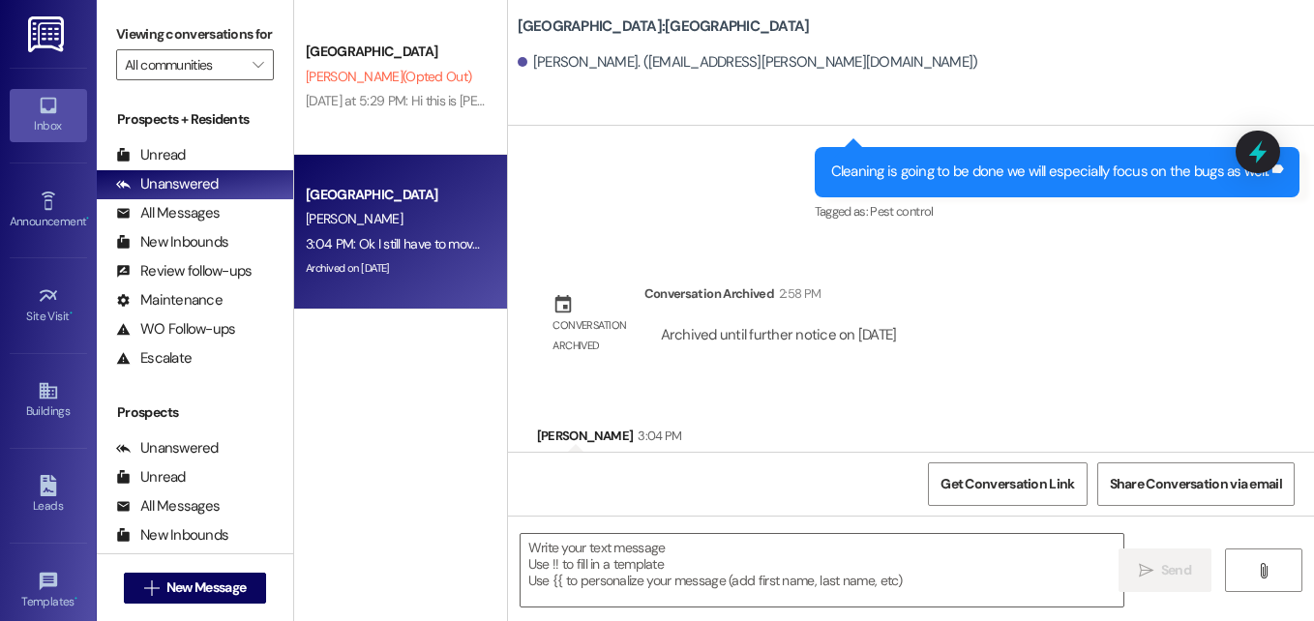
scroll to position [2190, 0]
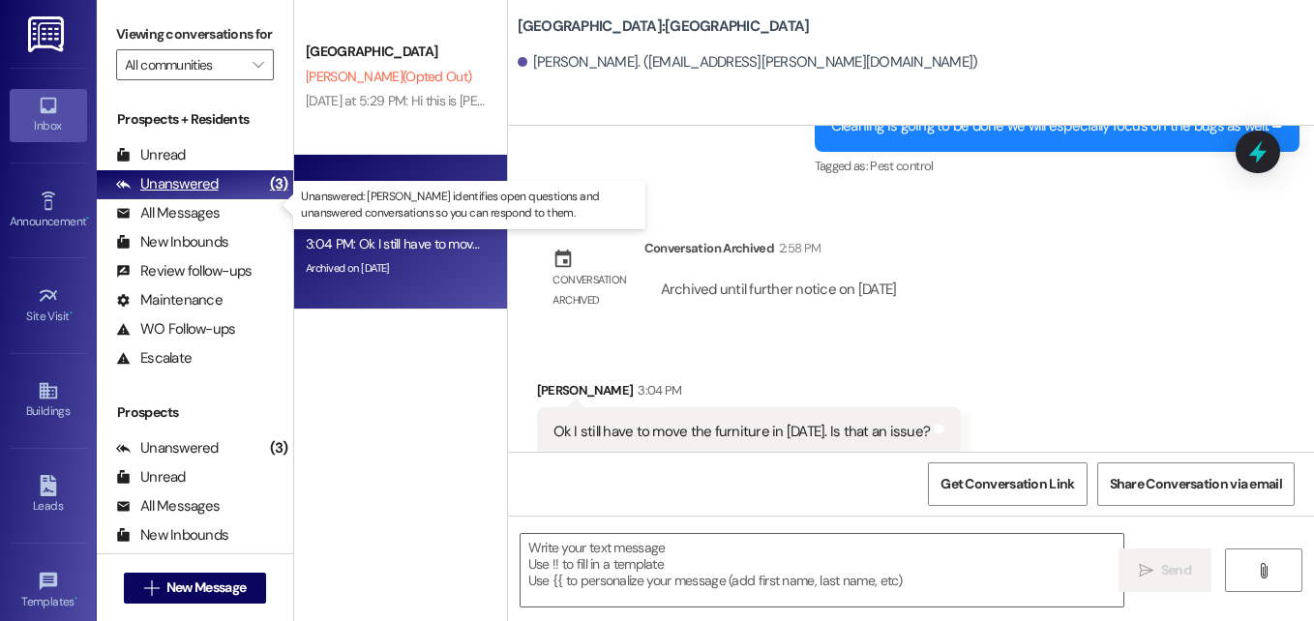
click at [199, 194] on div "Unanswered" at bounding box center [167, 184] width 103 height 20
click at [182, 194] on div "Unanswered" at bounding box center [167, 184] width 103 height 20
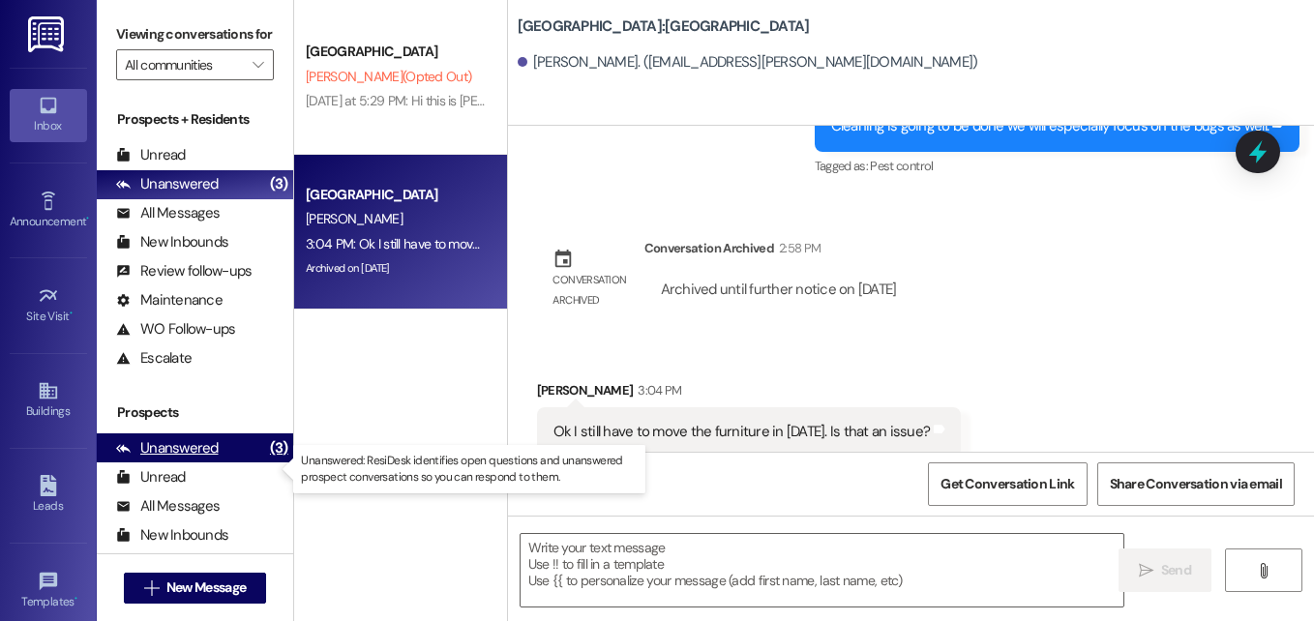
click at [196, 459] on div "Unanswered" at bounding box center [167, 448] width 103 height 20
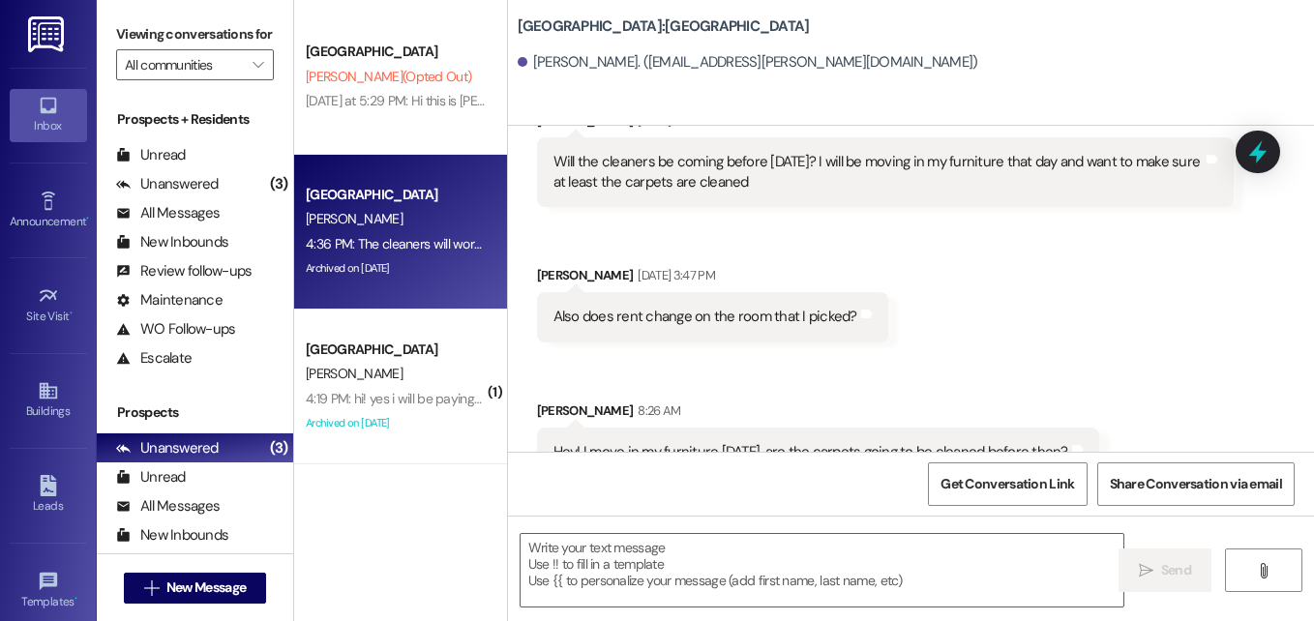
scroll to position [1572, 0]
click at [178, 594] on span "New Message" at bounding box center [205, 587] width 79 height 20
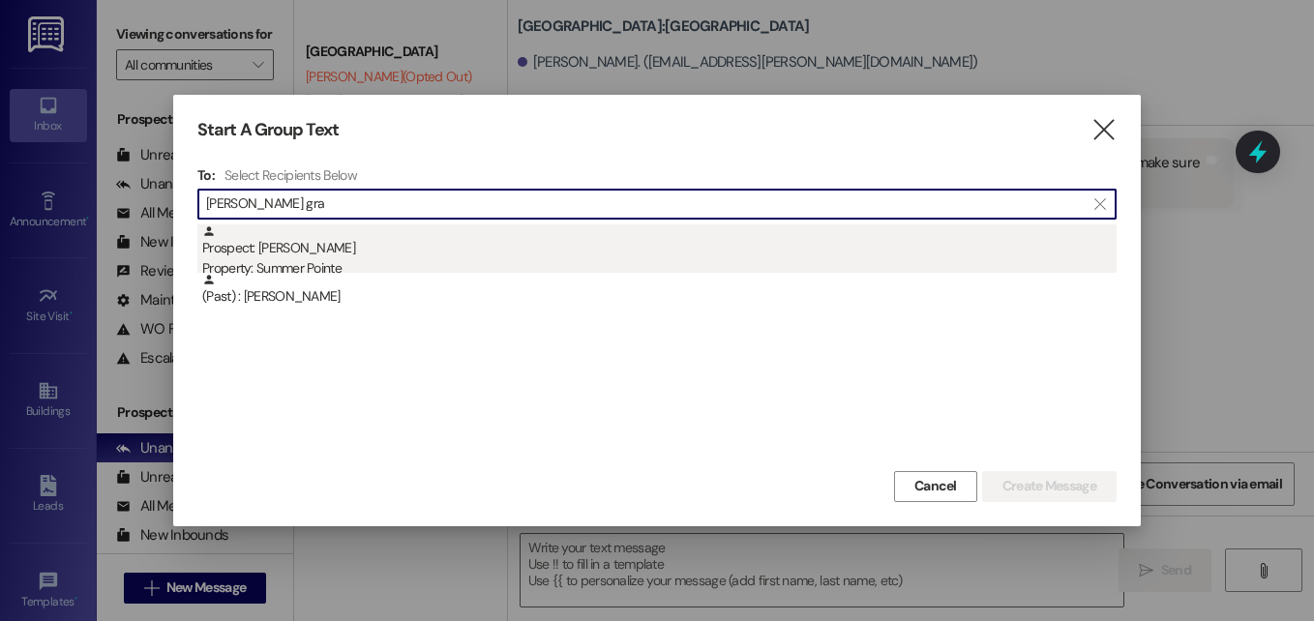
type input "wilson gra"
click at [314, 240] on div "Prospect: Wilson Graff Property: Summer Pointe" at bounding box center [659, 251] width 914 height 55
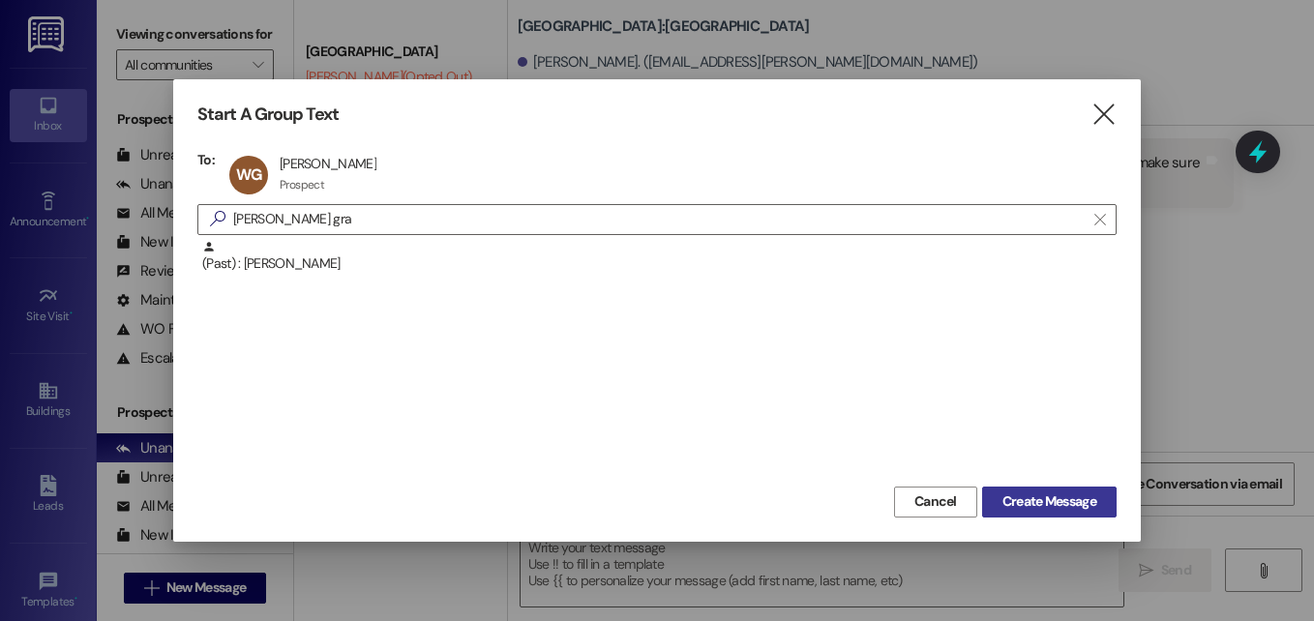
click at [1056, 492] on span "Create Message" at bounding box center [1049, 501] width 94 height 20
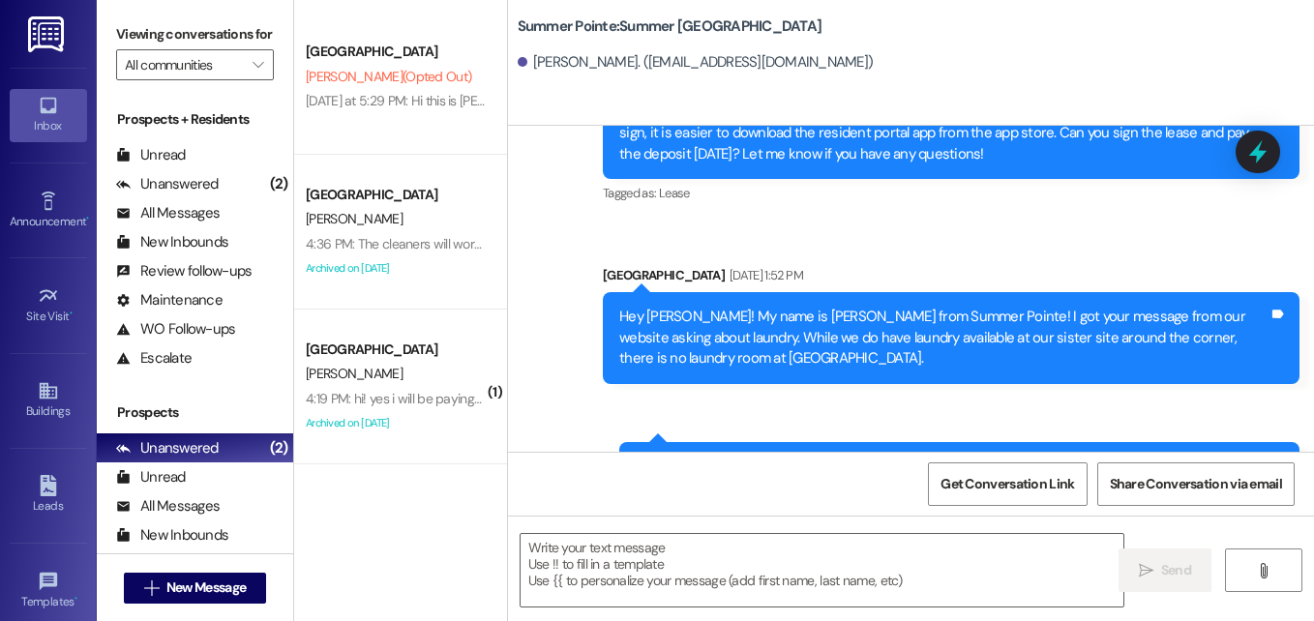
scroll to position [3399, 0]
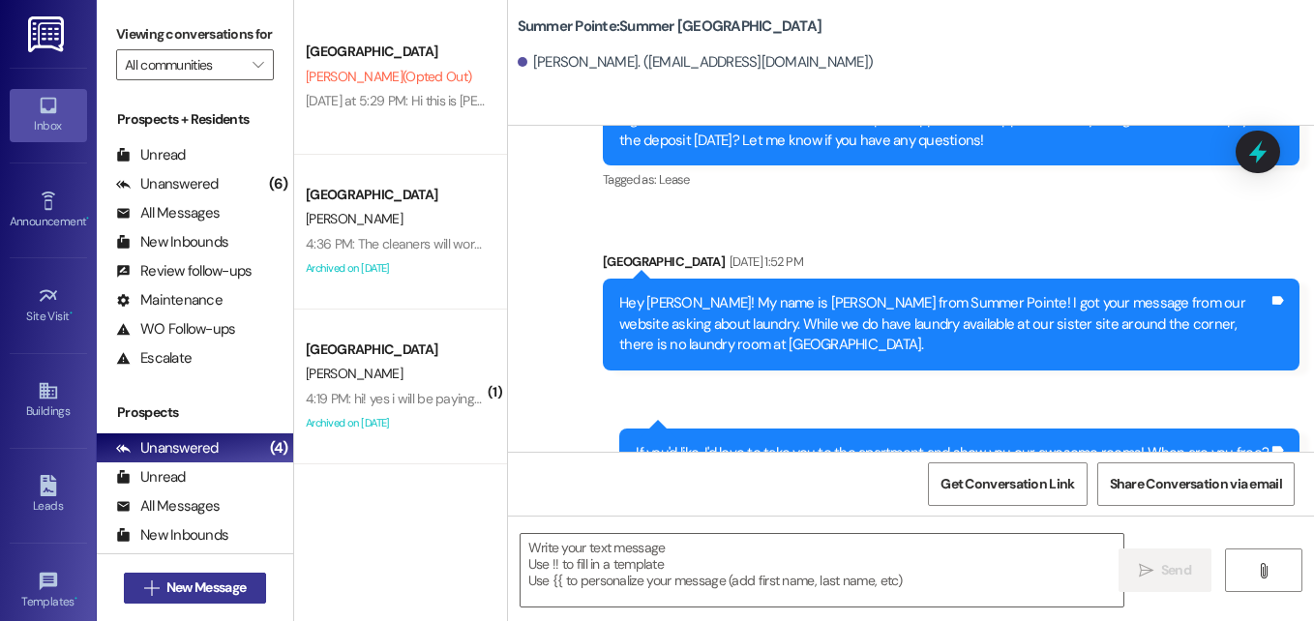
click at [211, 589] on span "New Message" at bounding box center [205, 587] width 79 height 20
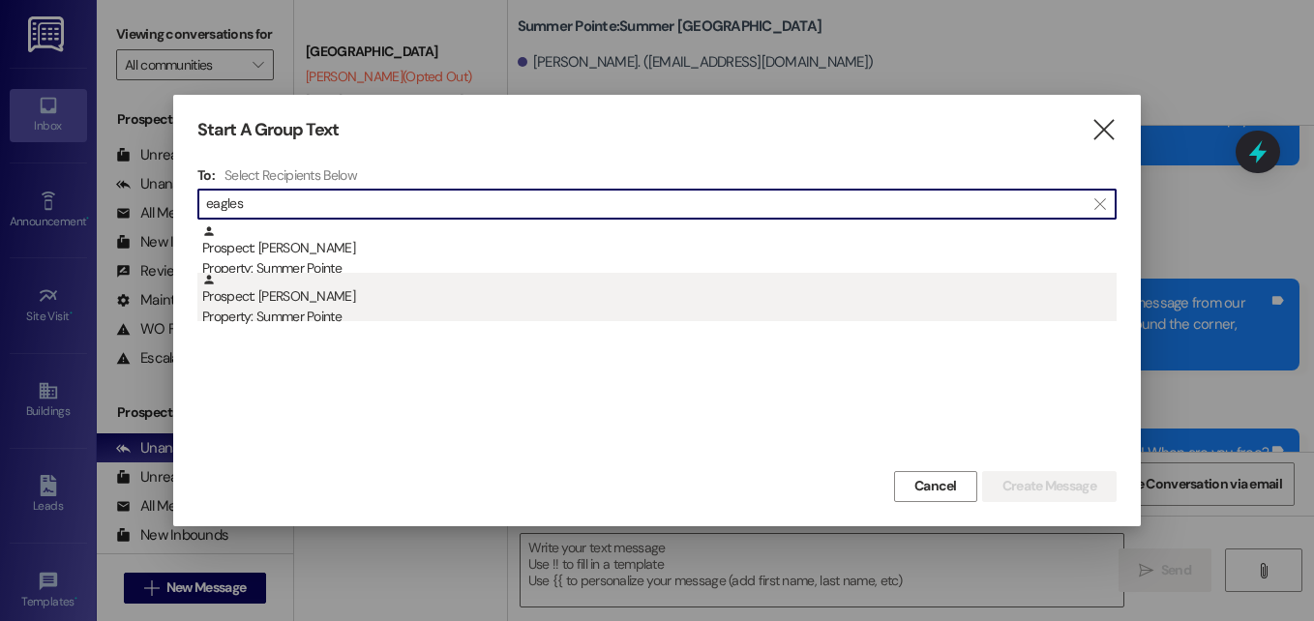
type input "eagles"
click at [322, 305] on div "Prospect: George Eagleston Property: Summer Pointe" at bounding box center [659, 300] width 914 height 55
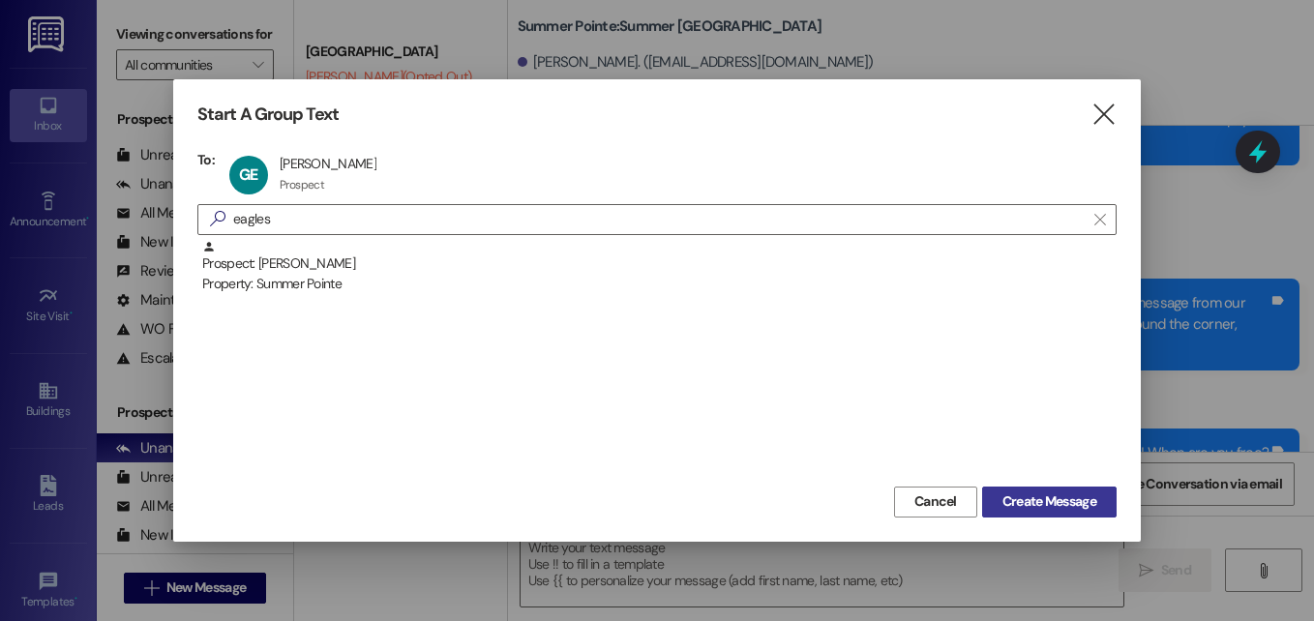
click at [1064, 490] on button "Create Message" at bounding box center [1049, 502] width 134 height 31
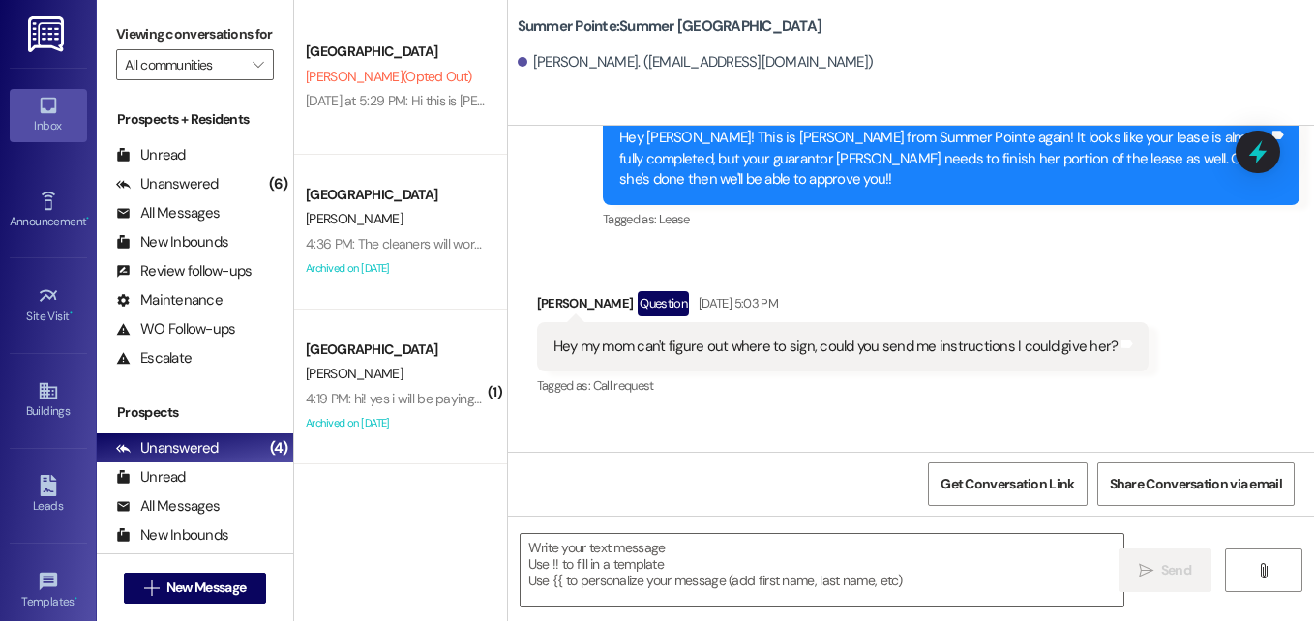
scroll to position [1531, 0]
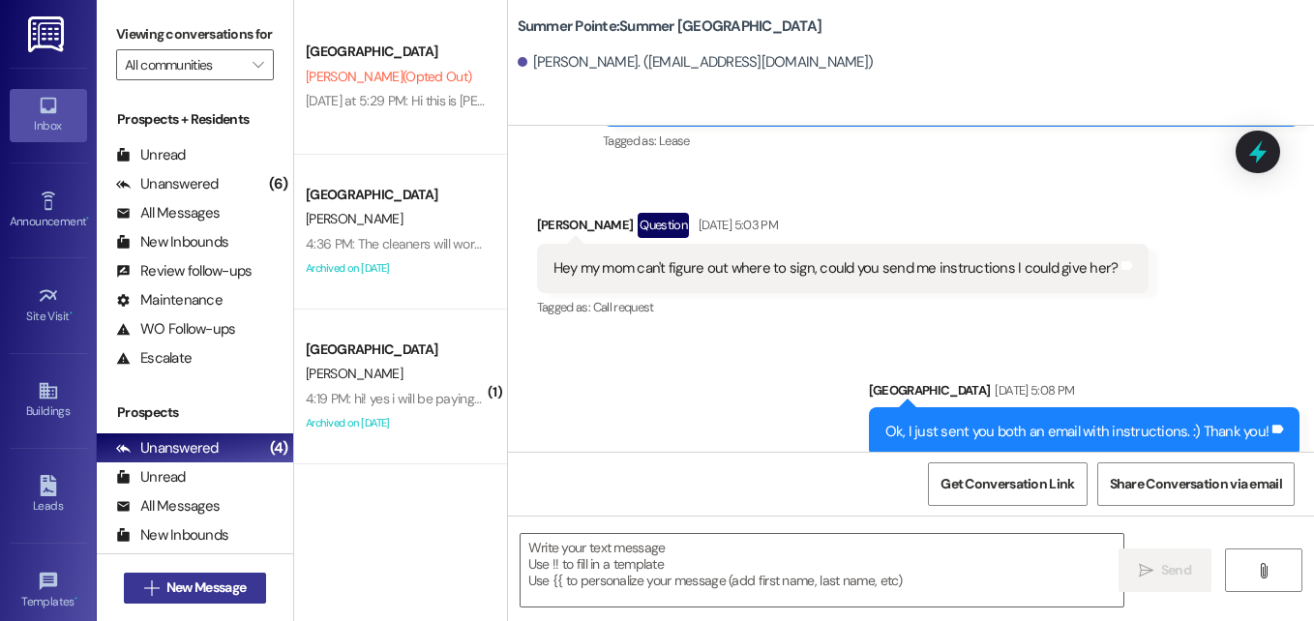
click at [181, 589] on span "New Message" at bounding box center [205, 587] width 79 height 20
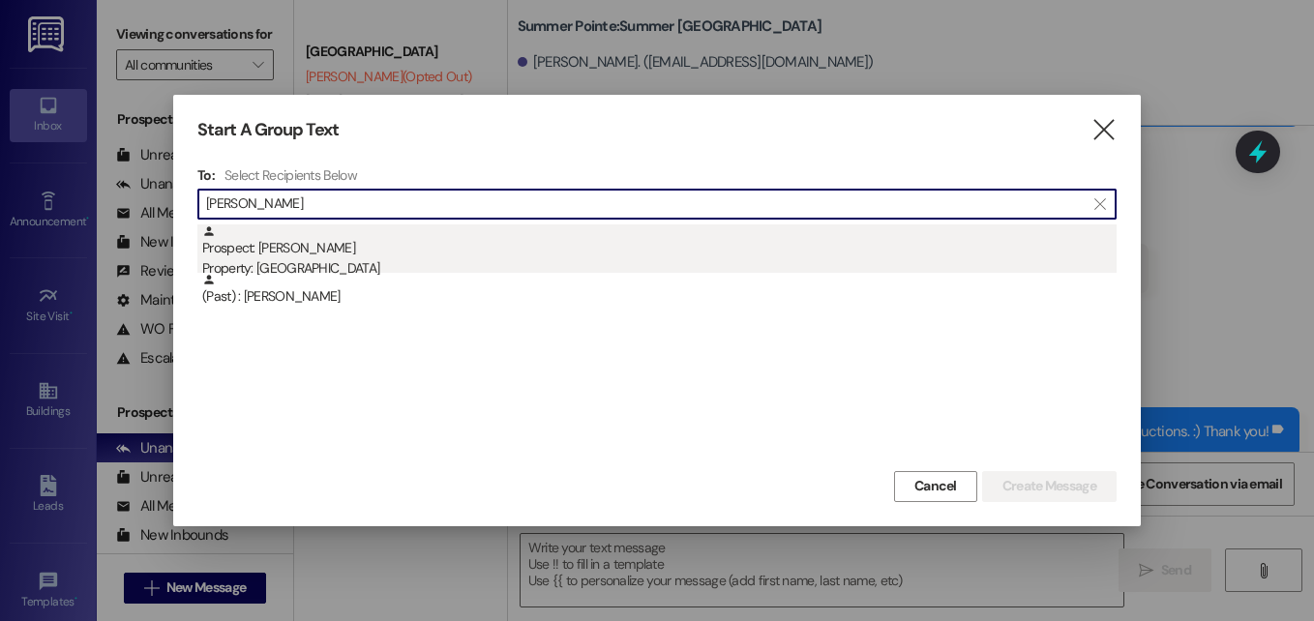
type input "erick lor"
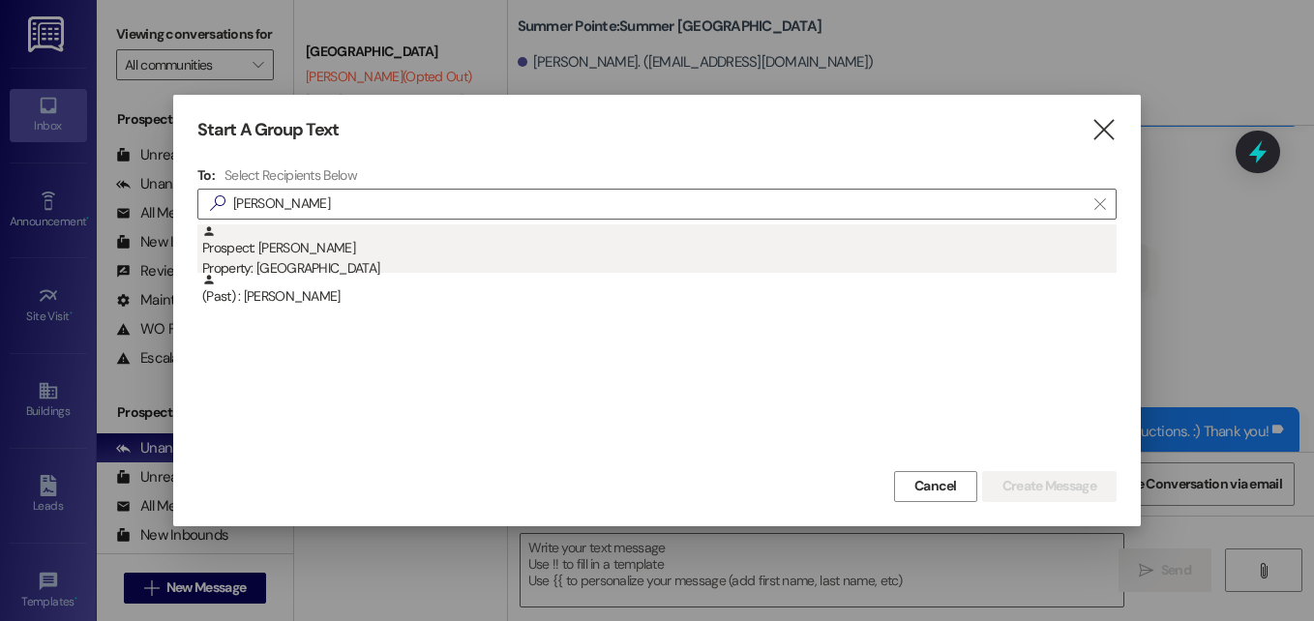
click at [304, 248] on div "Prospect: Erick Lora Property: Campus Way" at bounding box center [659, 251] width 914 height 55
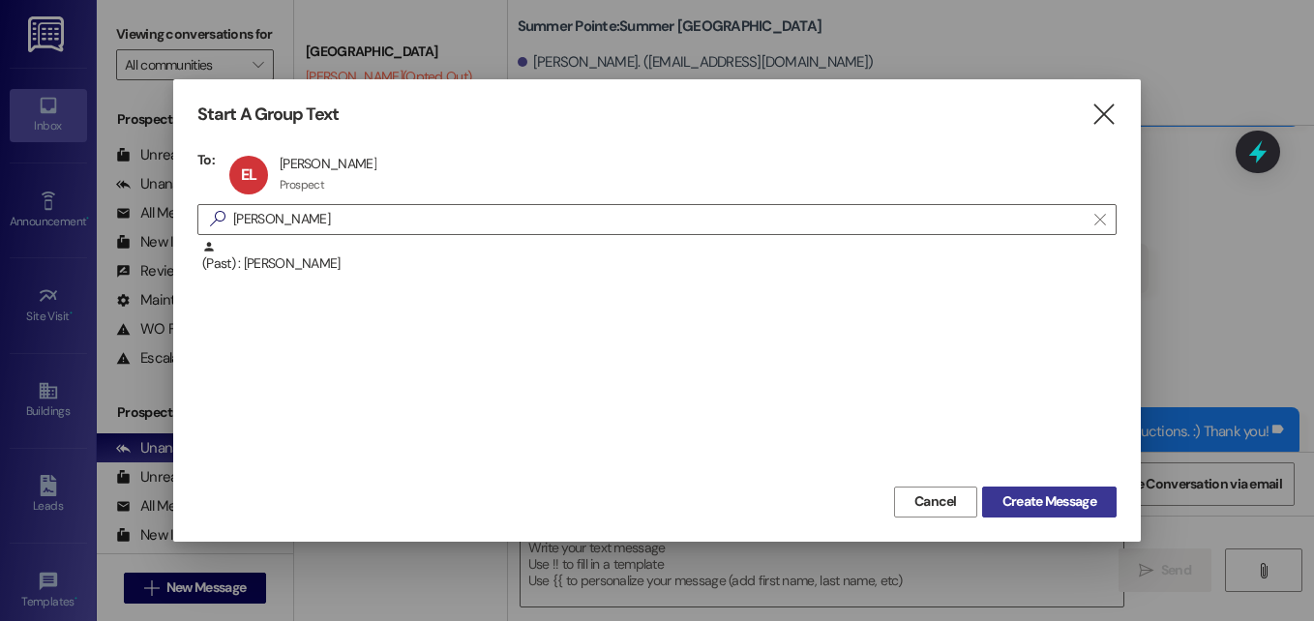
click at [1019, 499] on span "Create Message" at bounding box center [1049, 501] width 94 height 20
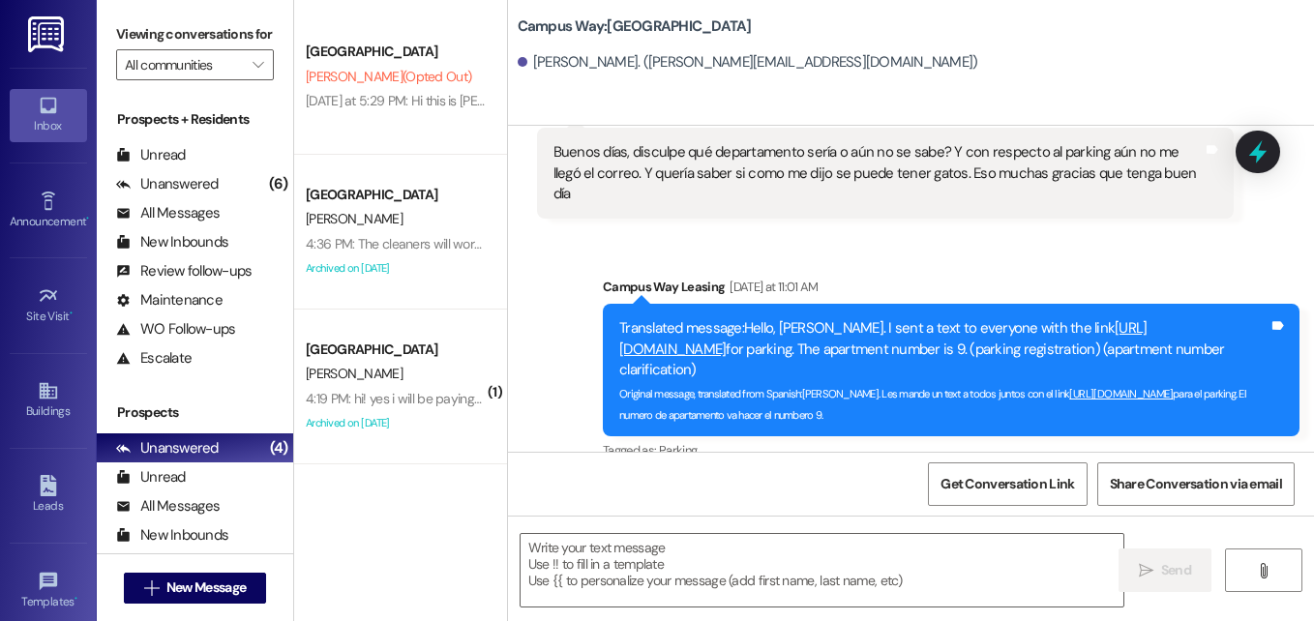
scroll to position [2812, 0]
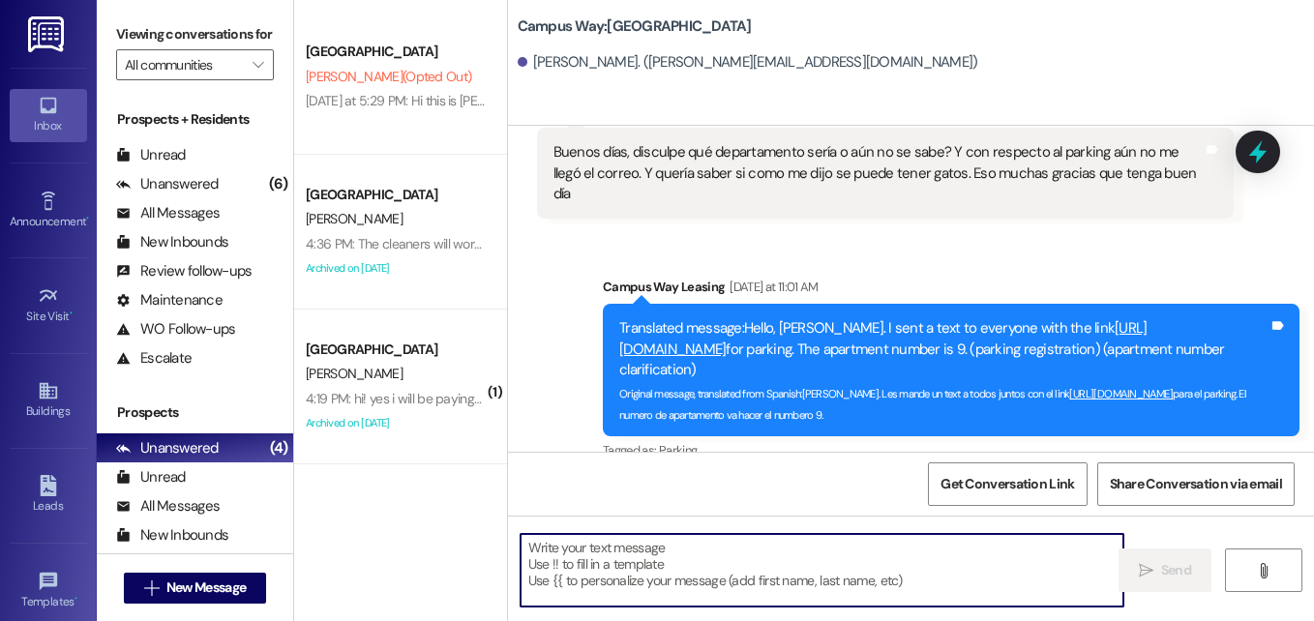
click at [860, 555] on textarea at bounding box center [821, 570] width 603 height 73
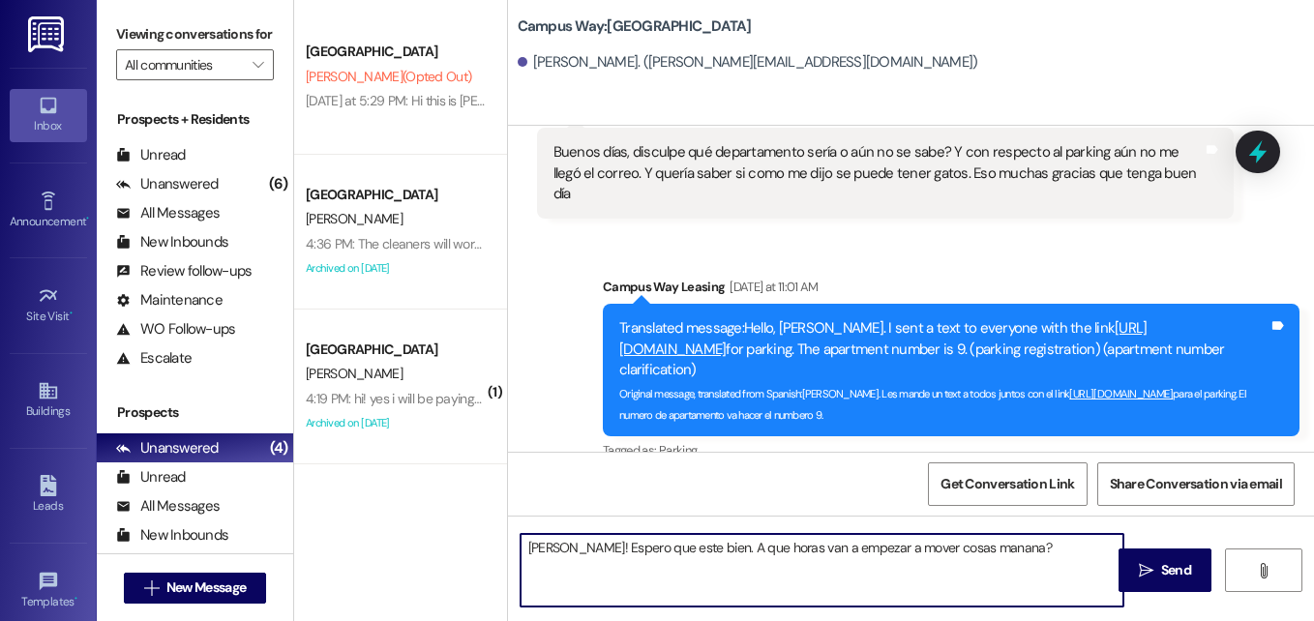
type textarea "Hola Erick! Espero que este bien. A que horas van a empezar a mover cosas manan…"
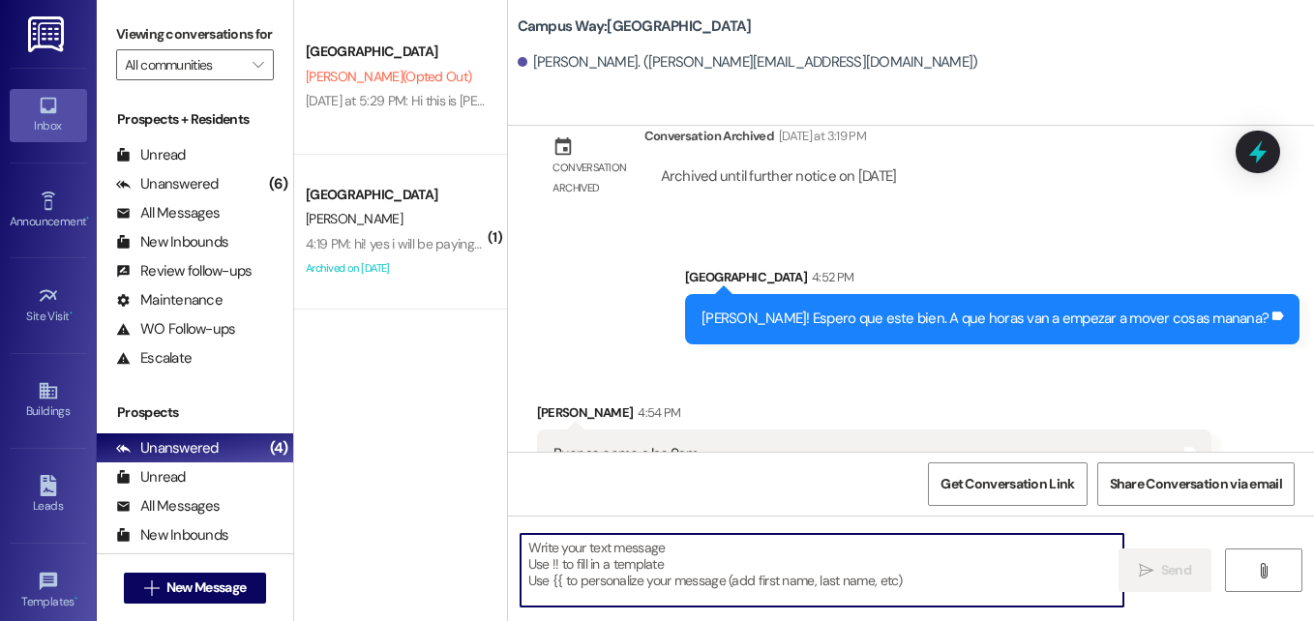
scroll to position [3872, 0]
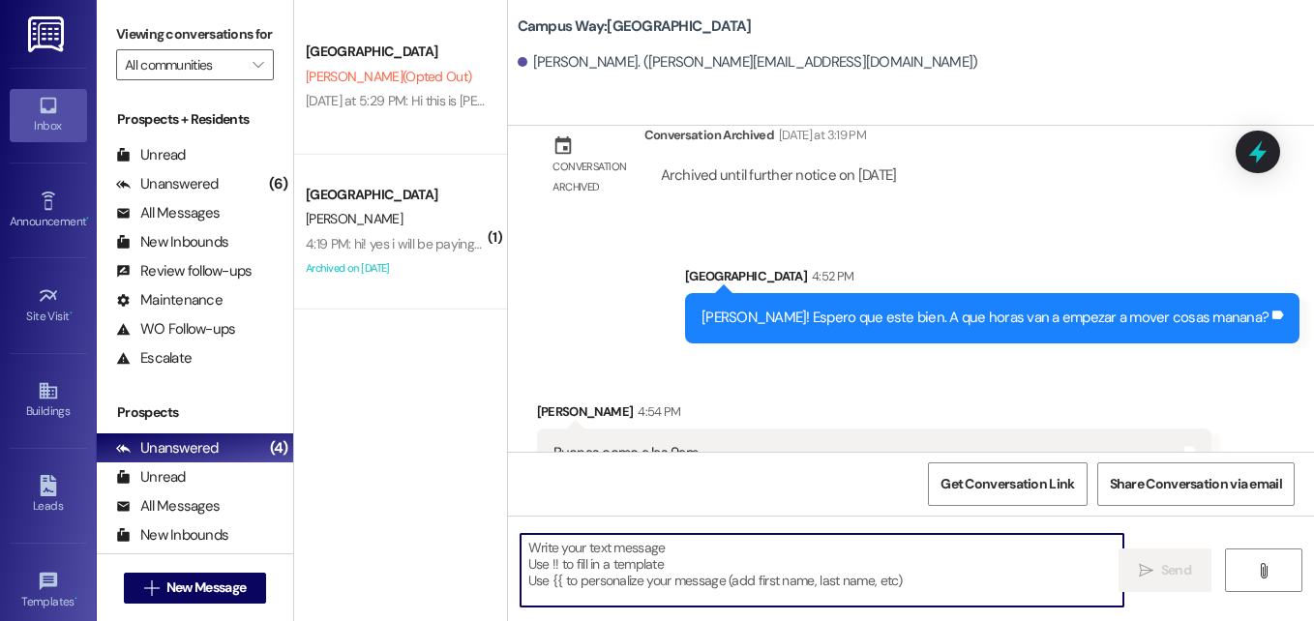
click at [741, 584] on textarea at bounding box center [821, 570] width 603 height 73
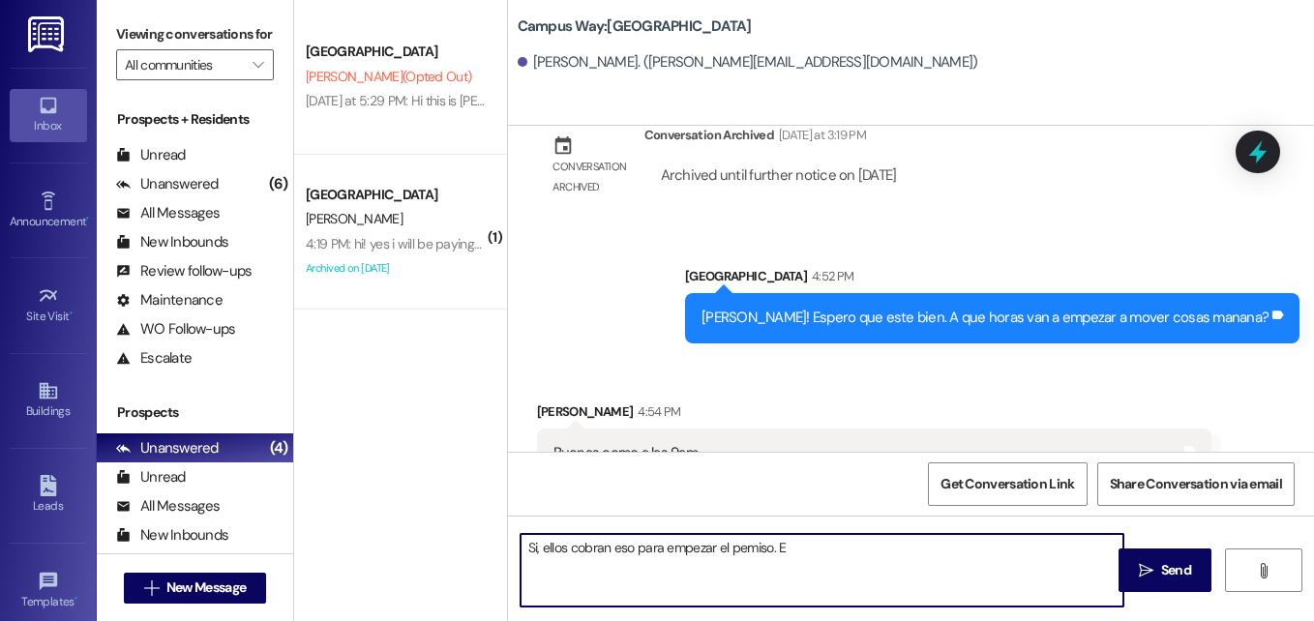
type textarea "Si, ellos cobran eso para empezar el pemiso."
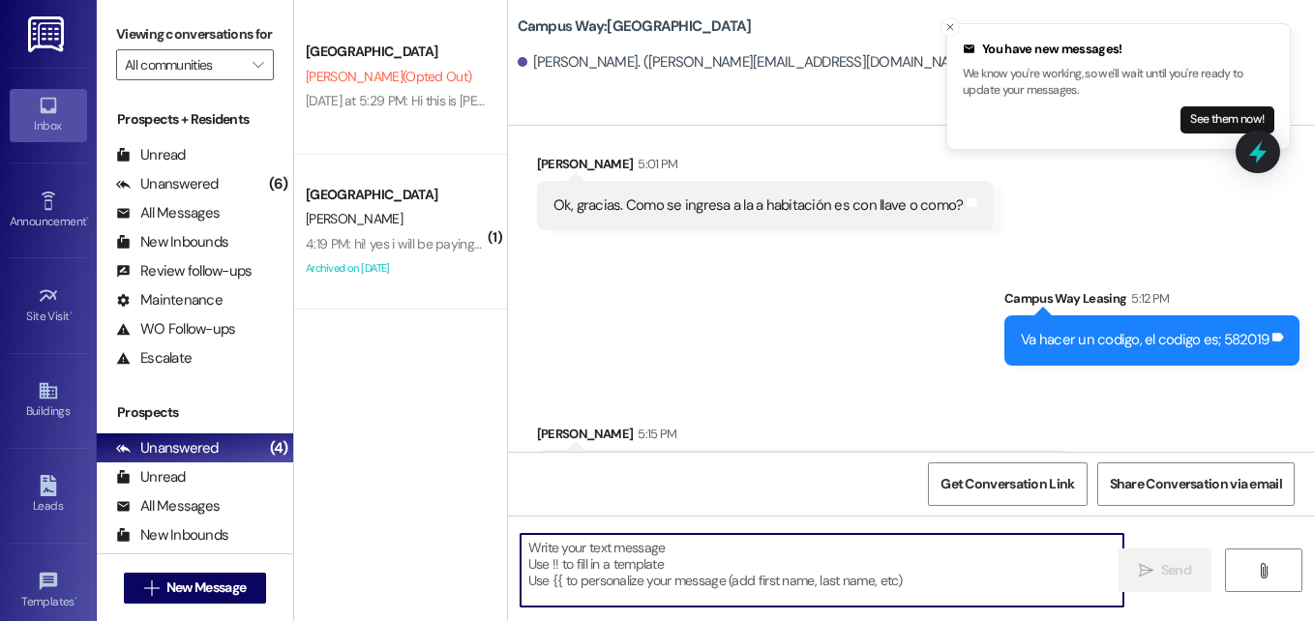
scroll to position [4411, 0]
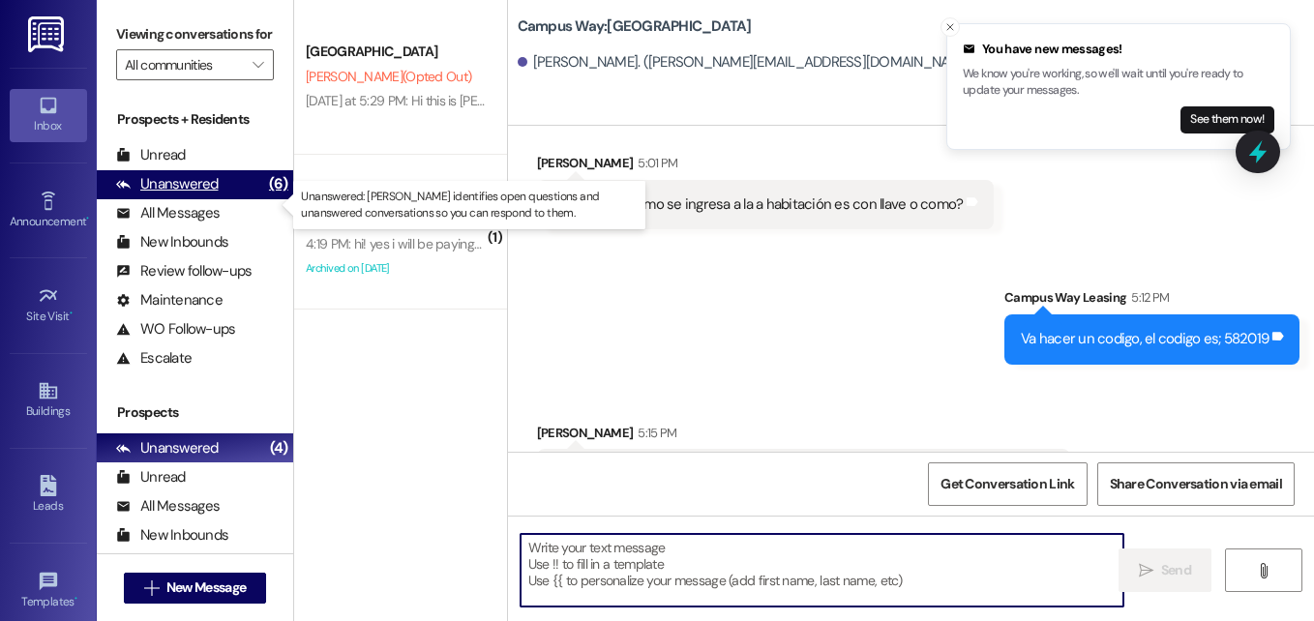
click at [192, 194] on div "Unanswered" at bounding box center [167, 184] width 103 height 20
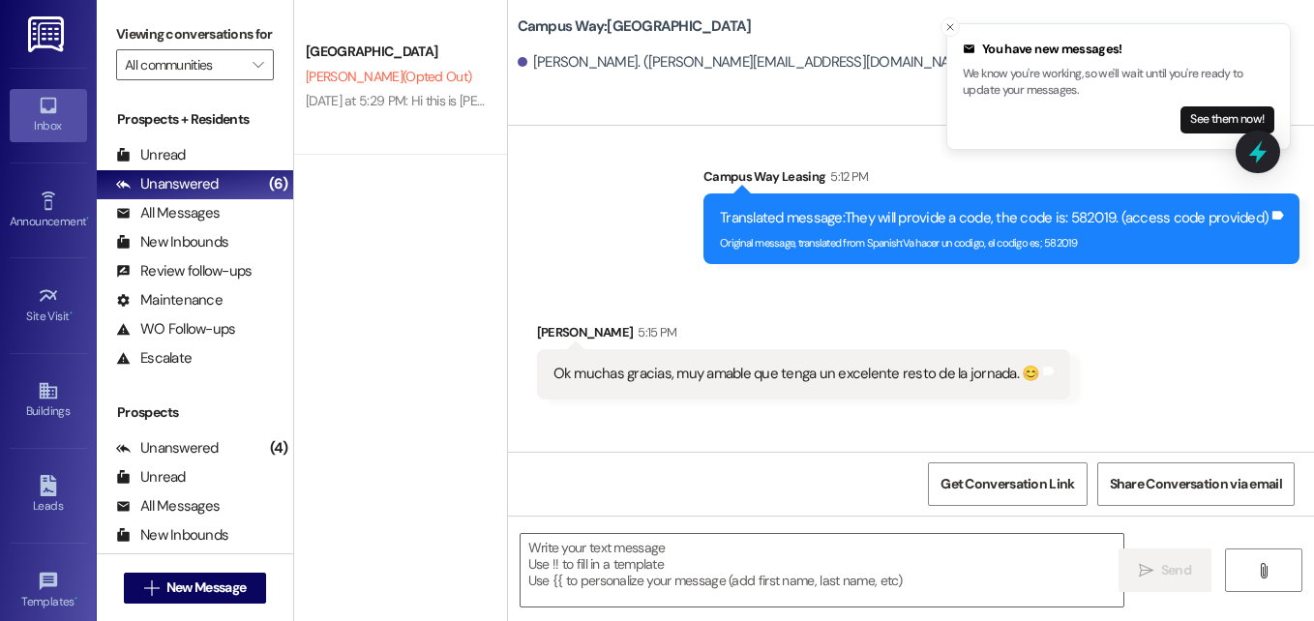
scroll to position [4650, 0]
